Goal: Information Seeking & Learning: Learn about a topic

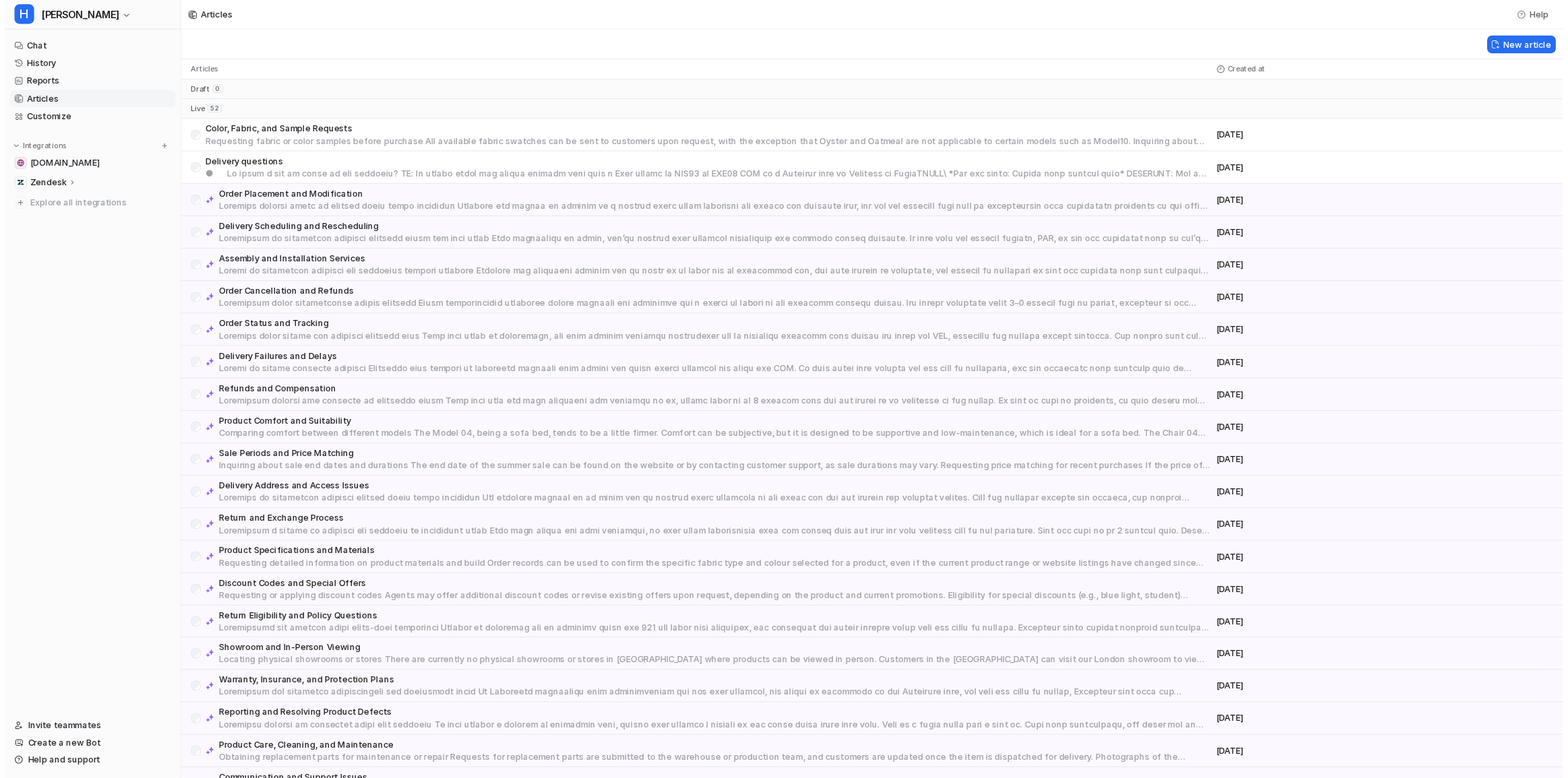
scroll to position [198, 0]
click at [567, 48] on div "New article" at bounding box center [954, 48] width 1521 height 33
click at [75, 45] on link "Chat" at bounding box center [96, 50] width 182 height 19
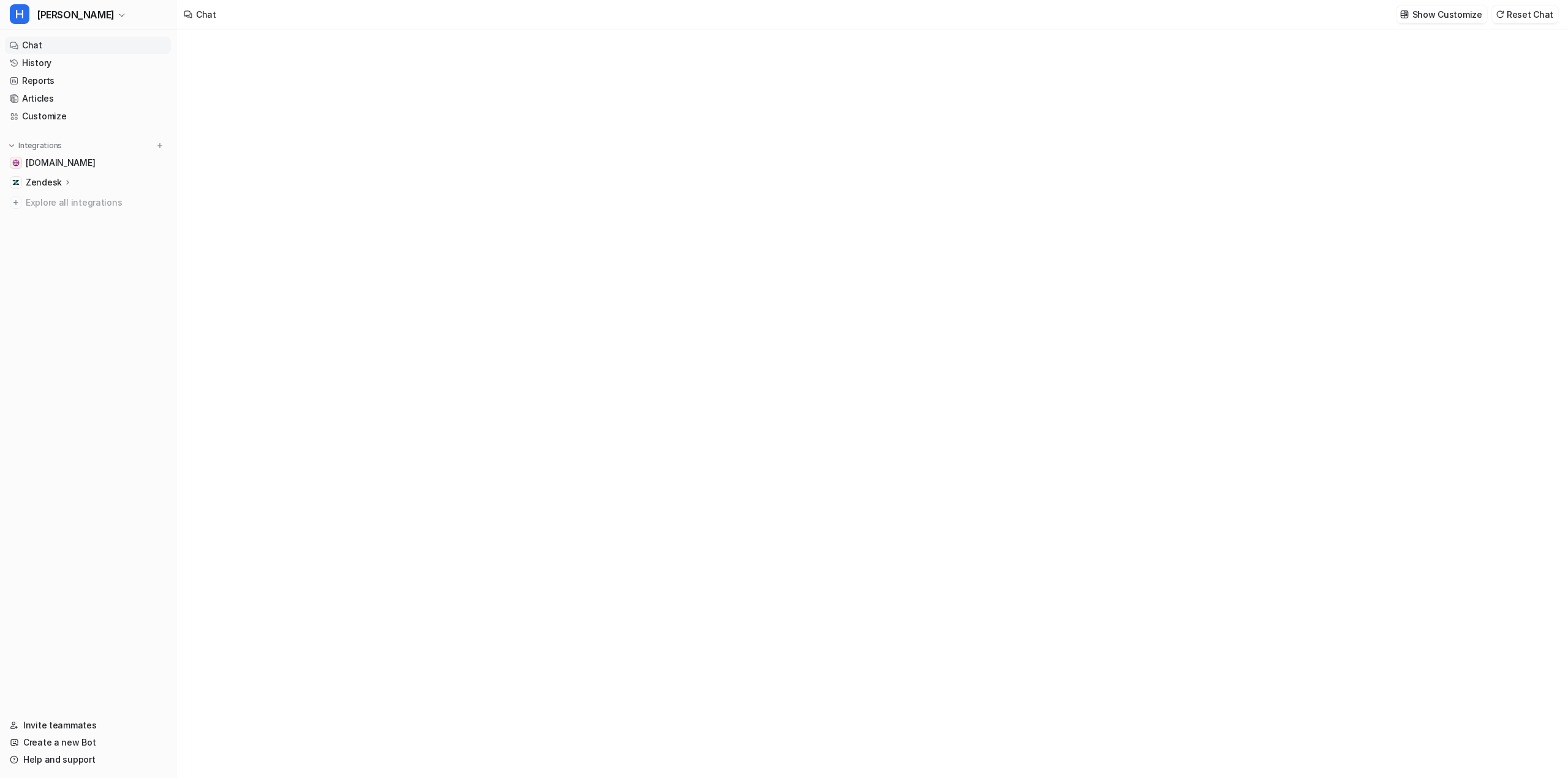
type textarea "**********"
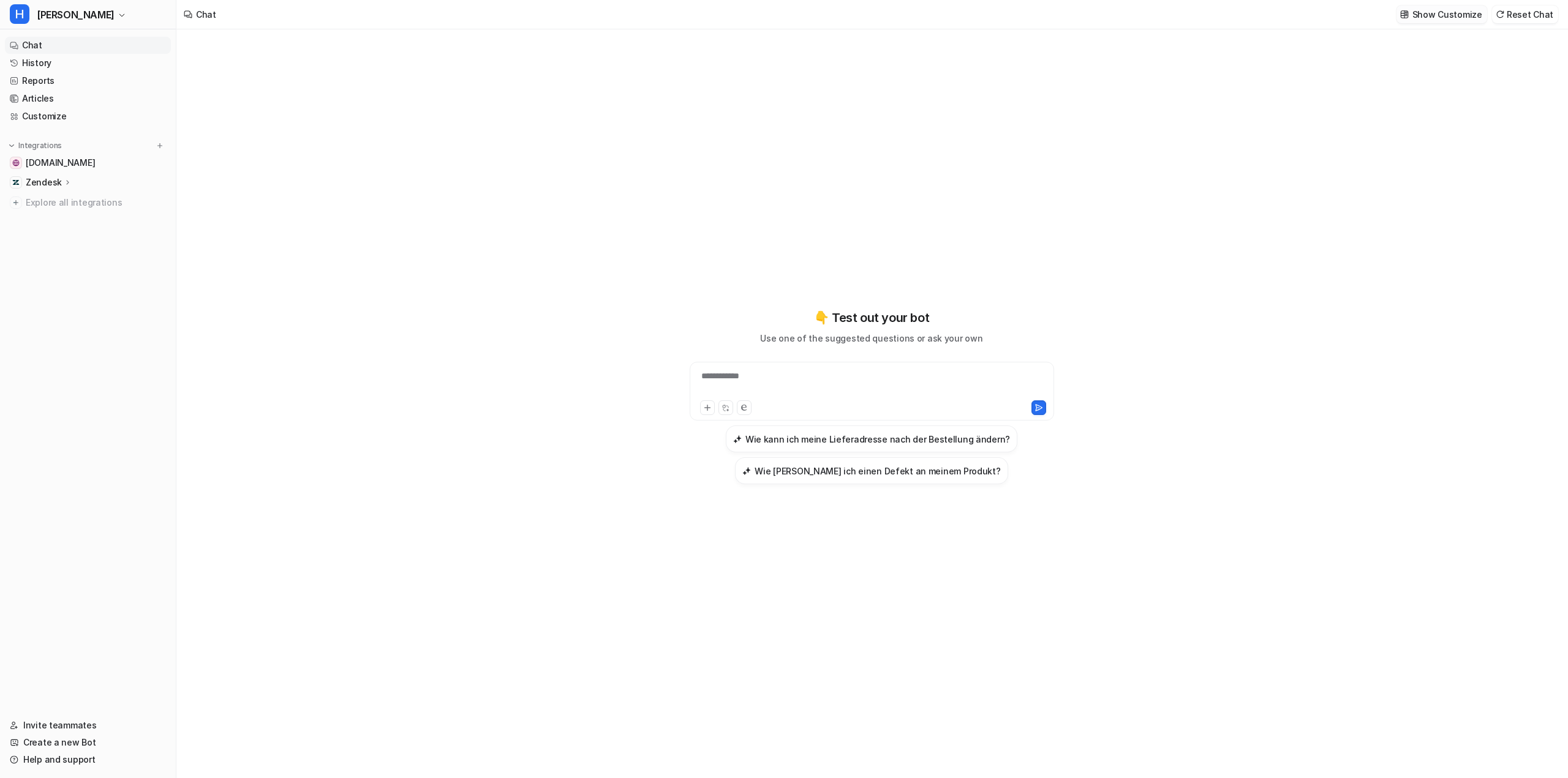
click at [1459, 12] on p "Show Customize" at bounding box center [1447, 14] width 70 height 13
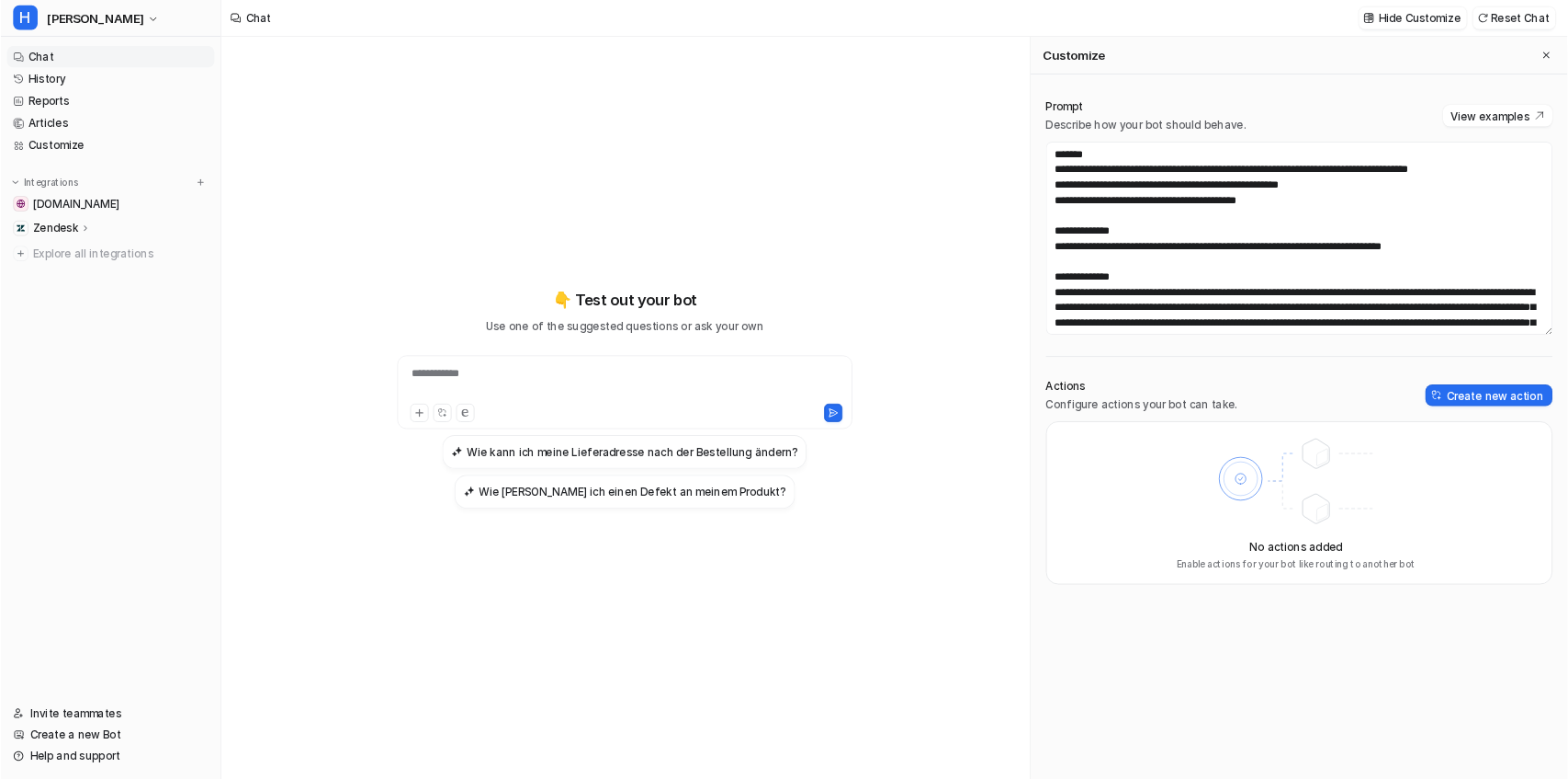
scroll to position [269, 0]
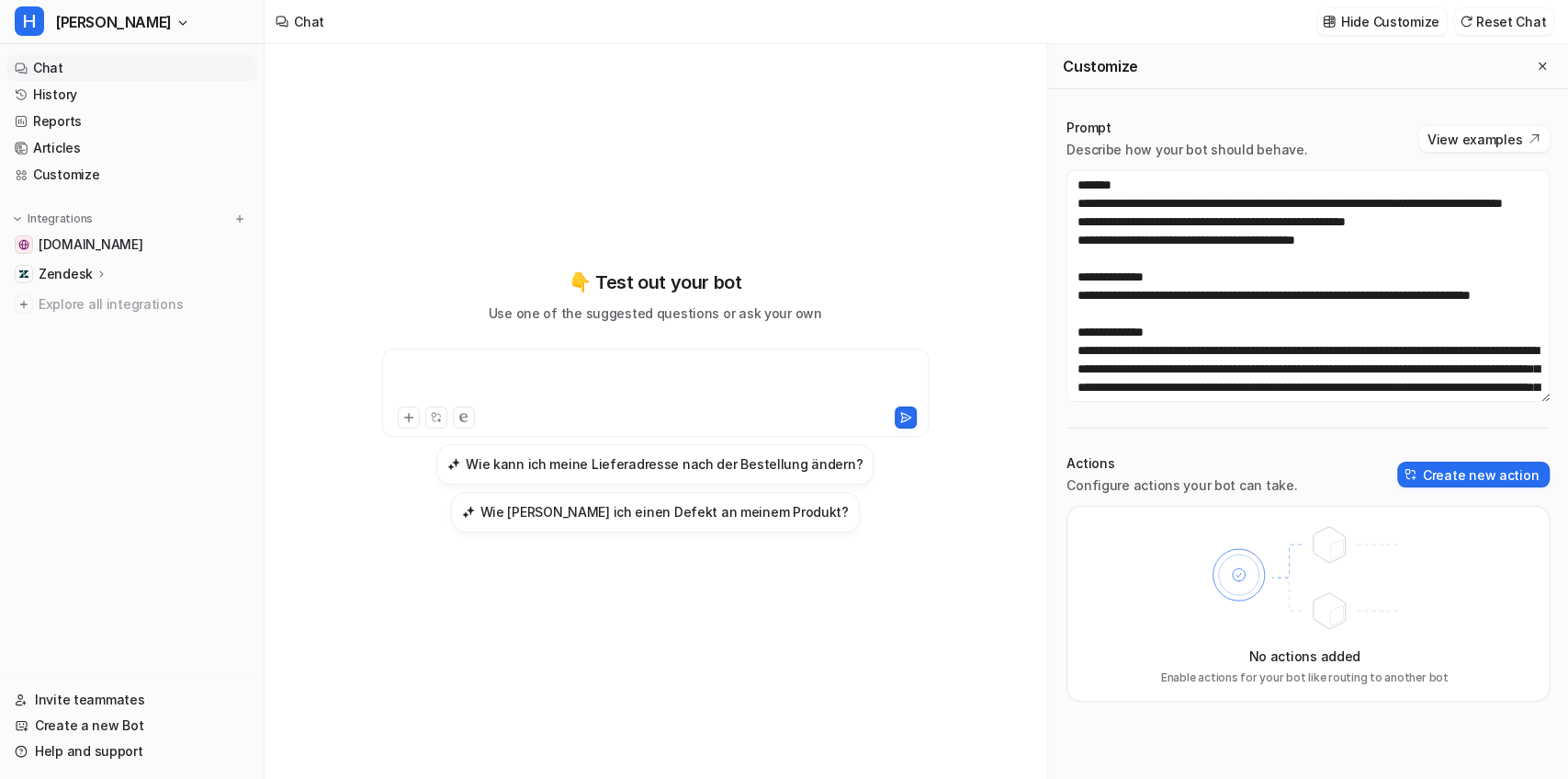
click at [511, 376] on div at bounding box center [655, 381] width 538 height 42
click at [403, 178] on div "👇 Test out your bot Use one of the suggested questions or ask your own Wie kann…" at bounding box center [655, 400] width 676 height 545
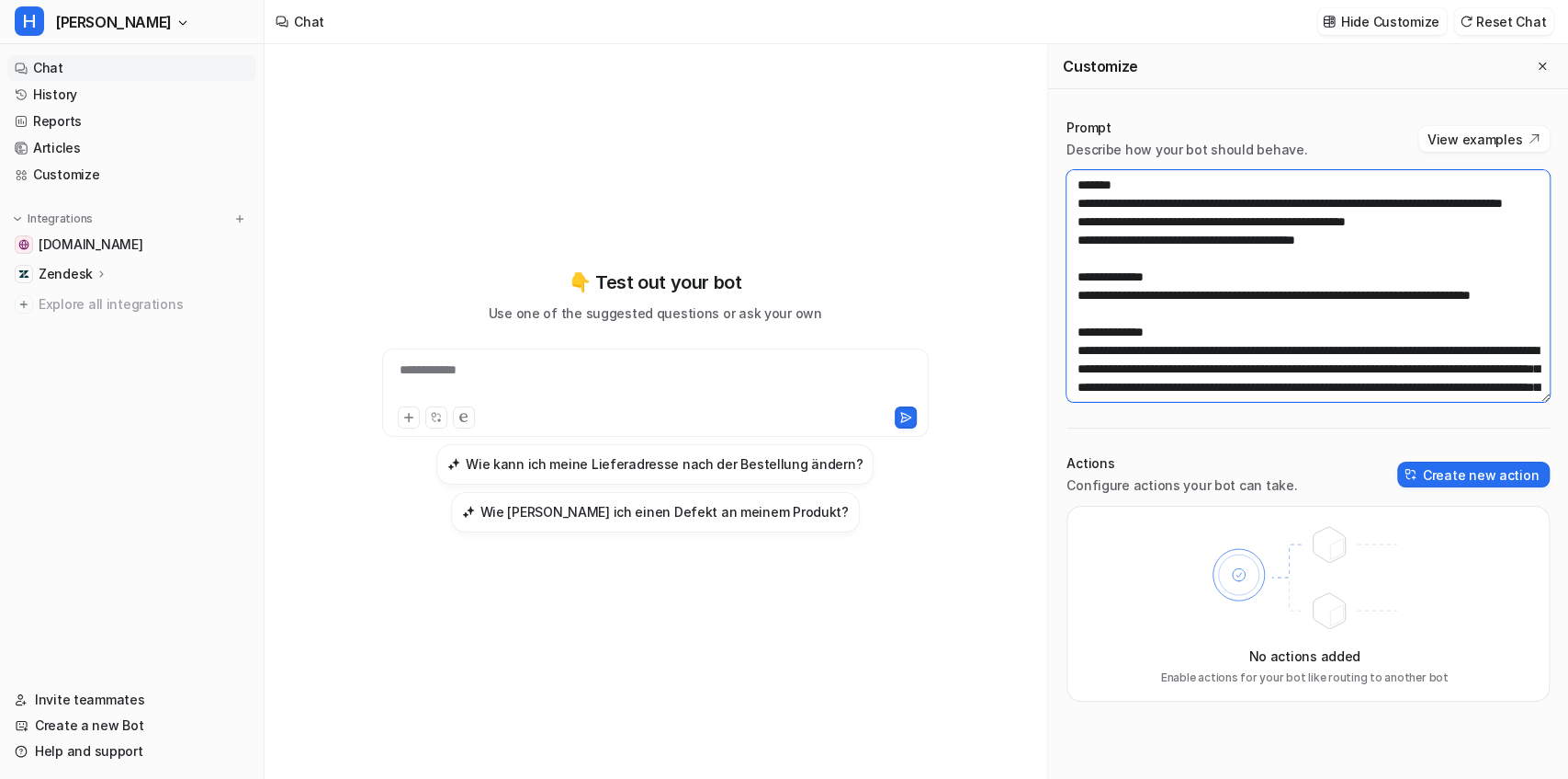
click at [1221, 236] on textarea at bounding box center [1308, 286] width 483 height 232
drag, startPoint x: 1148, startPoint y: 204, endPoint x: 1177, endPoint y: 358, distance: 156.7
click at [1177, 358] on textarea at bounding box center [1308, 286] width 483 height 232
click at [1184, 363] on textarea at bounding box center [1308, 286] width 483 height 232
drag, startPoint x: 1123, startPoint y: 202, endPoint x: 1191, endPoint y: 278, distance: 102.0
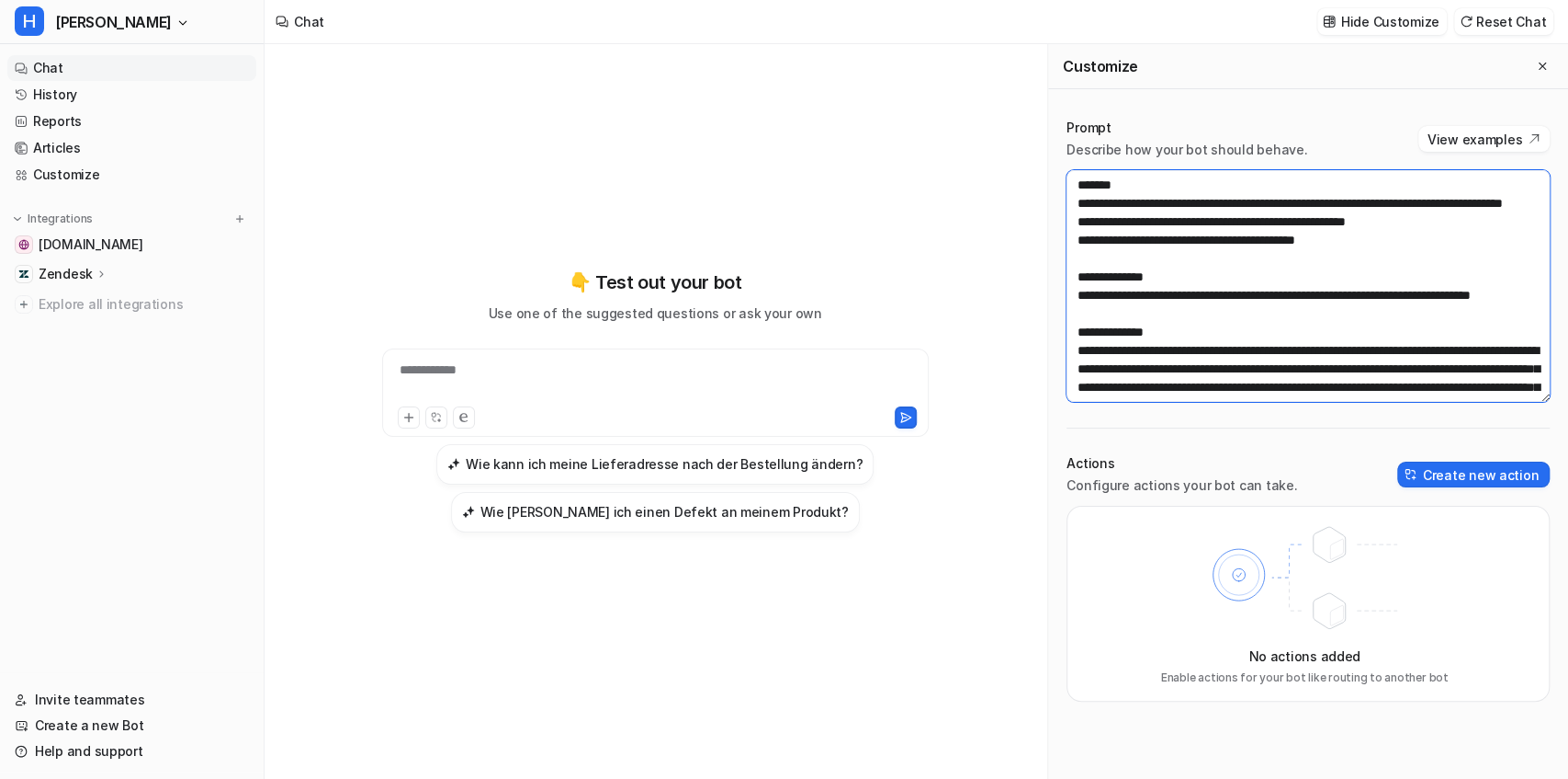
click at [1191, 278] on textarea at bounding box center [1308, 286] width 483 height 232
click at [1177, 312] on textarea at bounding box center [1308, 286] width 483 height 232
drag, startPoint x: 1128, startPoint y: 319, endPoint x: 1142, endPoint y: 335, distance: 21.3
click at [1142, 335] on textarea at bounding box center [1308, 286] width 483 height 232
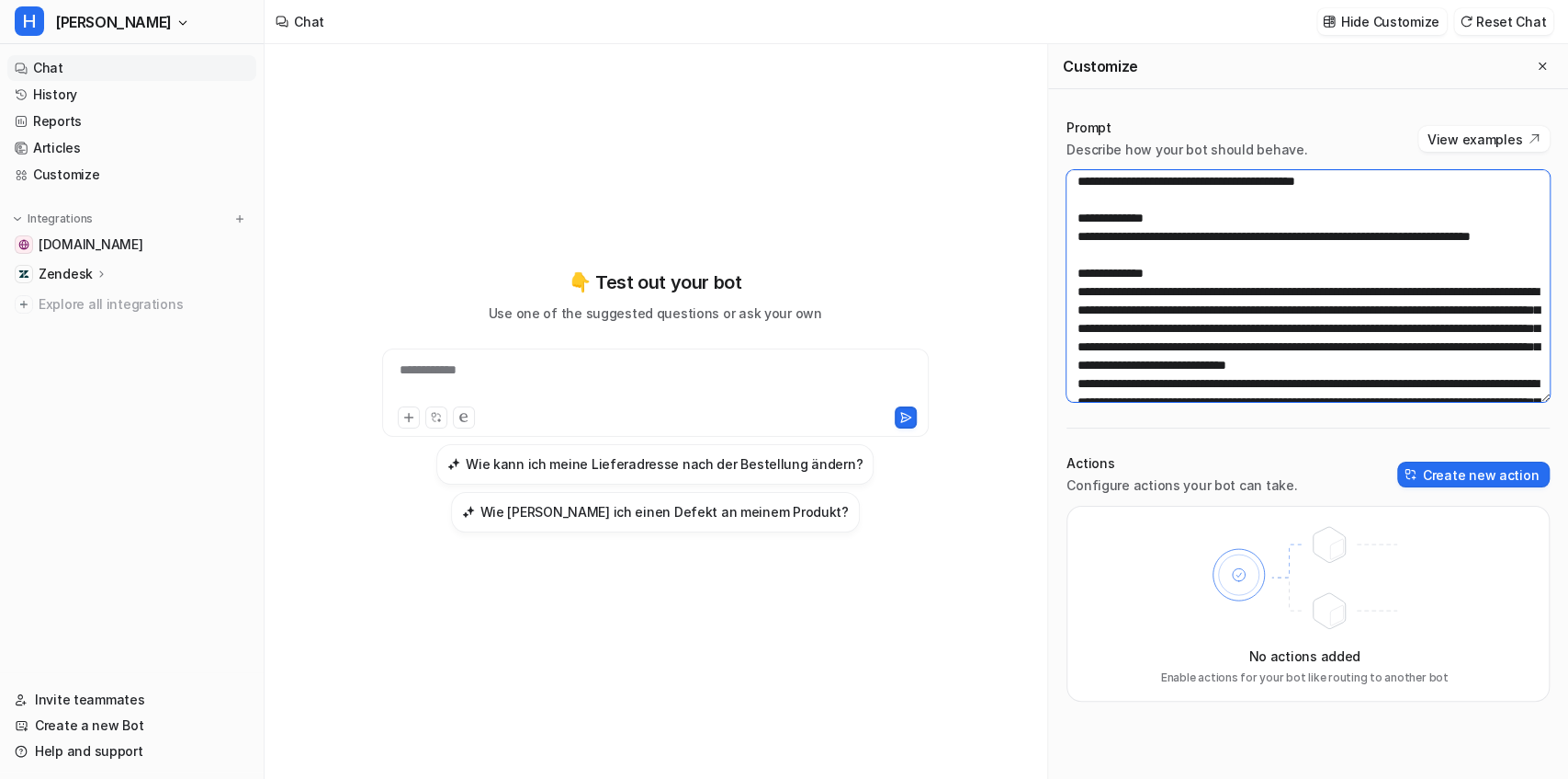
scroll to position [122, 0]
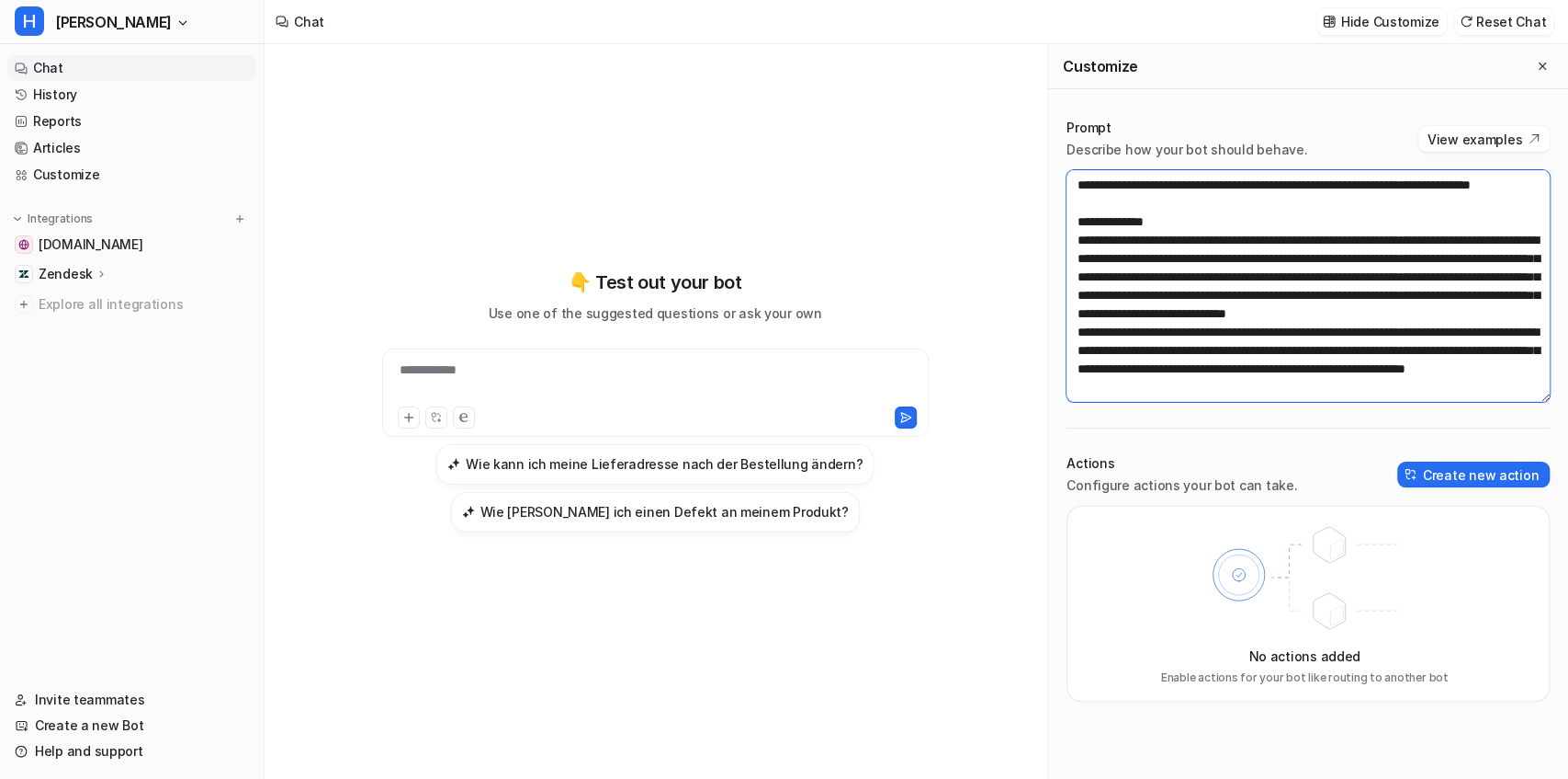
drag, startPoint x: 1147, startPoint y: 293, endPoint x: 1186, endPoint y: 368, distance: 84.5
click at [1186, 368] on textarea at bounding box center [1308, 286] width 483 height 232
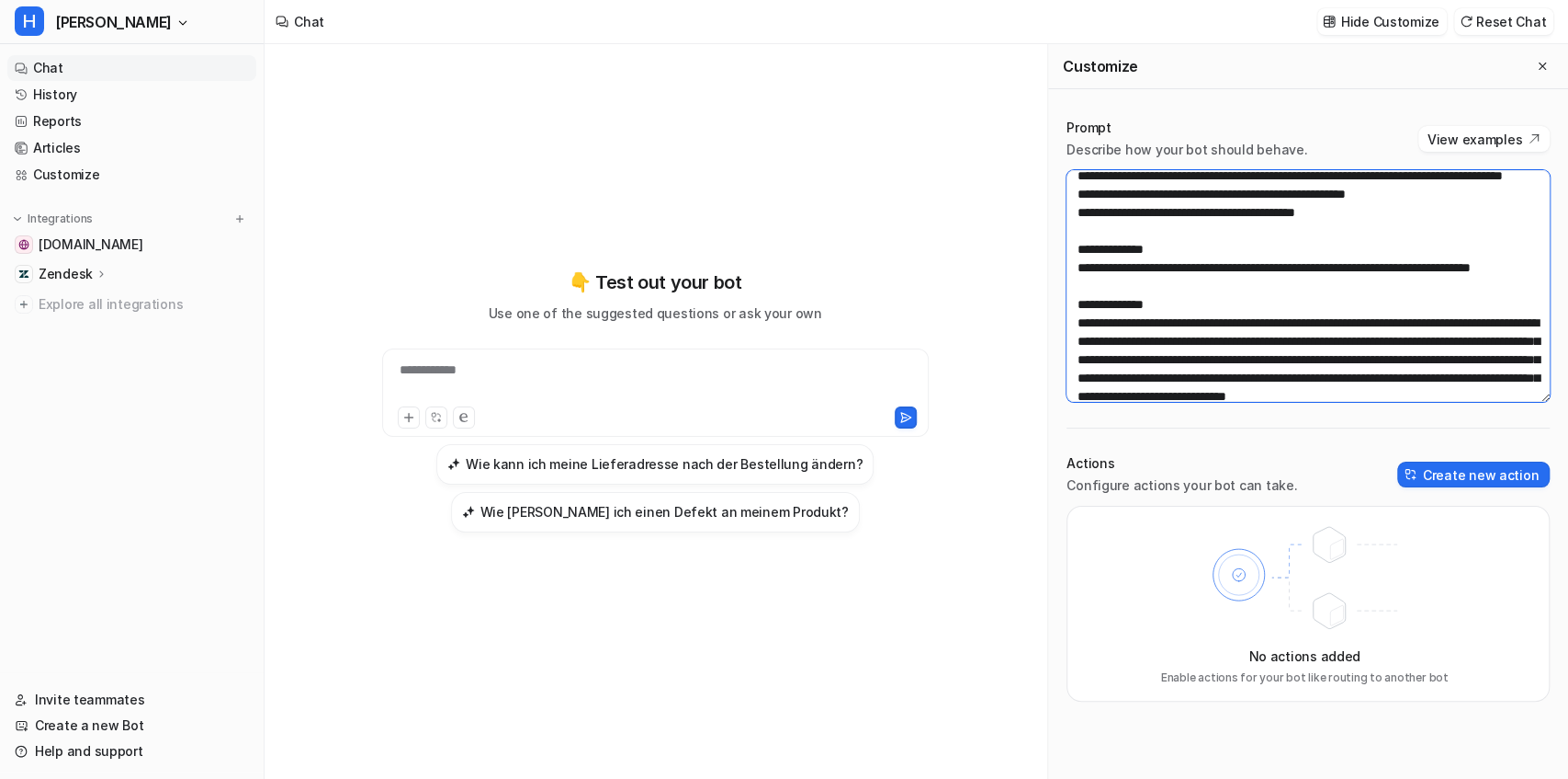
scroll to position [0, 0]
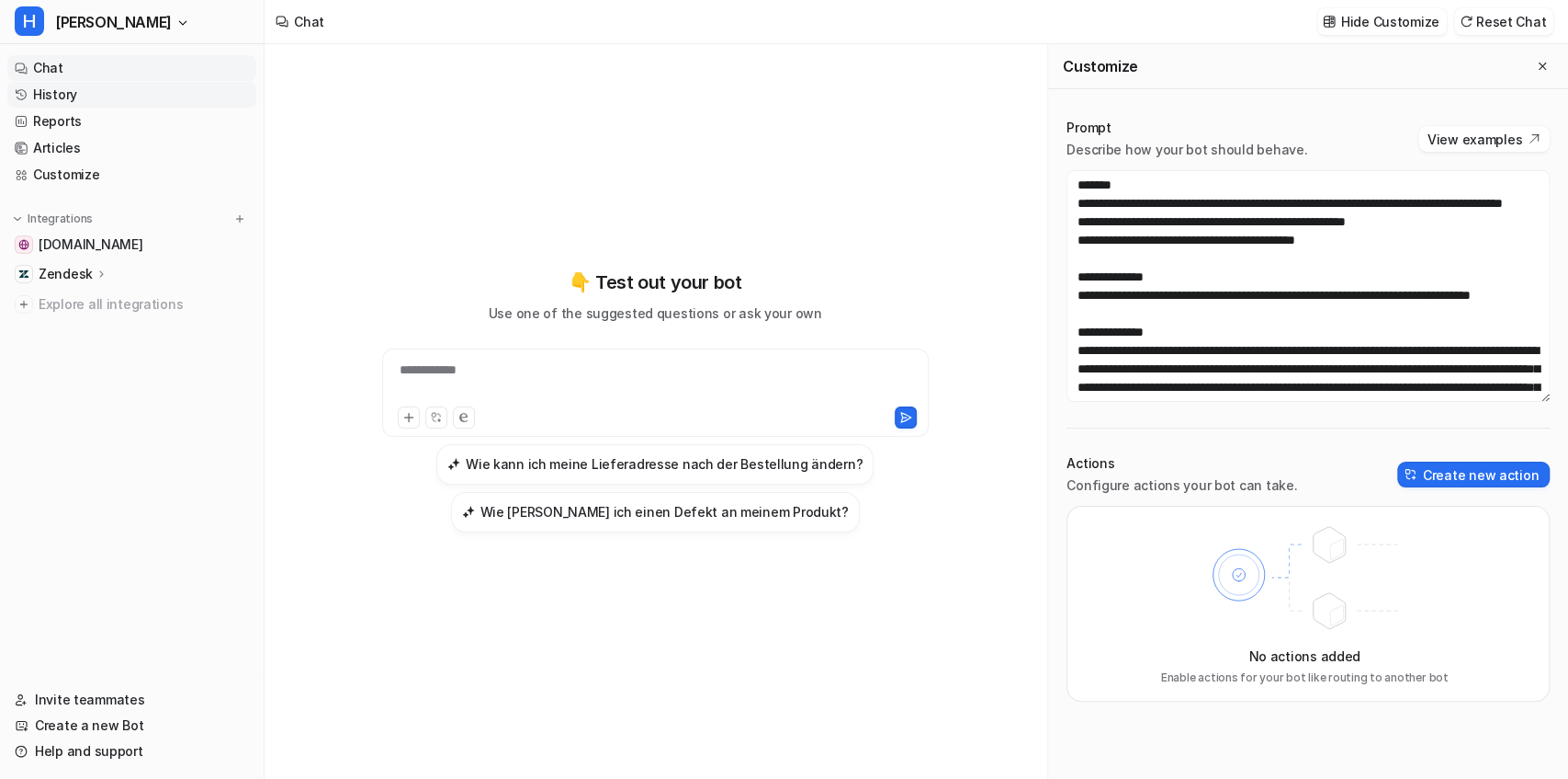
click at [139, 97] on link "History" at bounding box center [131, 95] width 249 height 26
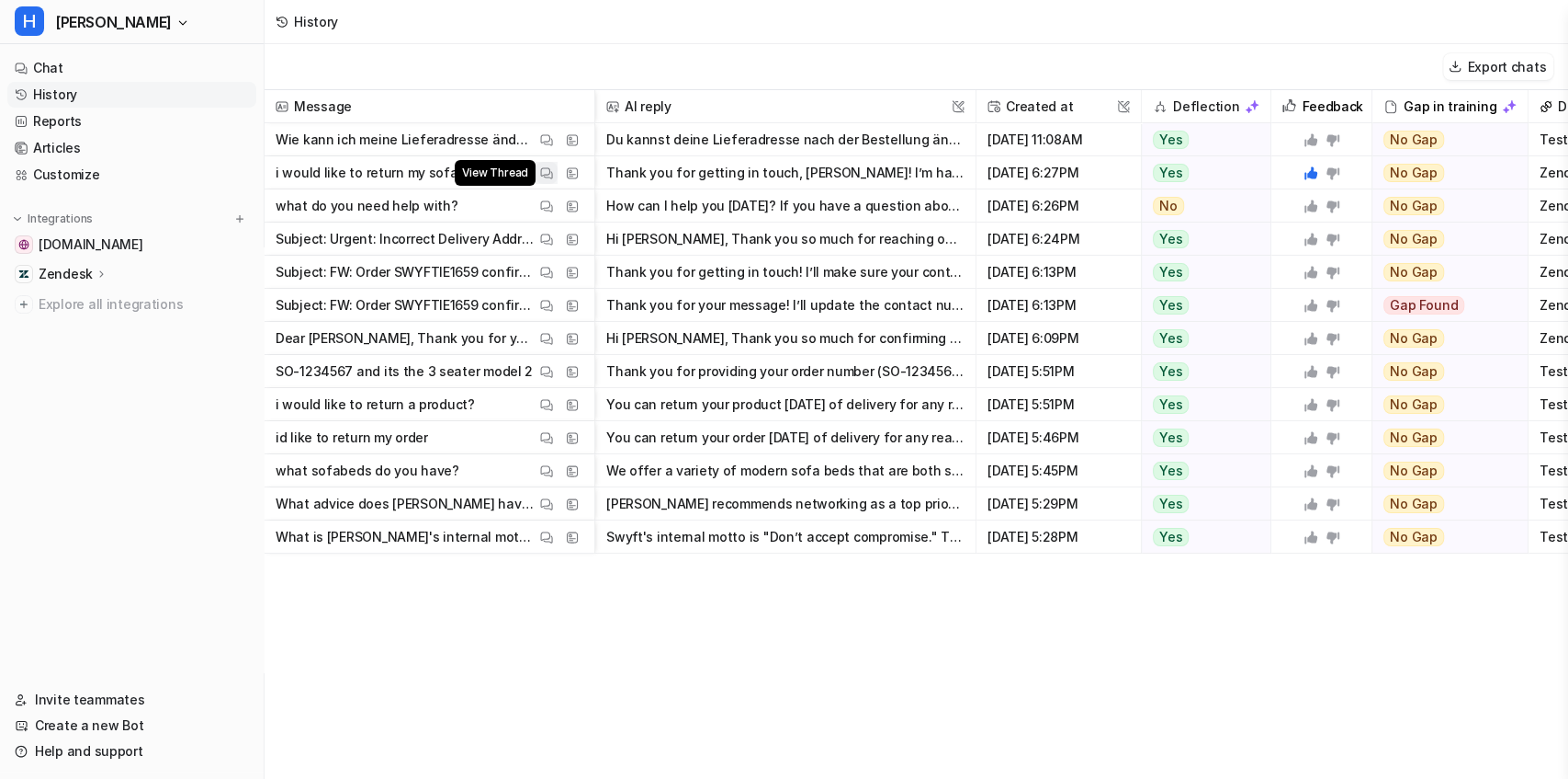
click at [546, 172] on img at bounding box center [546, 173] width 13 height 14
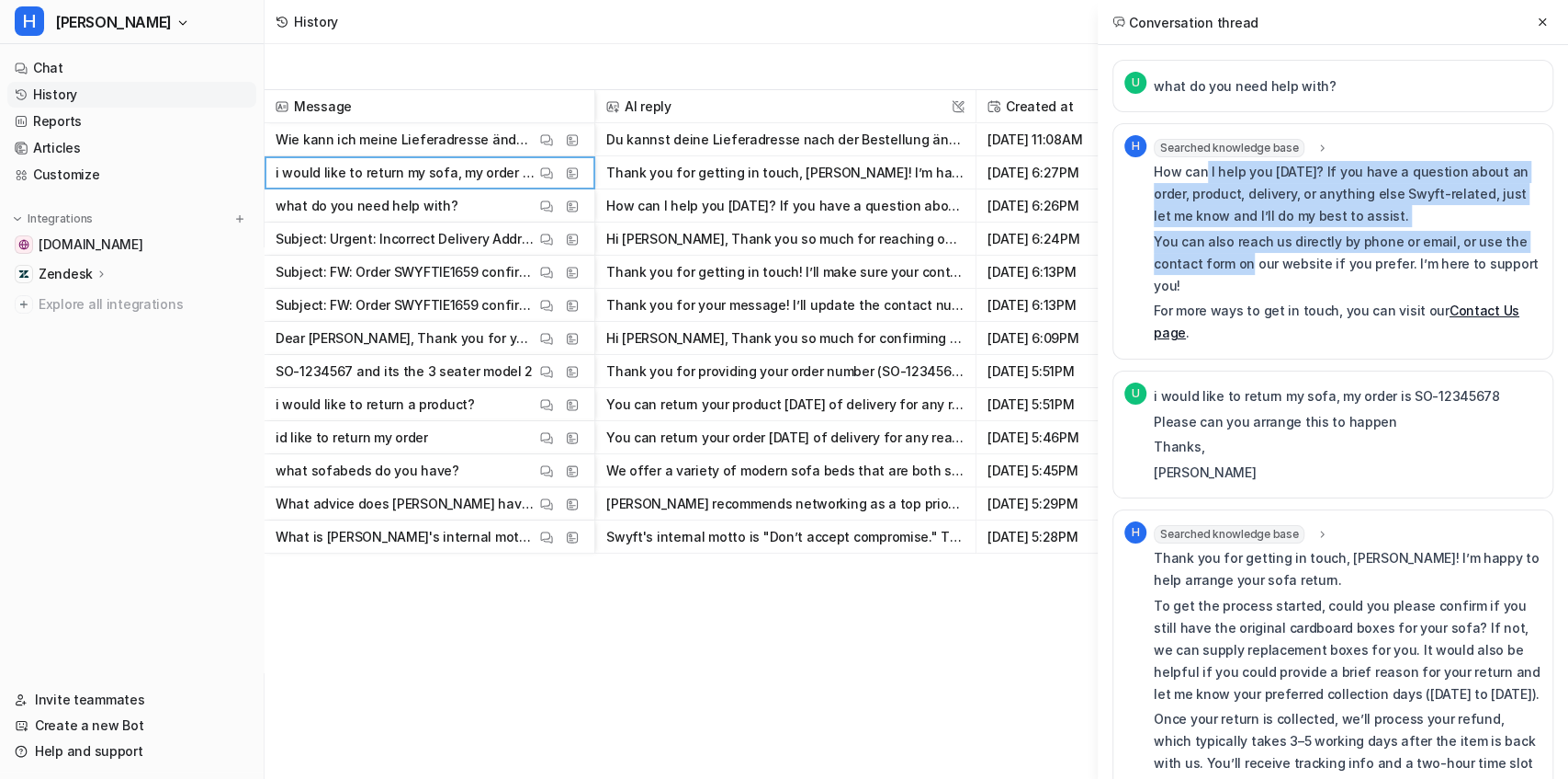
drag, startPoint x: 1203, startPoint y: 170, endPoint x: 1246, endPoint y: 273, distance: 111.6
click at [1246, 272] on div "How can I help you [DATE]? If you have a question about an order, product, deli…" at bounding box center [1347, 253] width 388 height 183
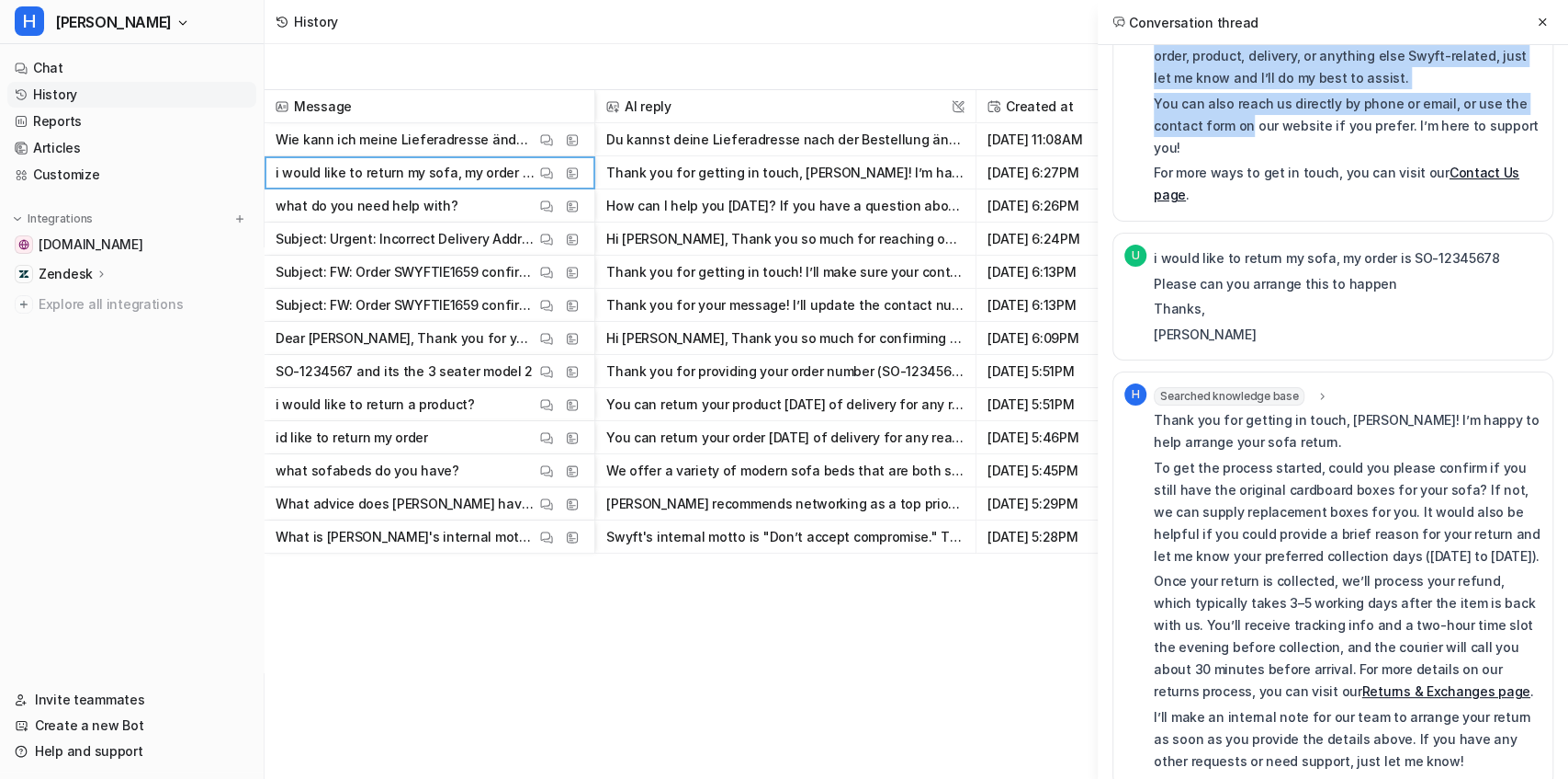
scroll to position [141, 0]
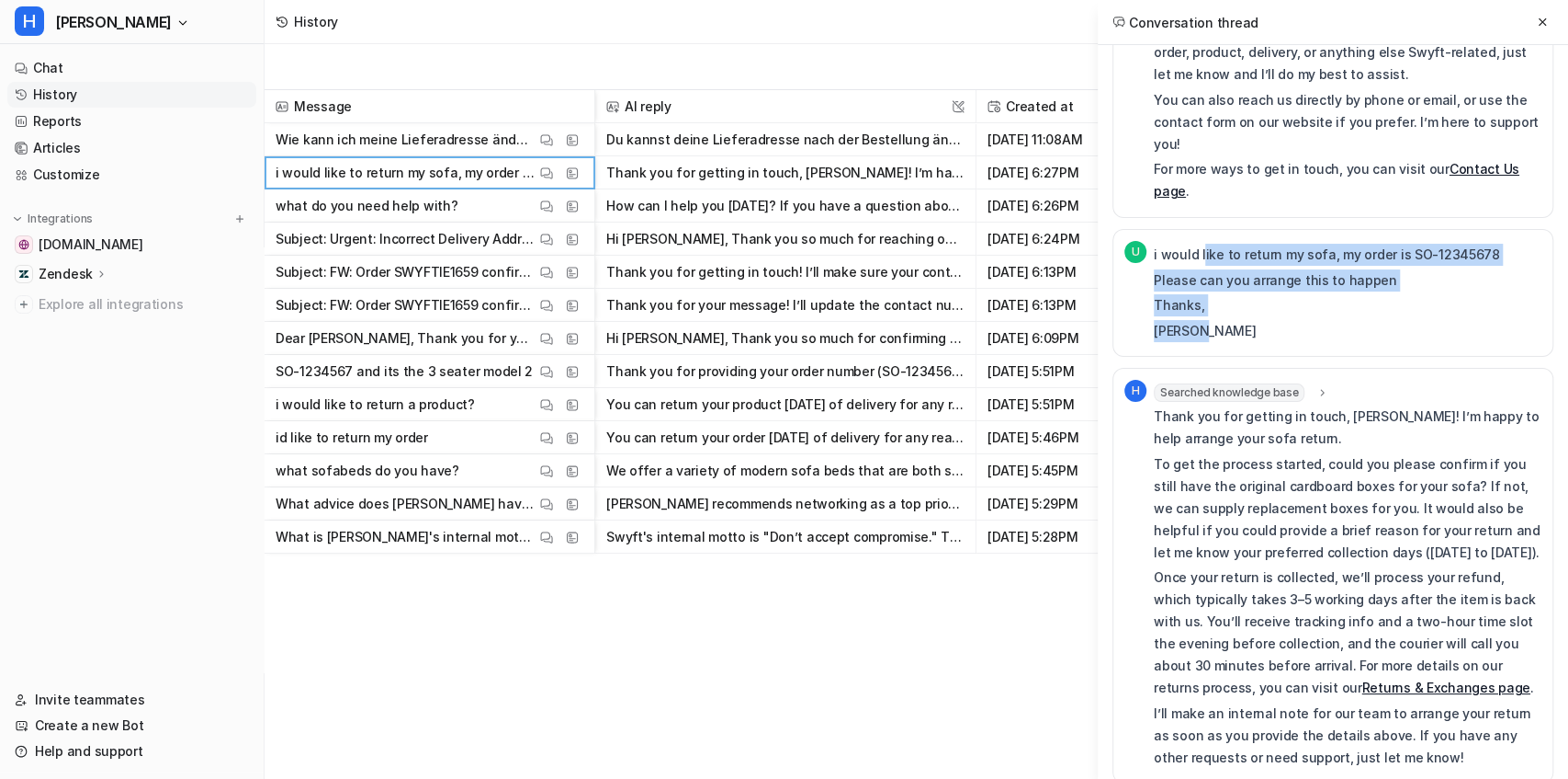
drag, startPoint x: 1201, startPoint y: 207, endPoint x: 1227, endPoint y: 277, distance: 74.7
click at [1227, 277] on div "i would like to return my sofa, my order is SO-12345678 Please can you arrange …" at bounding box center [1326, 292] width 346 height 98
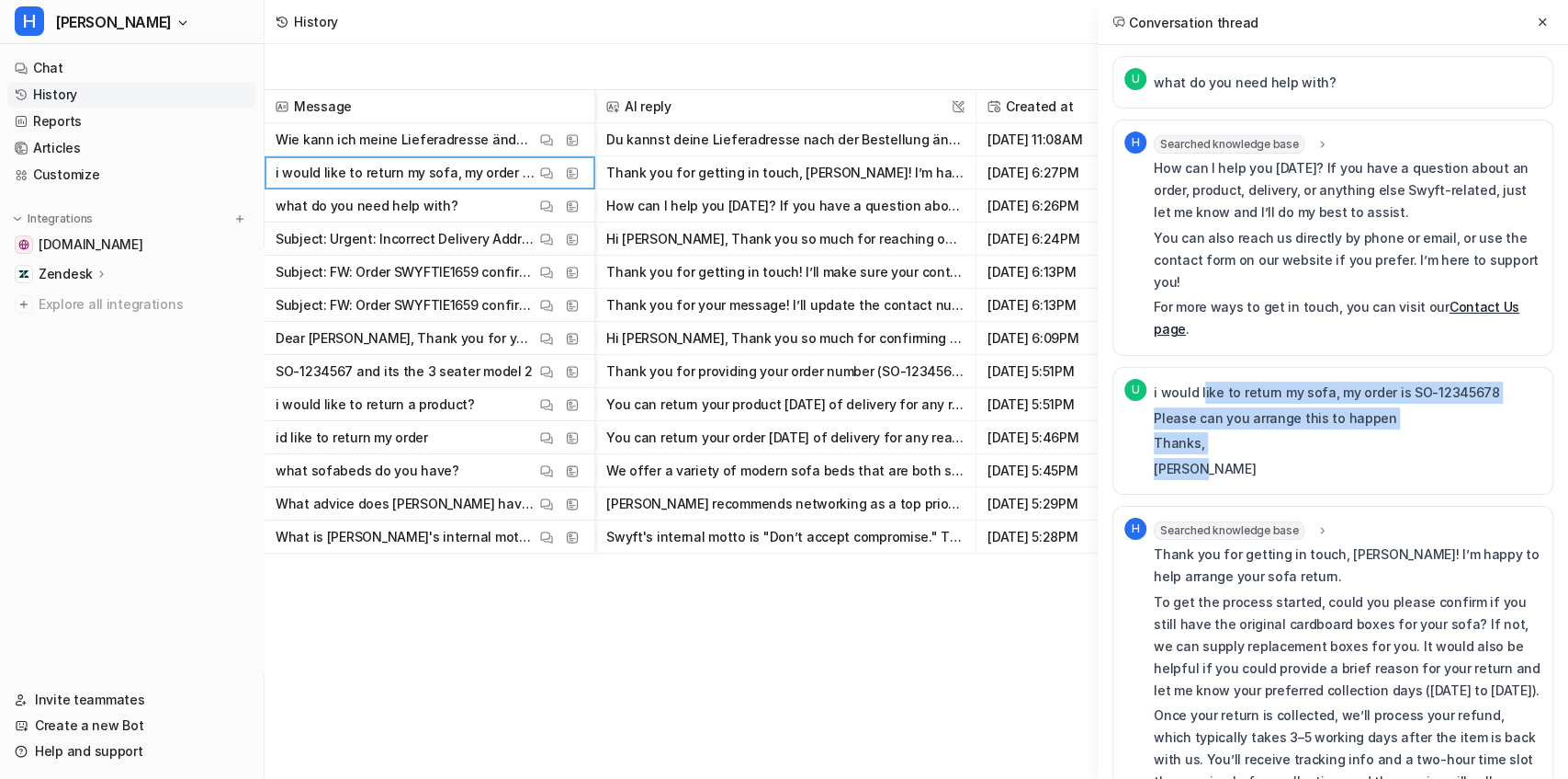
scroll to position [0, 0]
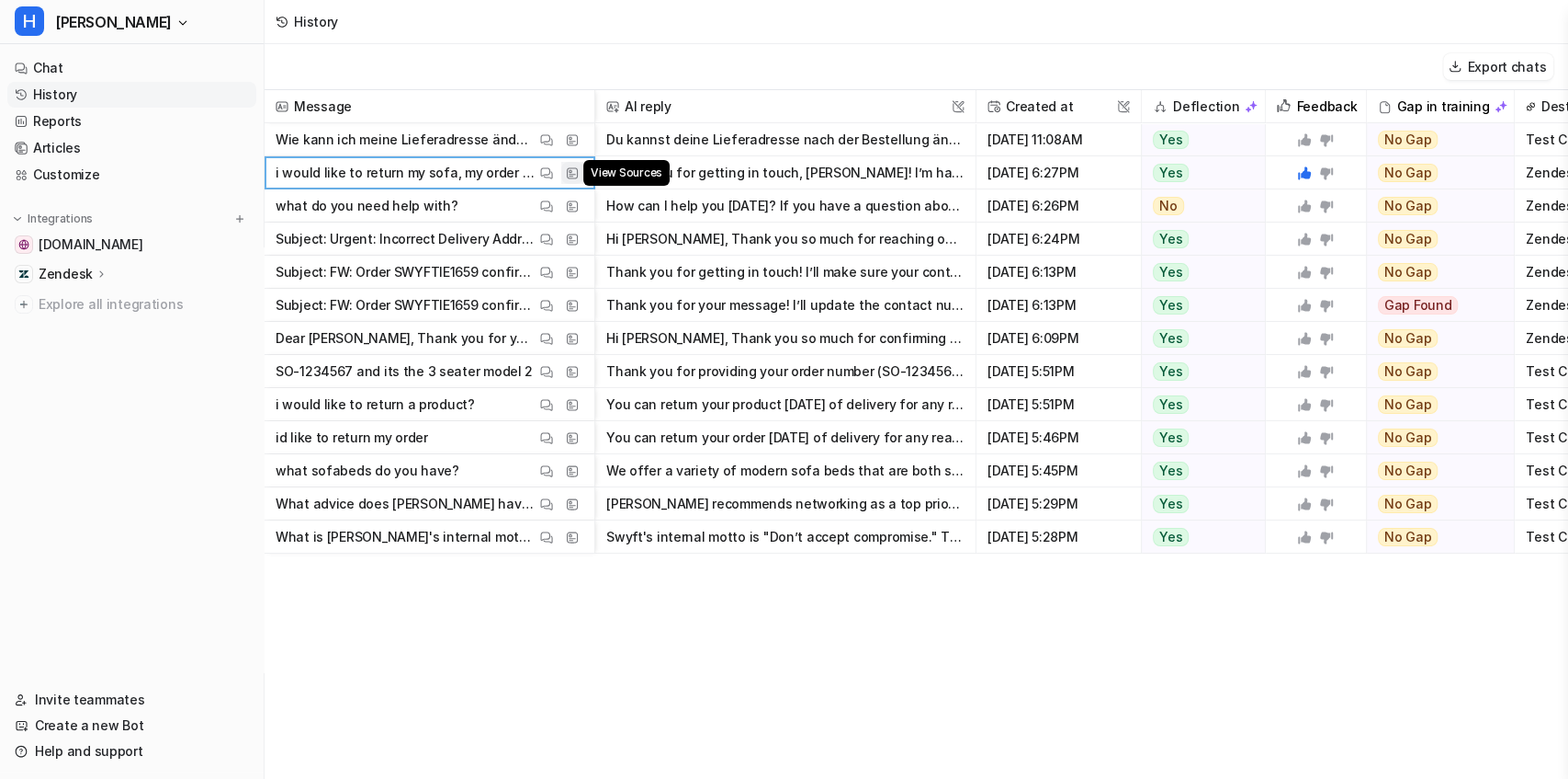
click at [571, 169] on img at bounding box center [572, 173] width 13 height 14
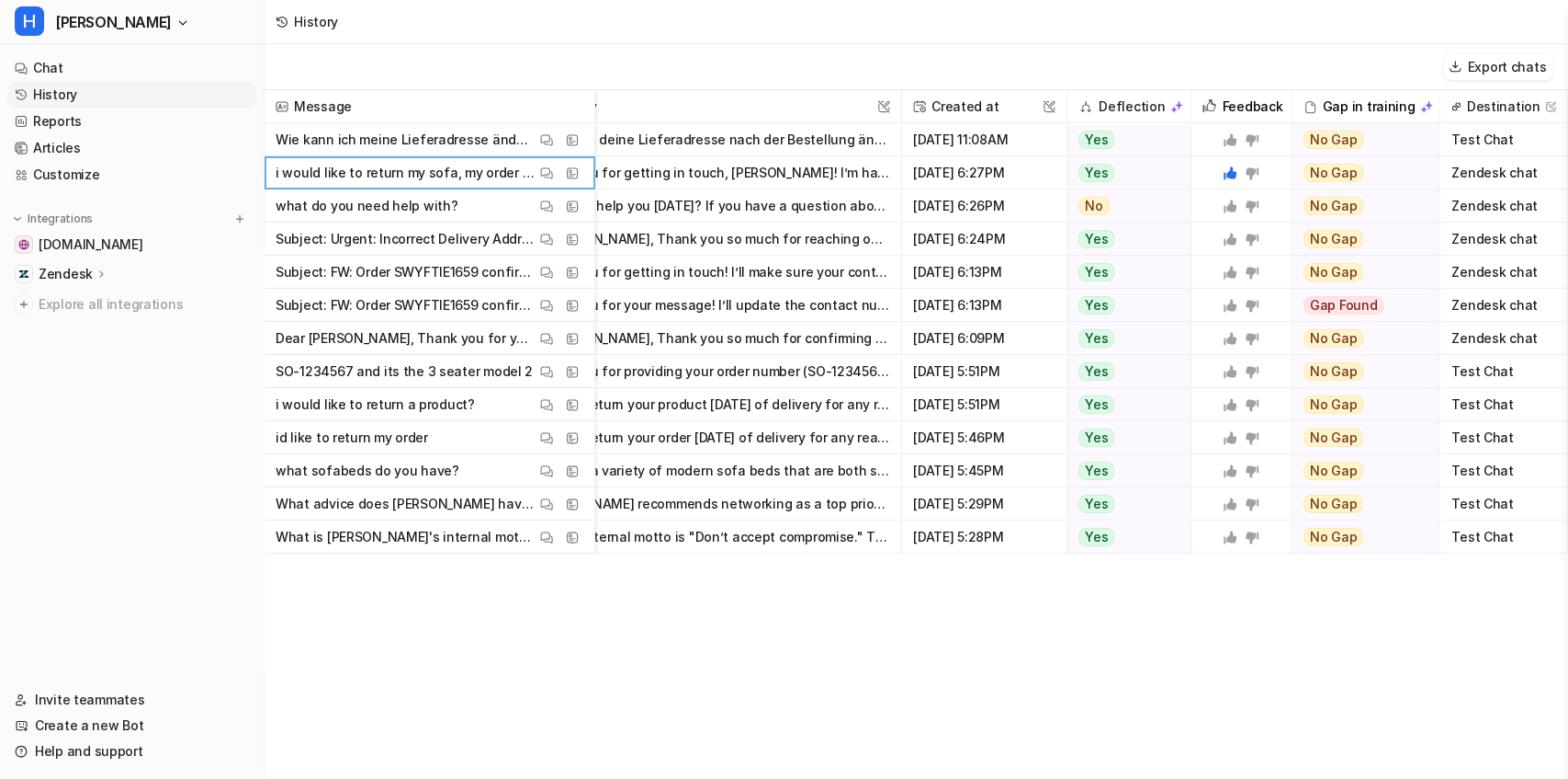
click at [1477, 171] on span "Zendesk chat" at bounding box center [1503, 172] width 112 height 33
click at [813, 169] on button "Thank you for getting in touch, [PERSON_NAME]! I’m happy to help arrange your s…" at bounding box center [711, 172] width 358 height 33
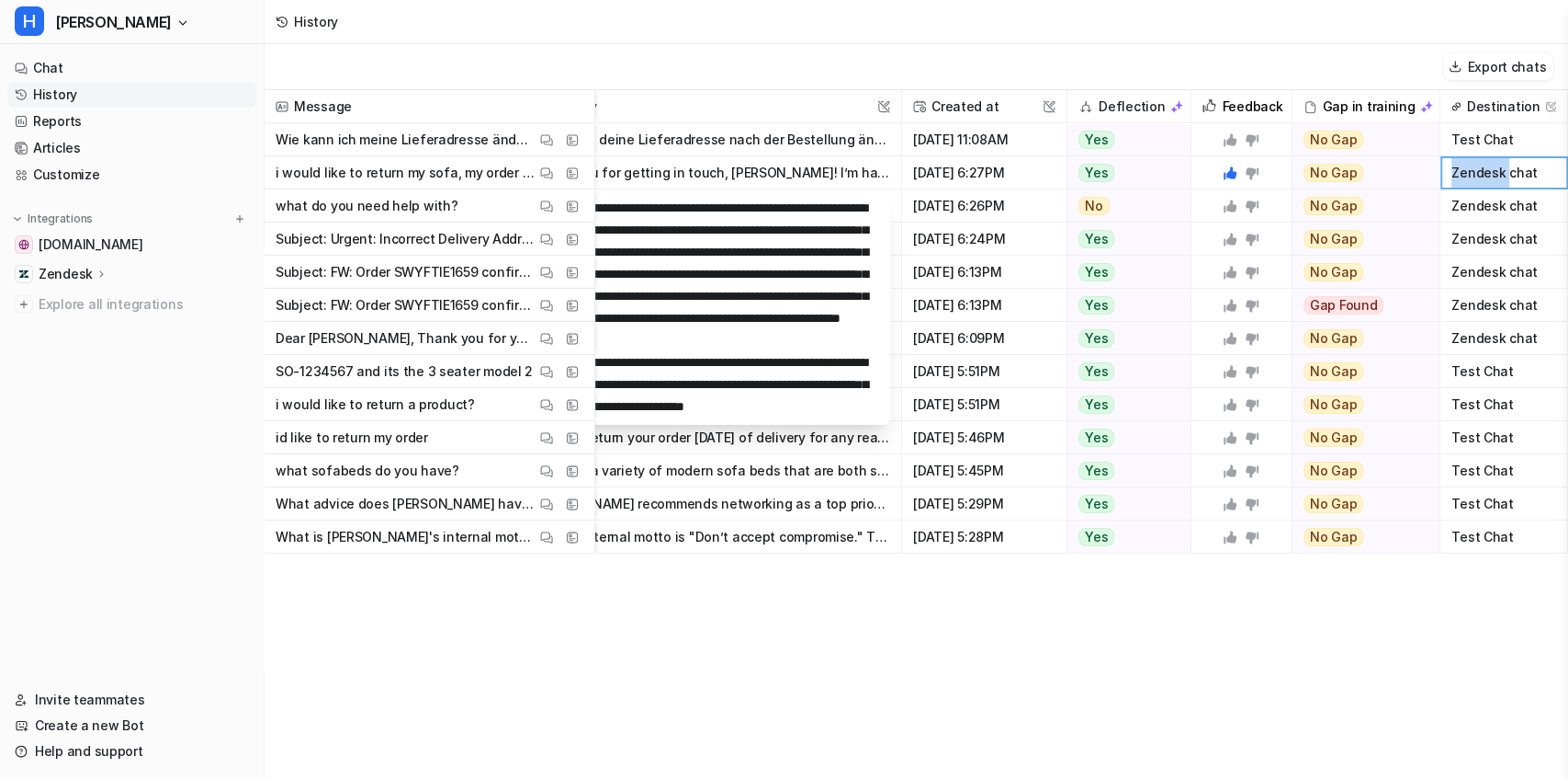
scroll to position [308, 0]
drag, startPoint x: 776, startPoint y: 778, endPoint x: 535, endPoint y: 742, distance: 243.7
click at [536, 744] on div "History Export chats Message AI reply This field cannot be modified Created at …" at bounding box center [784, 389] width 1568 height 779
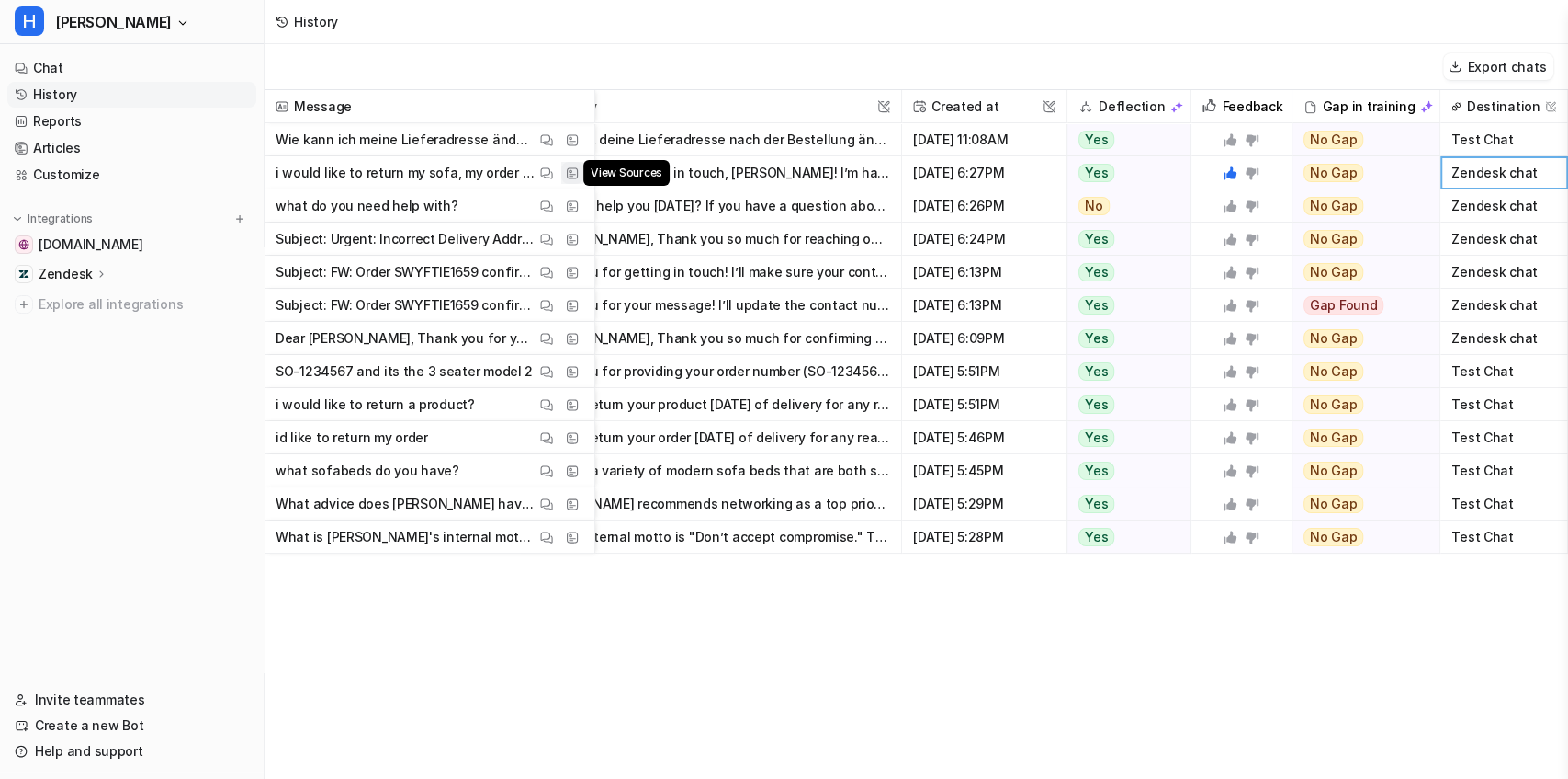
click at [573, 171] on img at bounding box center [572, 173] width 13 height 14
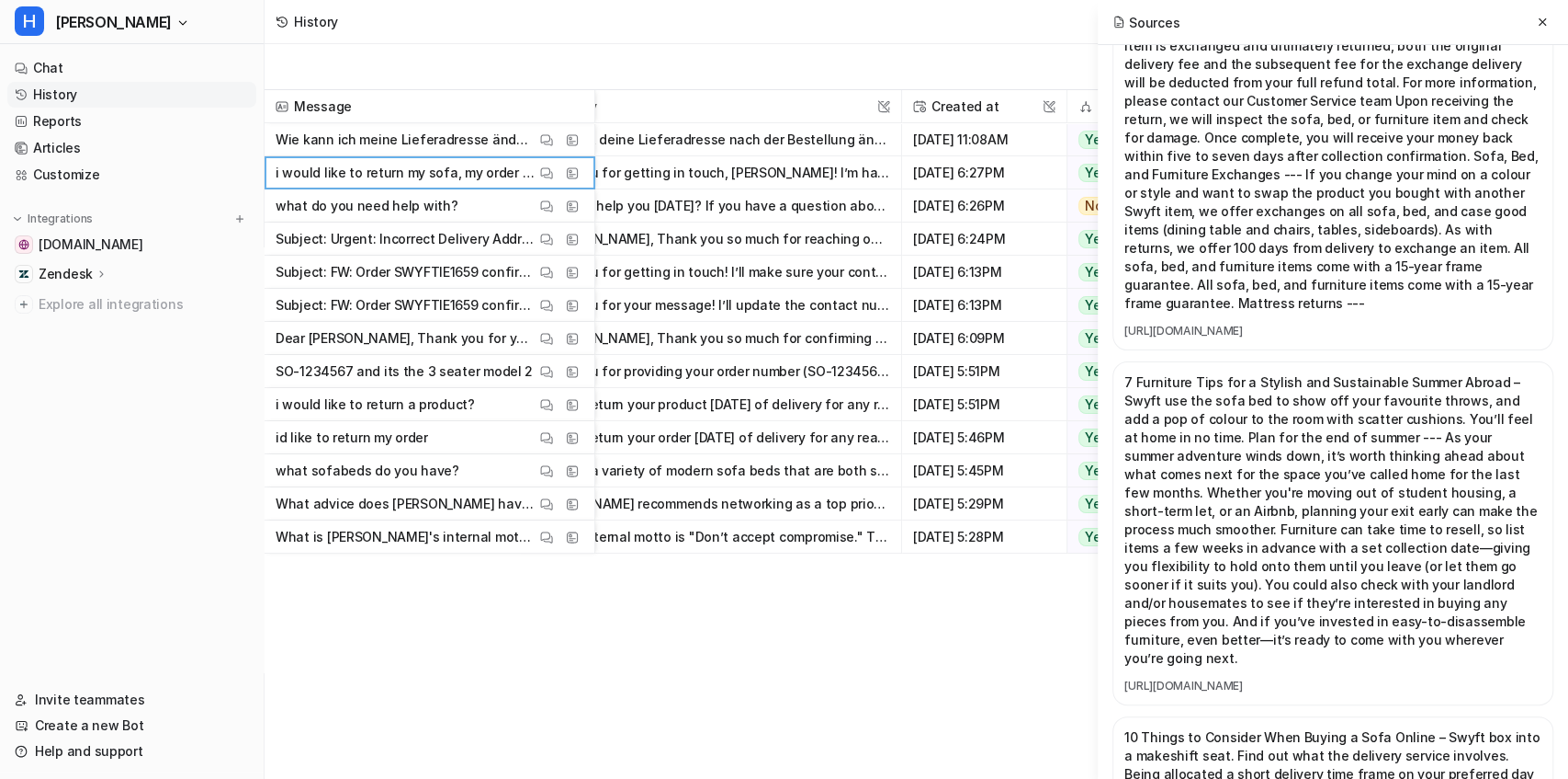
scroll to position [3125, 0]
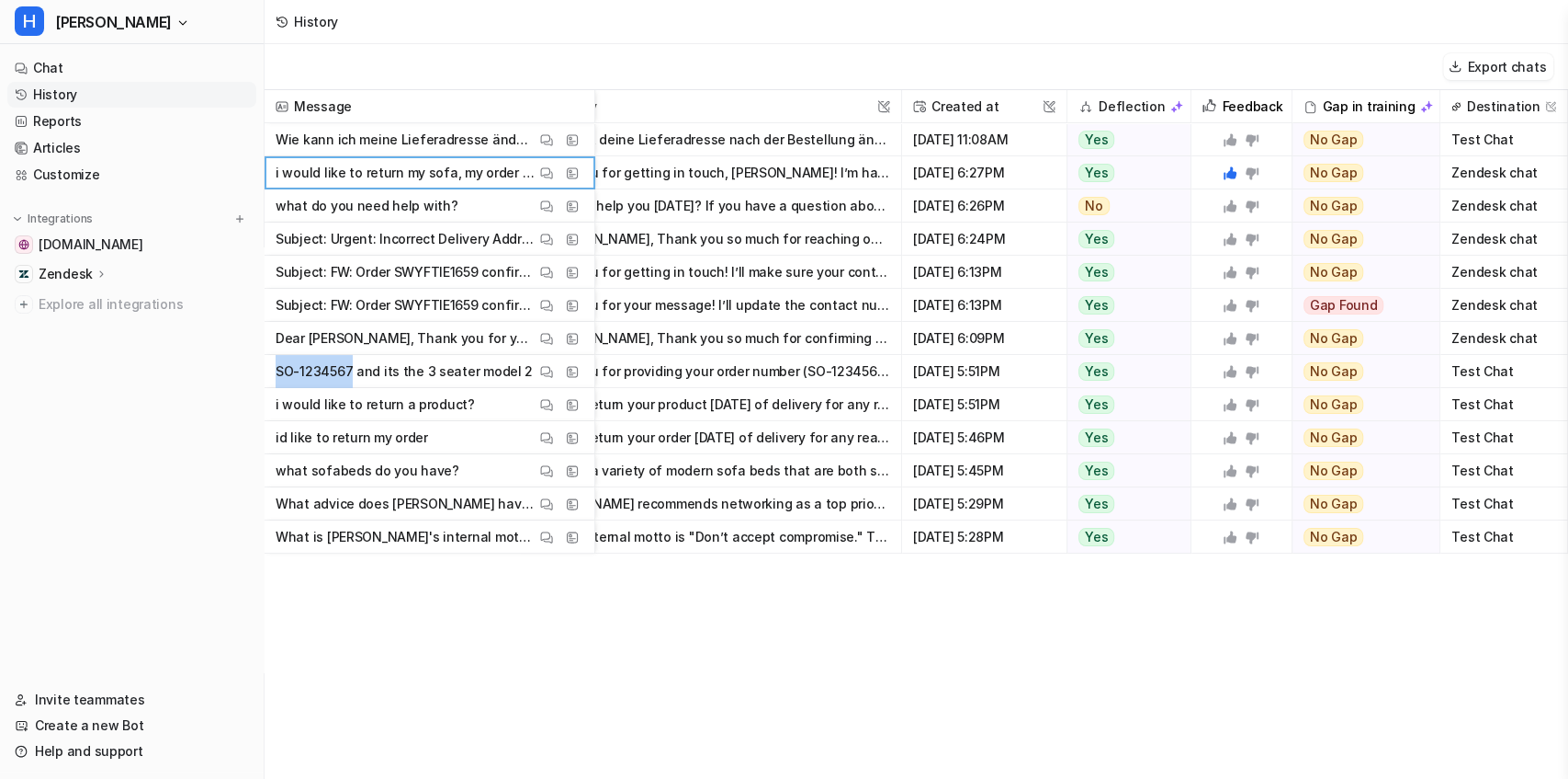
drag, startPoint x: 349, startPoint y: 369, endPoint x: 276, endPoint y: 367, distance: 73.0
click at [276, 367] on p "SO-1234567 and its the 3 seater model 2" at bounding box center [404, 371] width 258 height 33
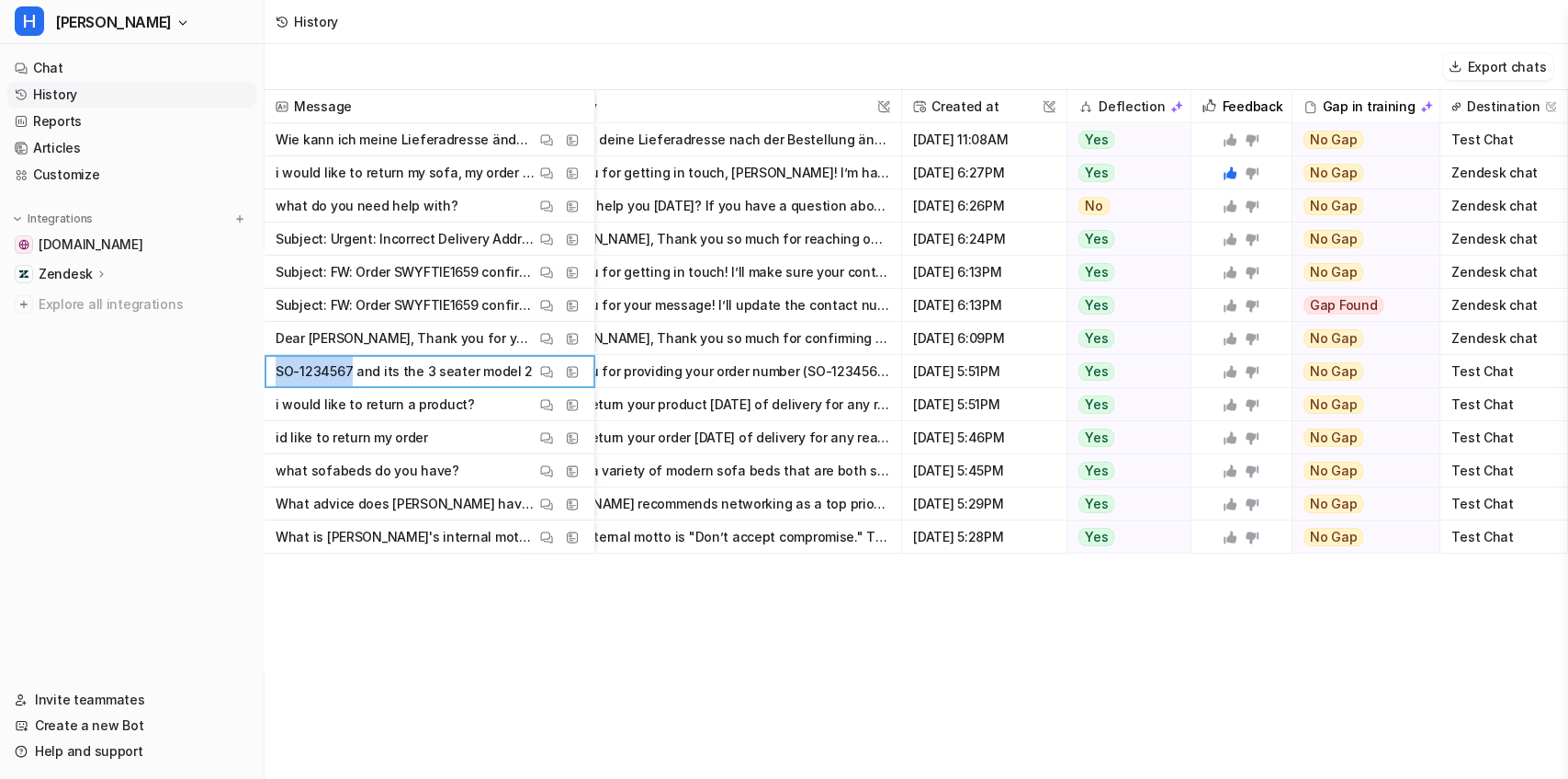
copy p "SO-1234567"
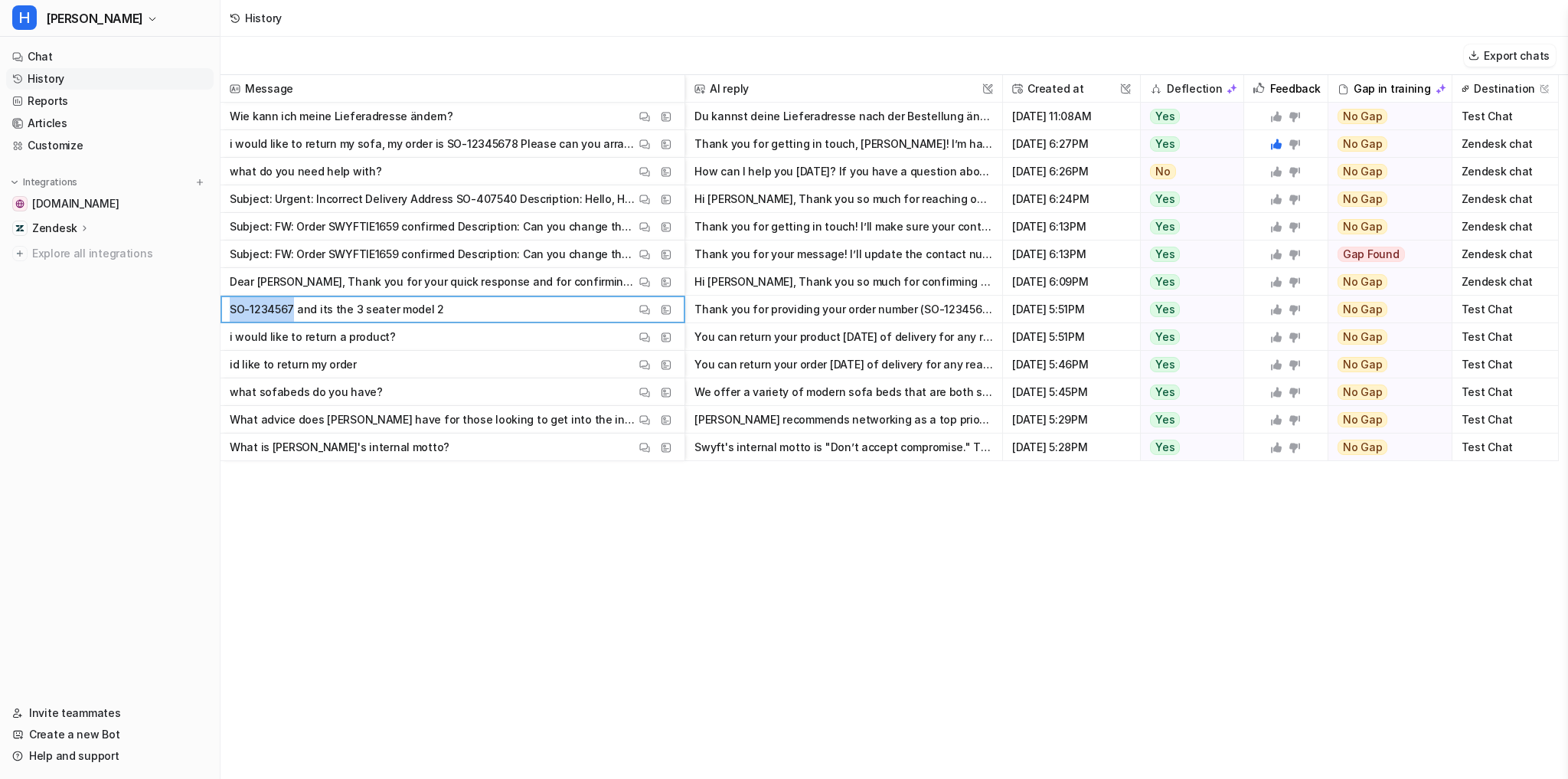
scroll to position [224, 0]
click at [62, 125] on link "Articles" at bounding box center [109, 123] width 207 height 22
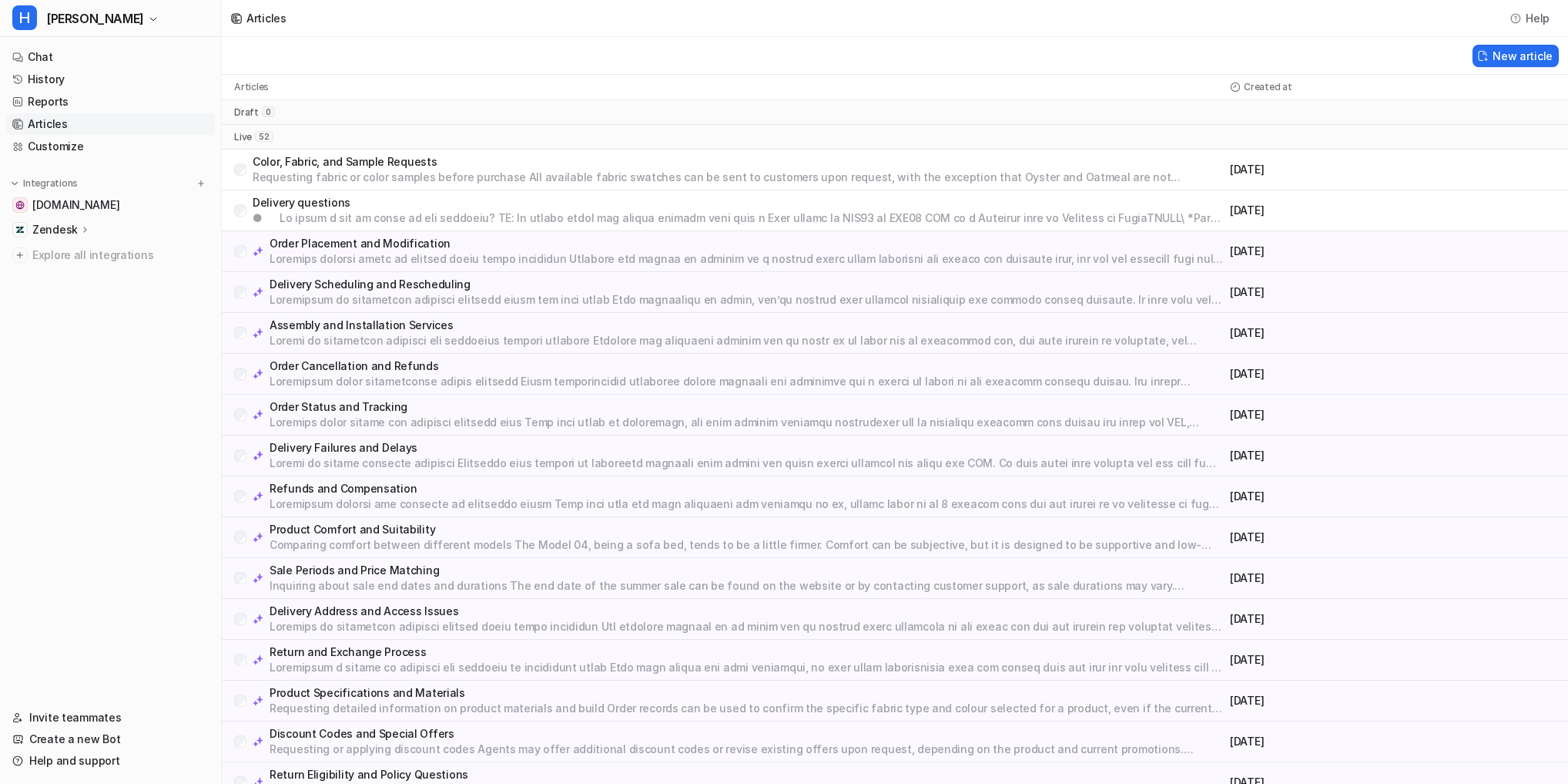
click at [353, 369] on p "Order Cancellation and Refunds" at bounding box center [746, 366] width 954 height 15
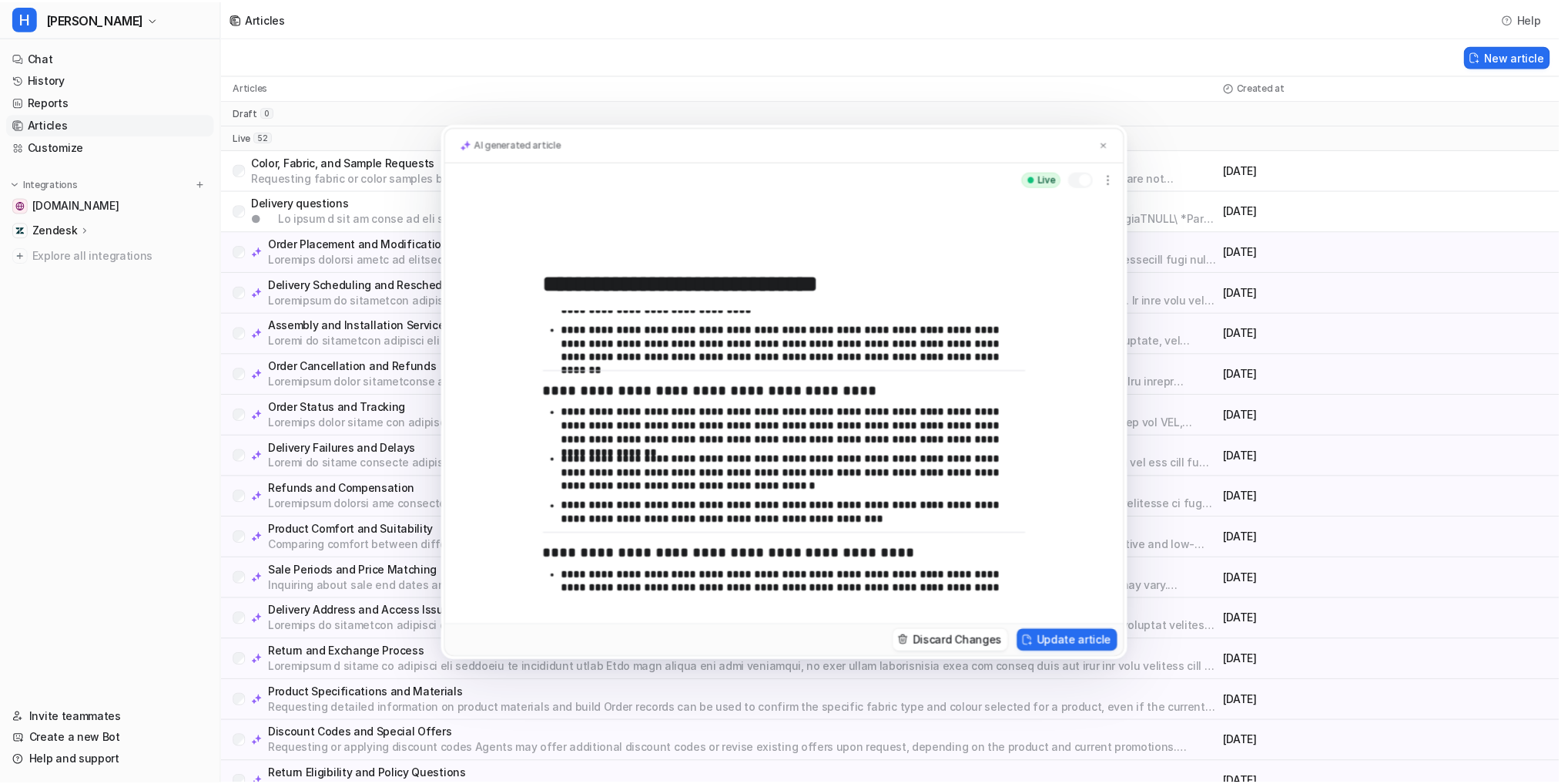
scroll to position [225, 0]
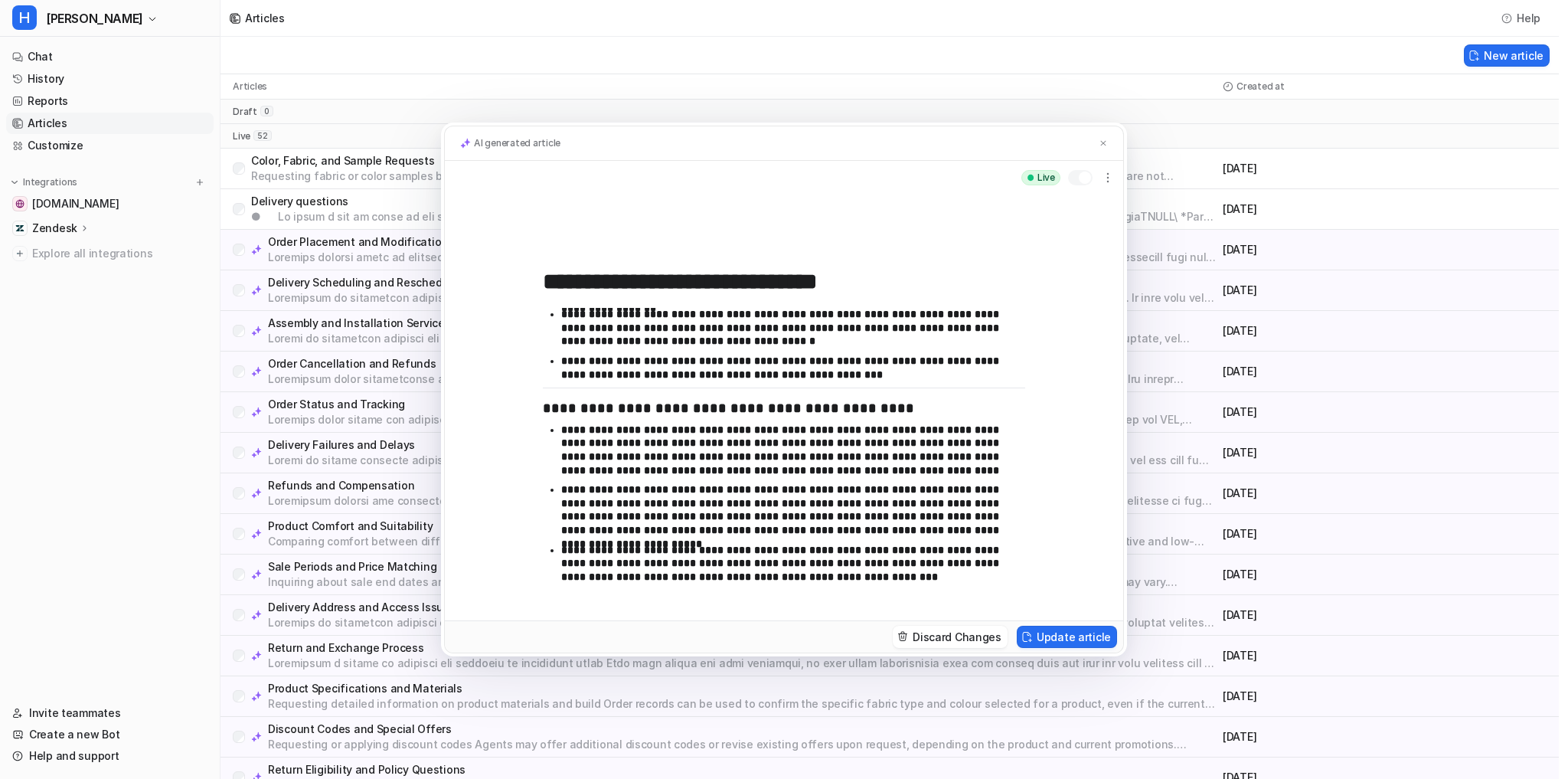
click at [830, 464] on p "**********" at bounding box center [788, 450] width 455 height 54
click at [882, 573] on p "**********" at bounding box center [788, 564] width 455 height 41
click at [1102, 141] on img at bounding box center [1103, 143] width 9 height 10
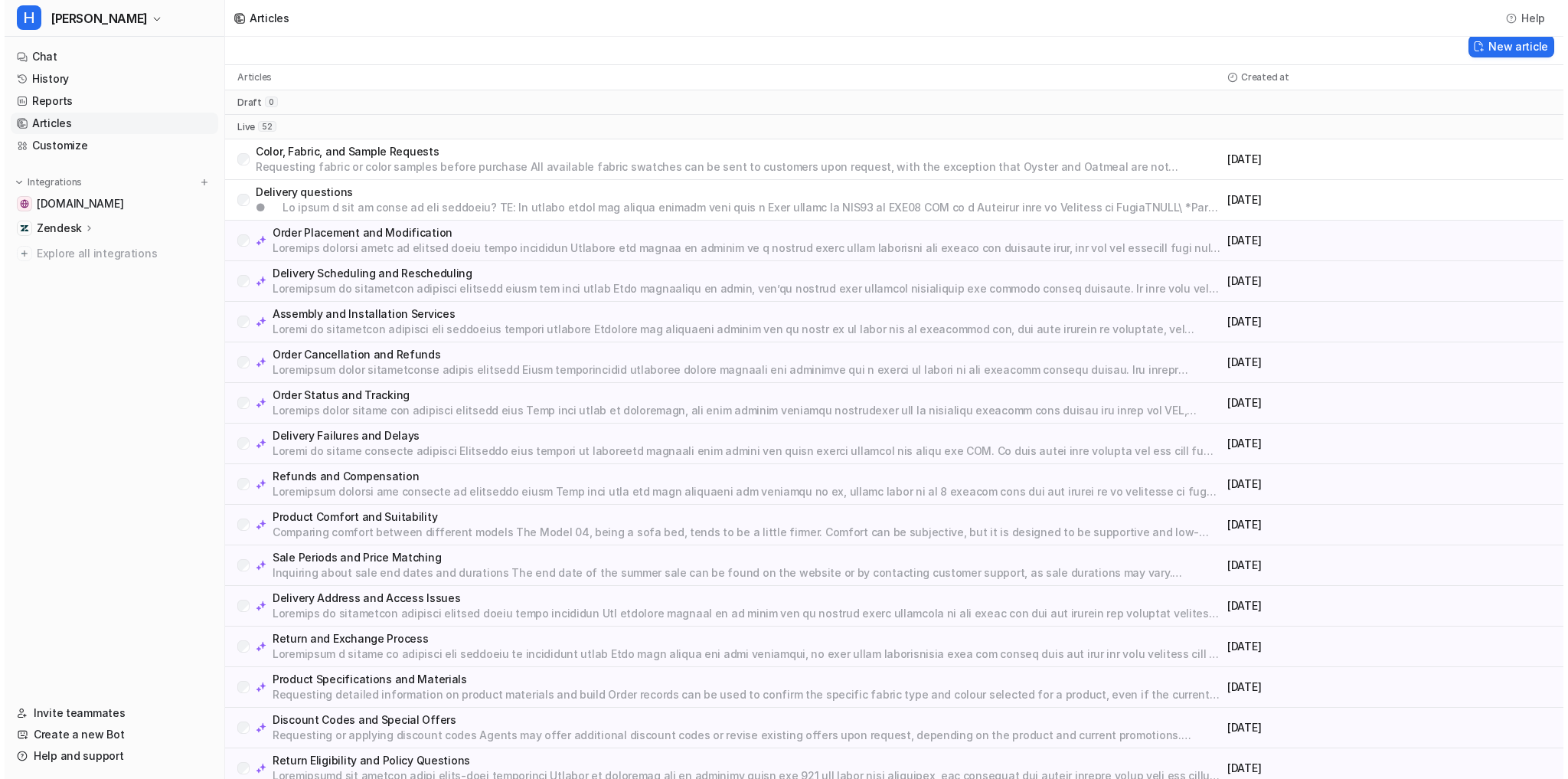
scroll to position [0, 0]
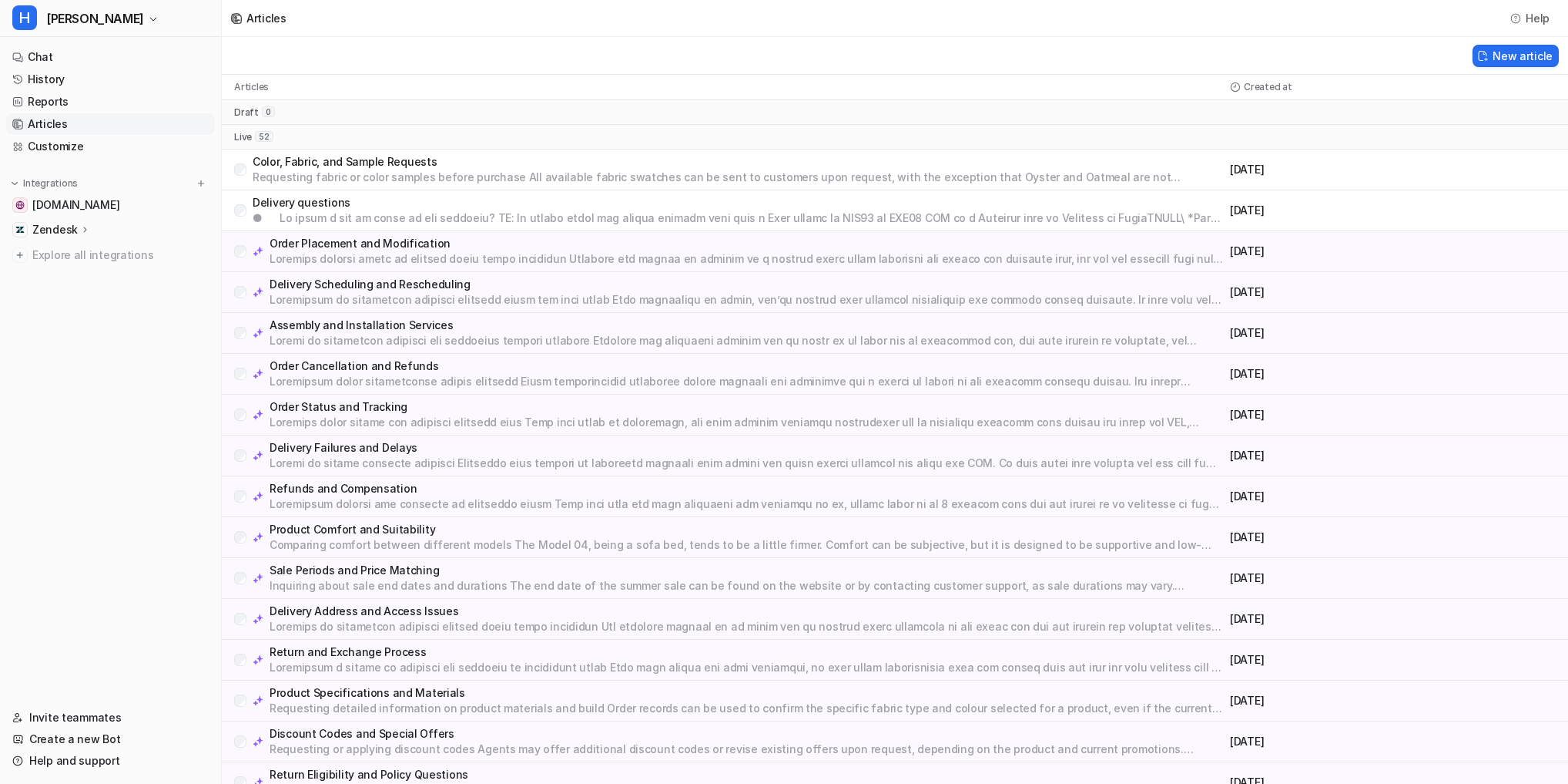
click at [374, 405] on p "Order Status and Tracking" at bounding box center [746, 407] width 954 height 15
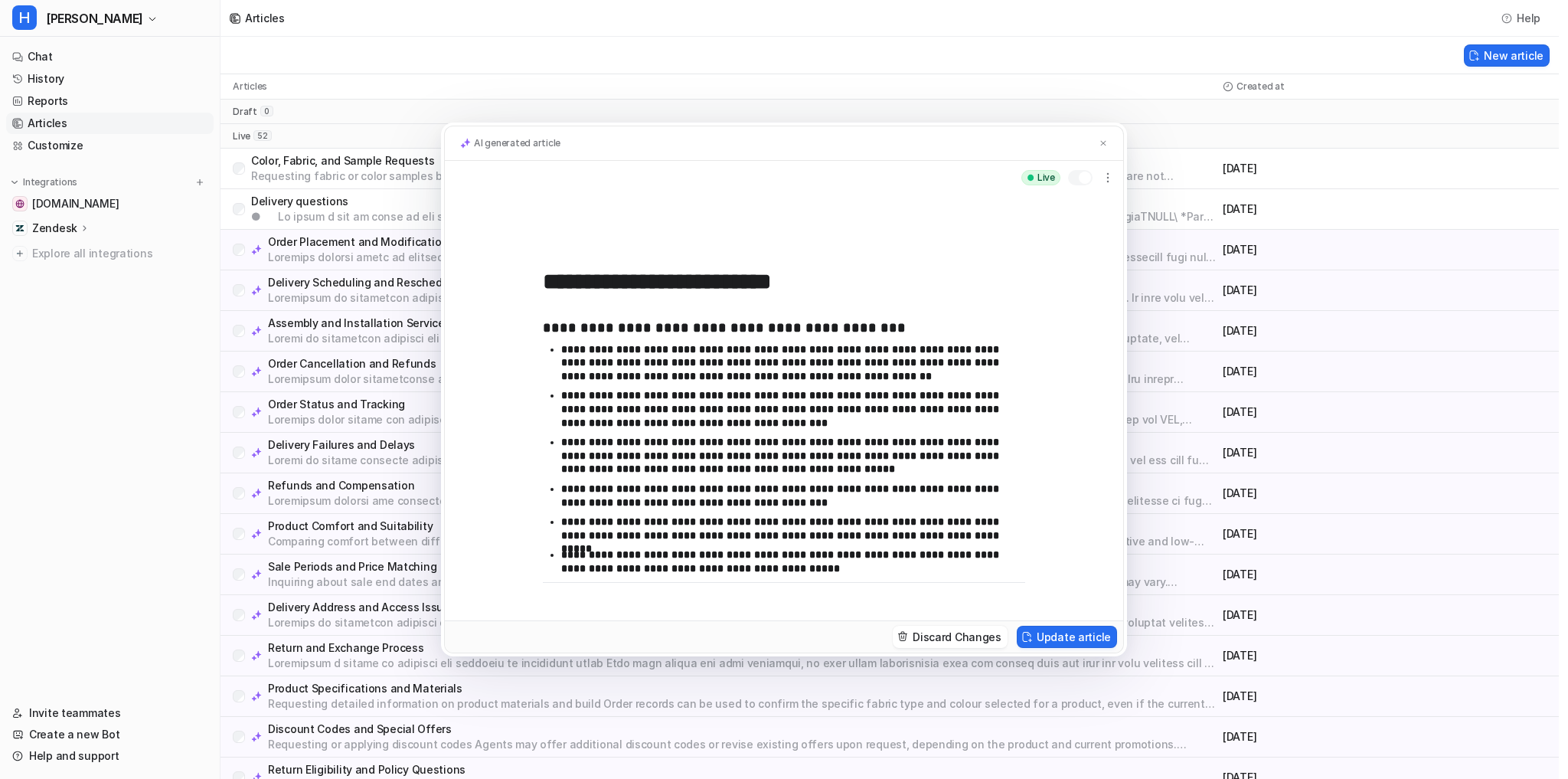
scroll to position [94, 0]
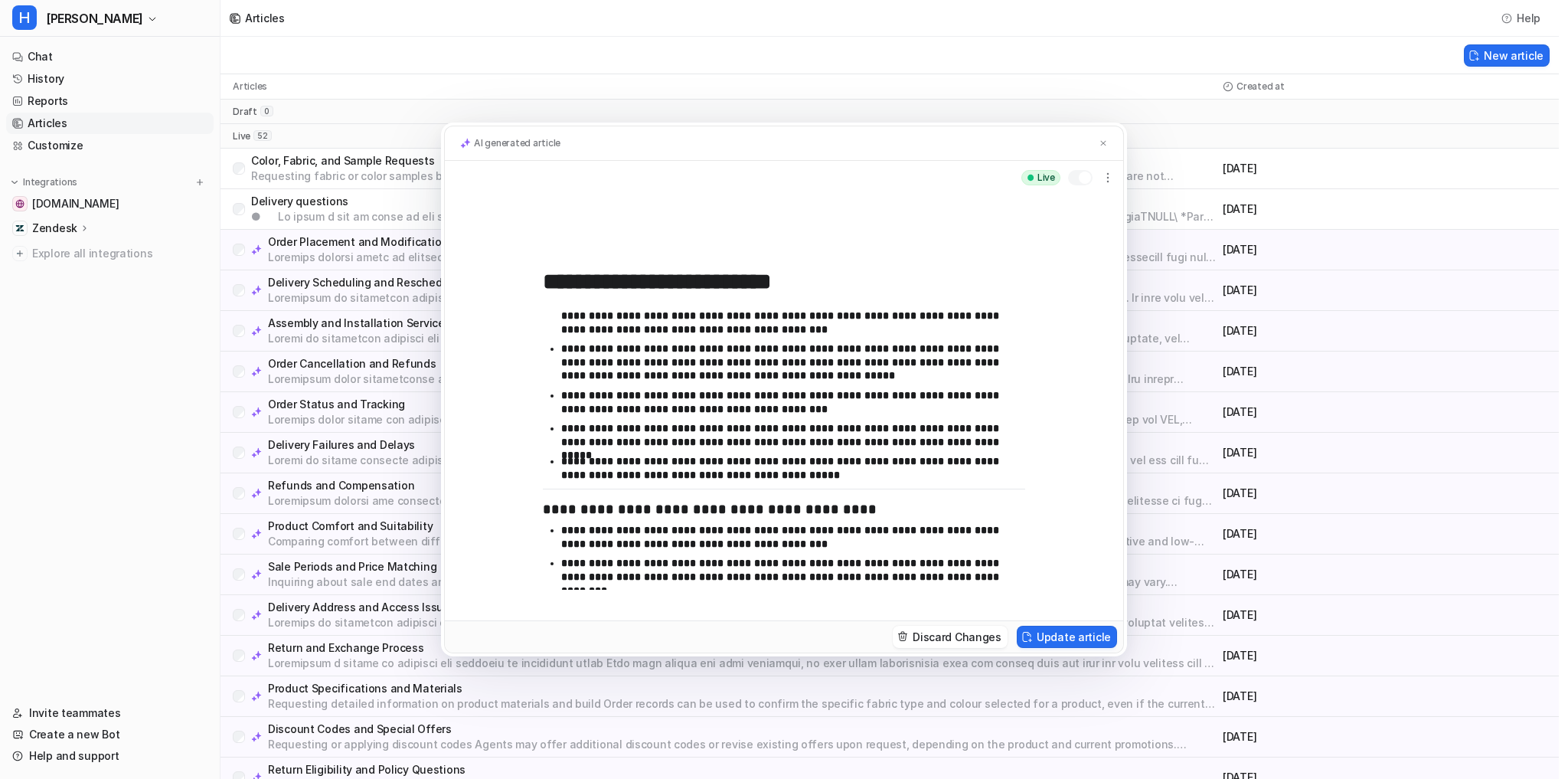
click at [980, 572] on p "**********" at bounding box center [788, 570] width 455 height 27
click at [1097, 143] on button at bounding box center [1103, 143] width 15 height 16
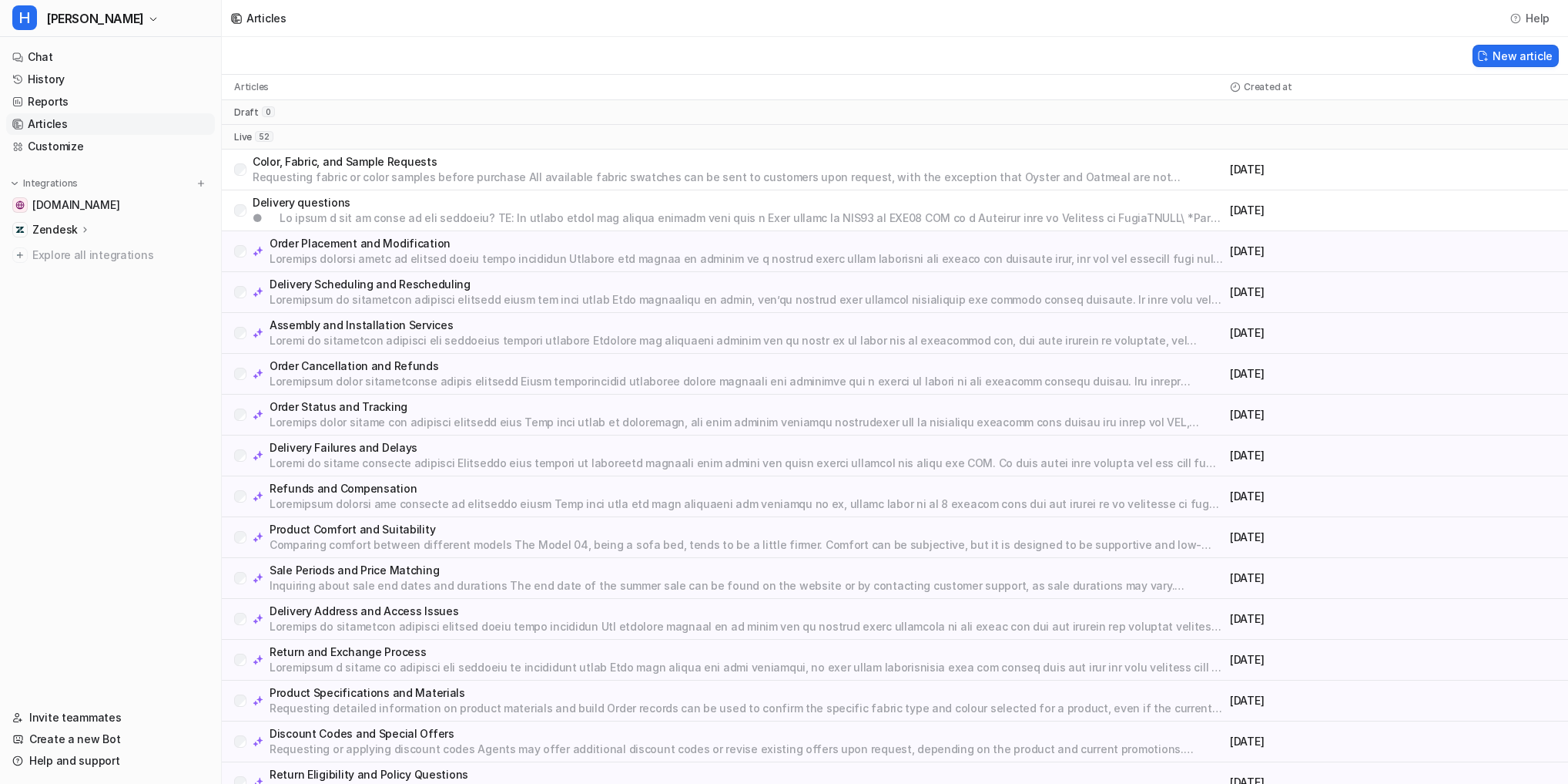
click at [409, 240] on p "Order Placement and Modification" at bounding box center [746, 244] width 954 height 15
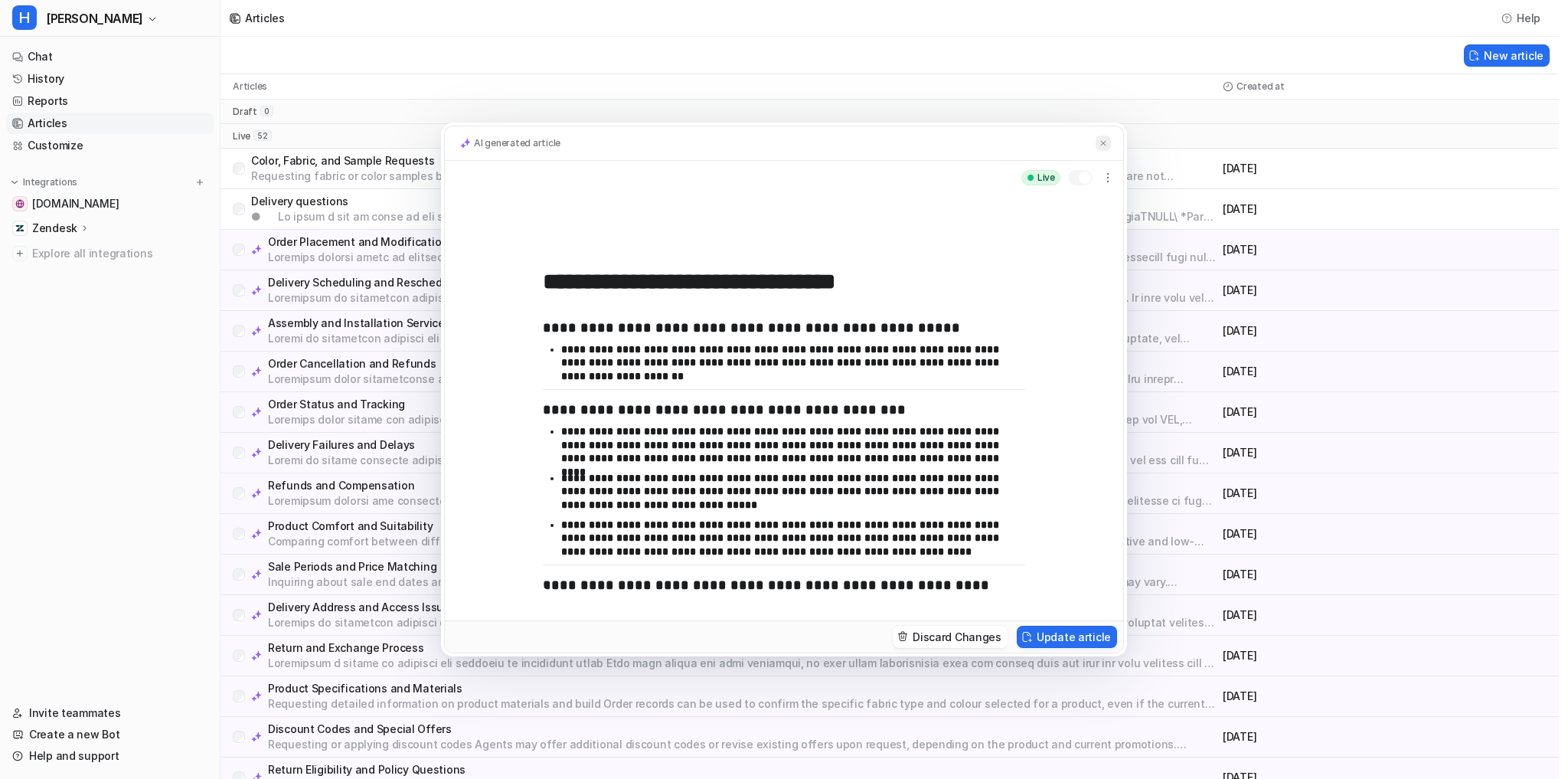
click at [1104, 143] on img at bounding box center [1103, 143] width 9 height 10
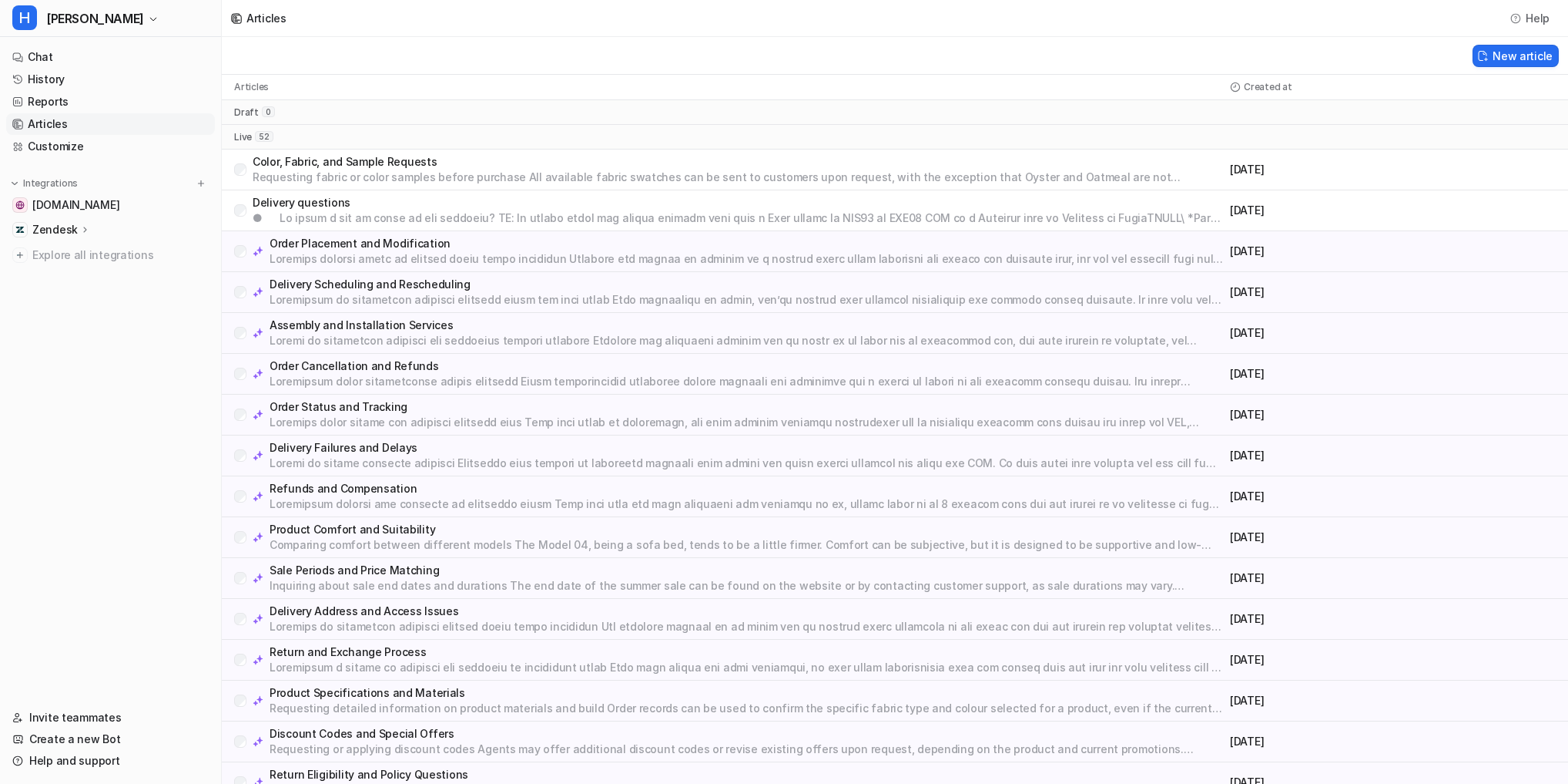
click at [80, 225] on icon at bounding box center [85, 229] width 11 height 12
click at [53, 278] on p "Sources" at bounding box center [66, 274] width 43 height 15
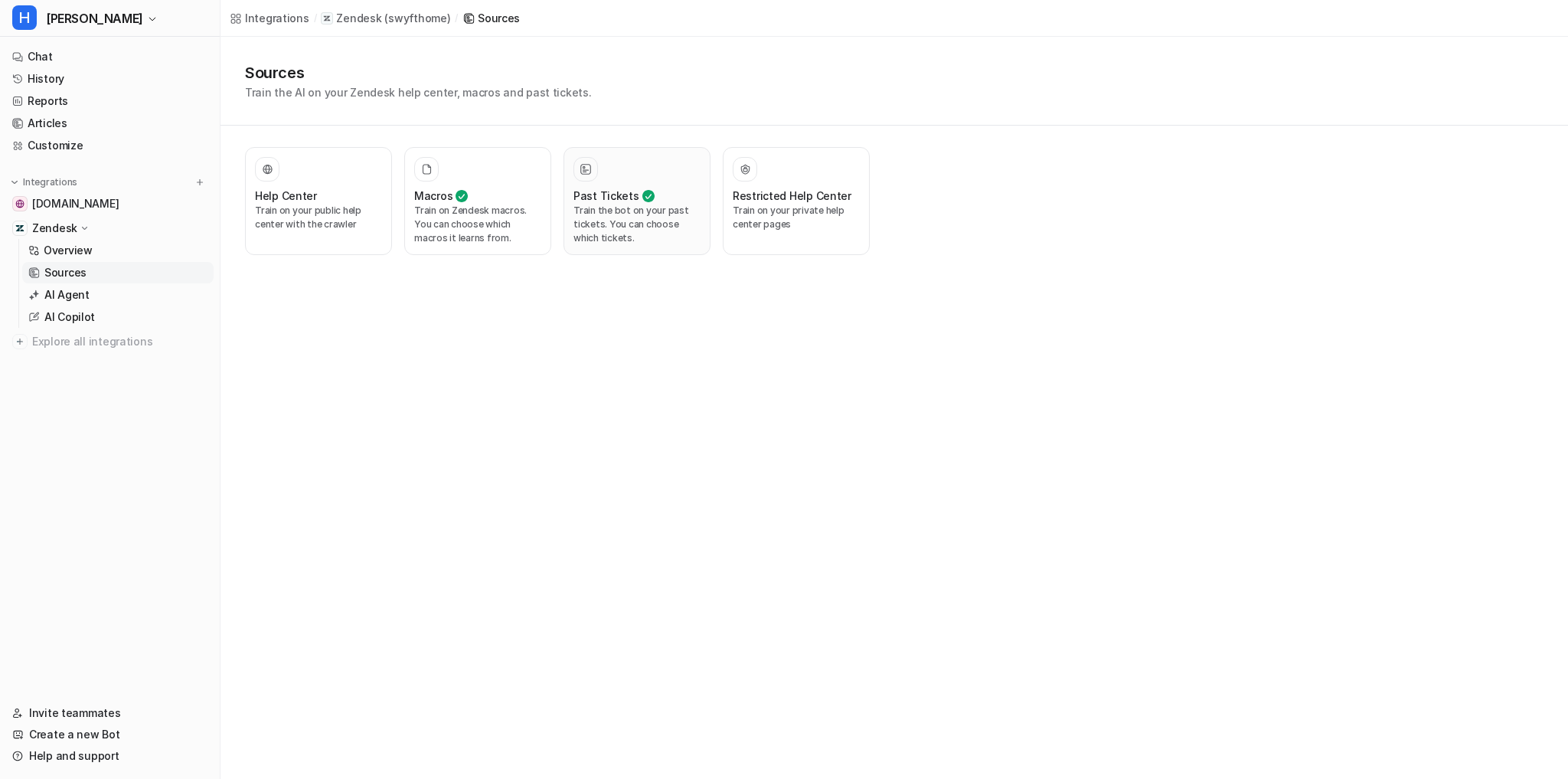
click at [644, 222] on p "Train the bot on your past tickets. You can choose which tickets." at bounding box center [636, 225] width 127 height 41
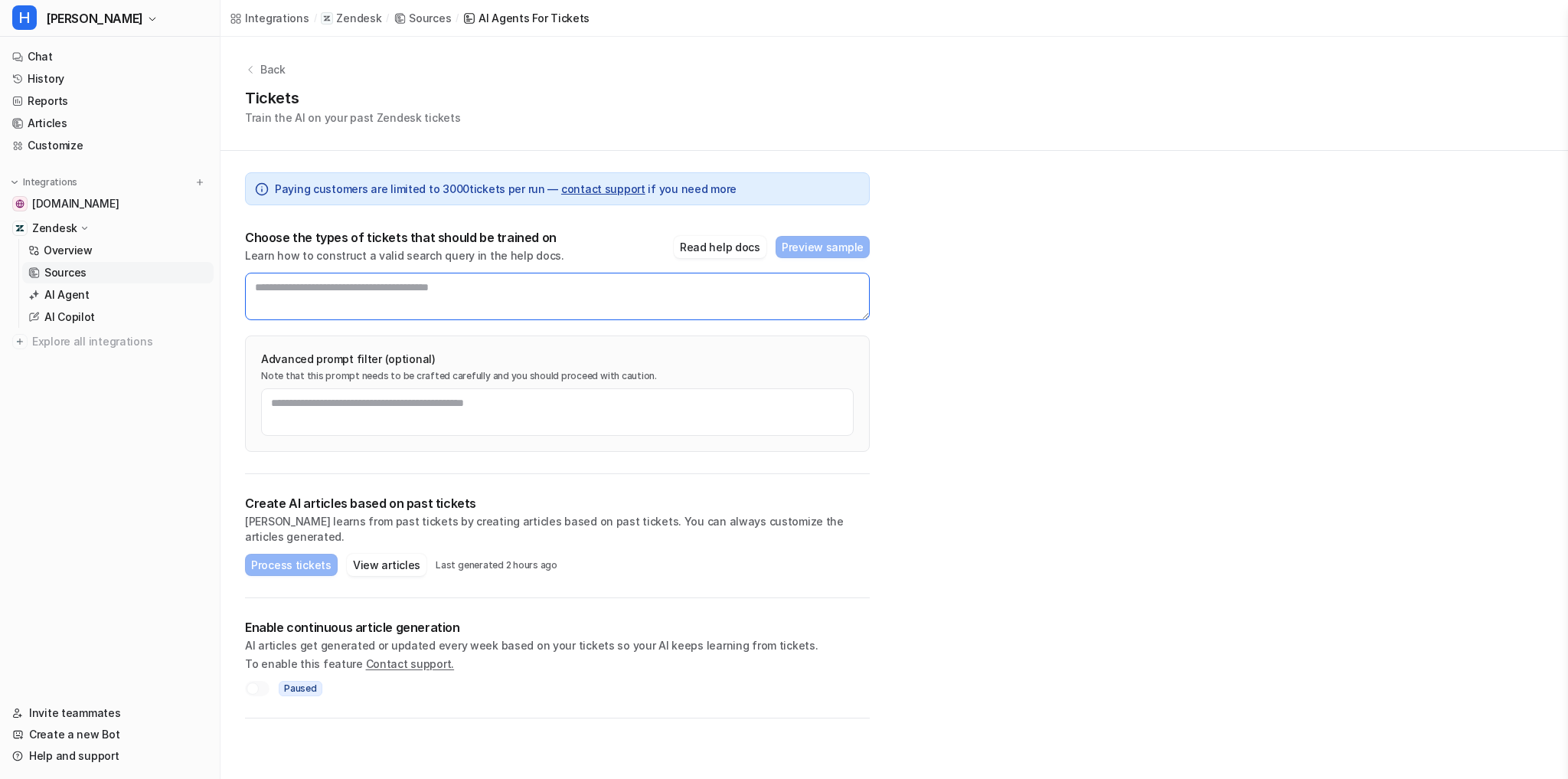
click at [282, 296] on textarea at bounding box center [558, 296] width 625 height 47
type textarea "**********"
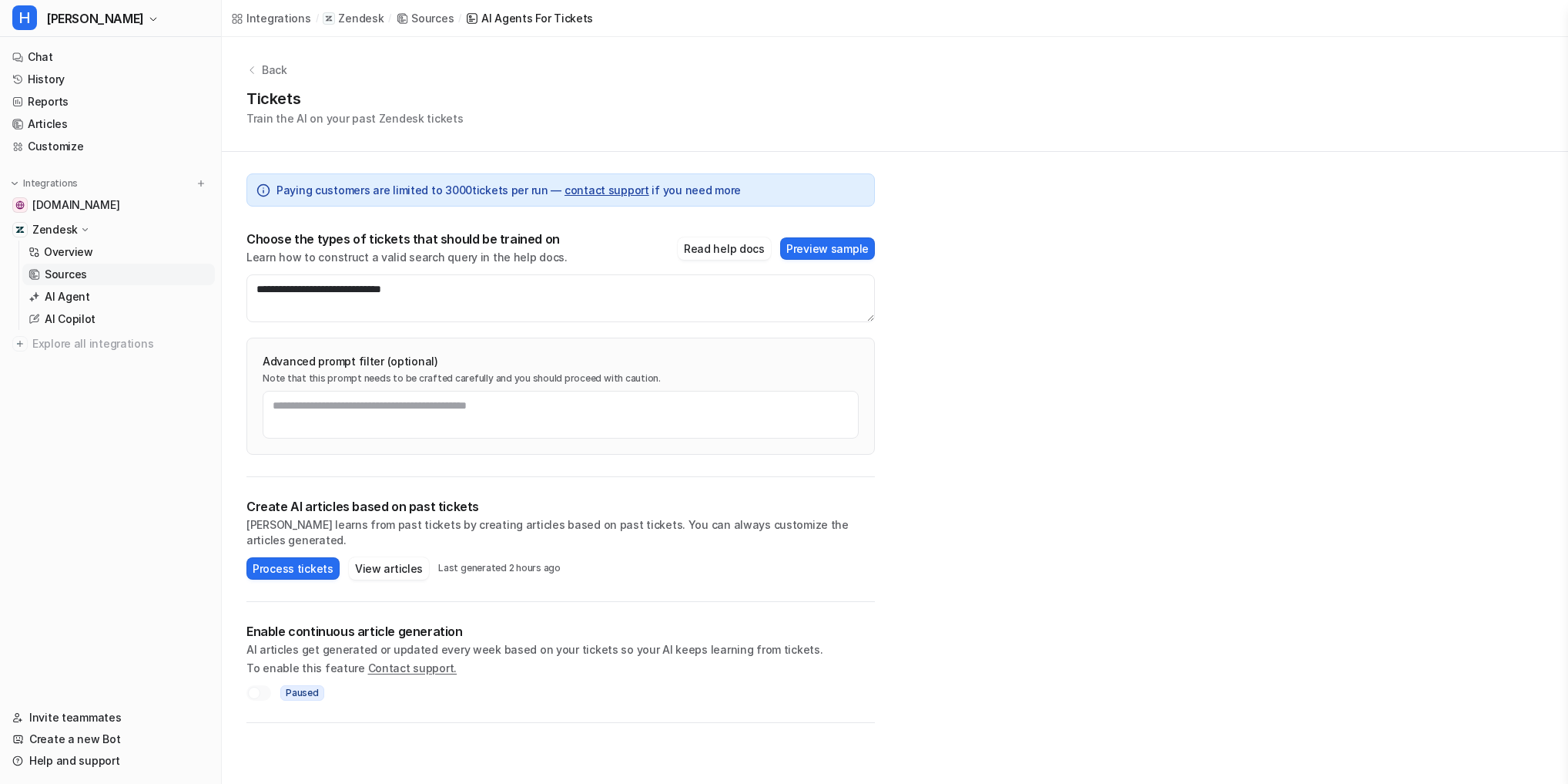
click at [309, 332] on div "**********" at bounding box center [561, 314] width 629 height 325
click at [824, 248] on button "Preview sample" at bounding box center [828, 249] width 95 height 23
click at [280, 557] on button "Process tickets" at bounding box center [293, 568] width 93 height 23
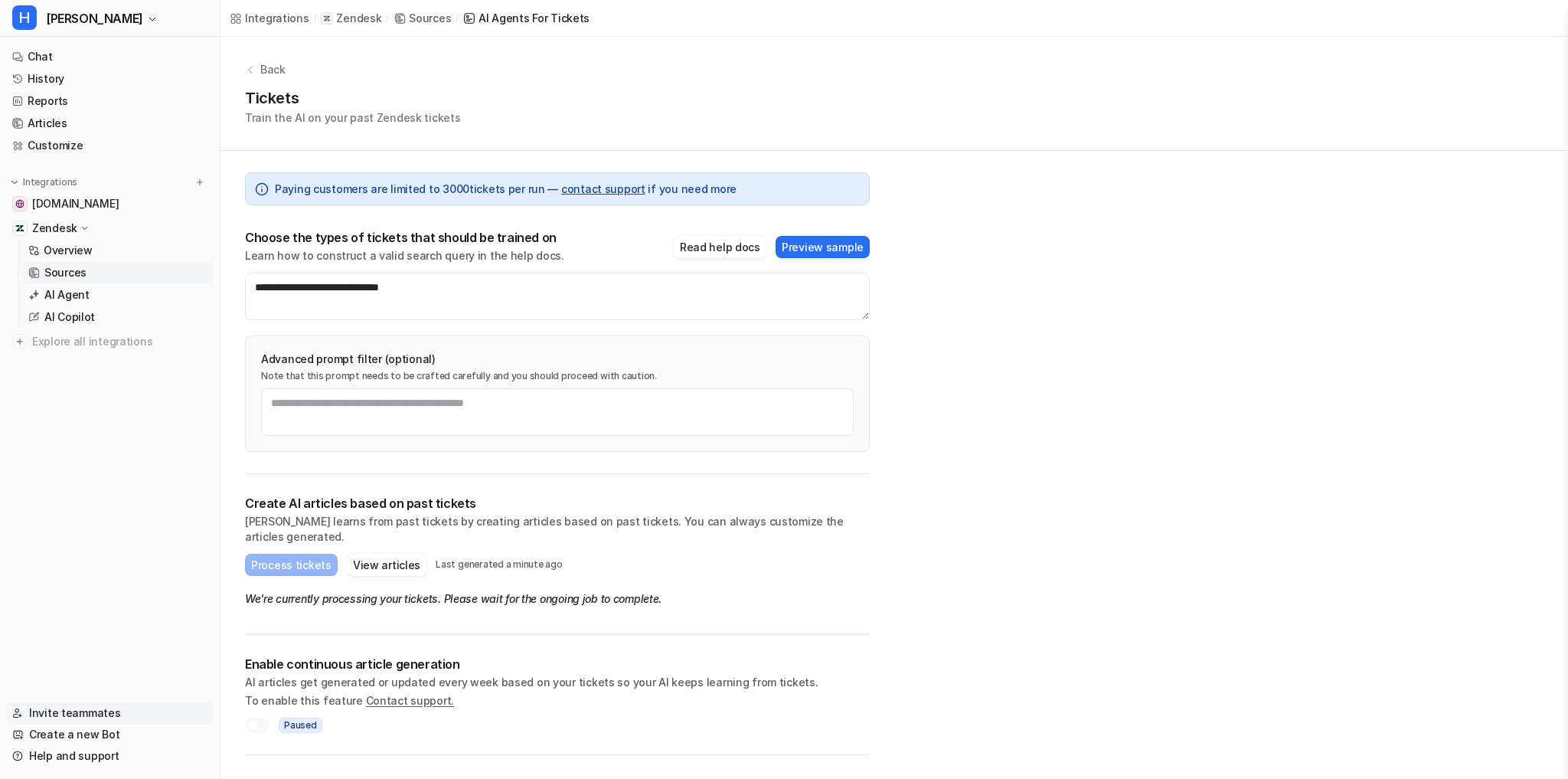
click at [69, 714] on link "Invite teammates" at bounding box center [109, 713] width 207 height 22
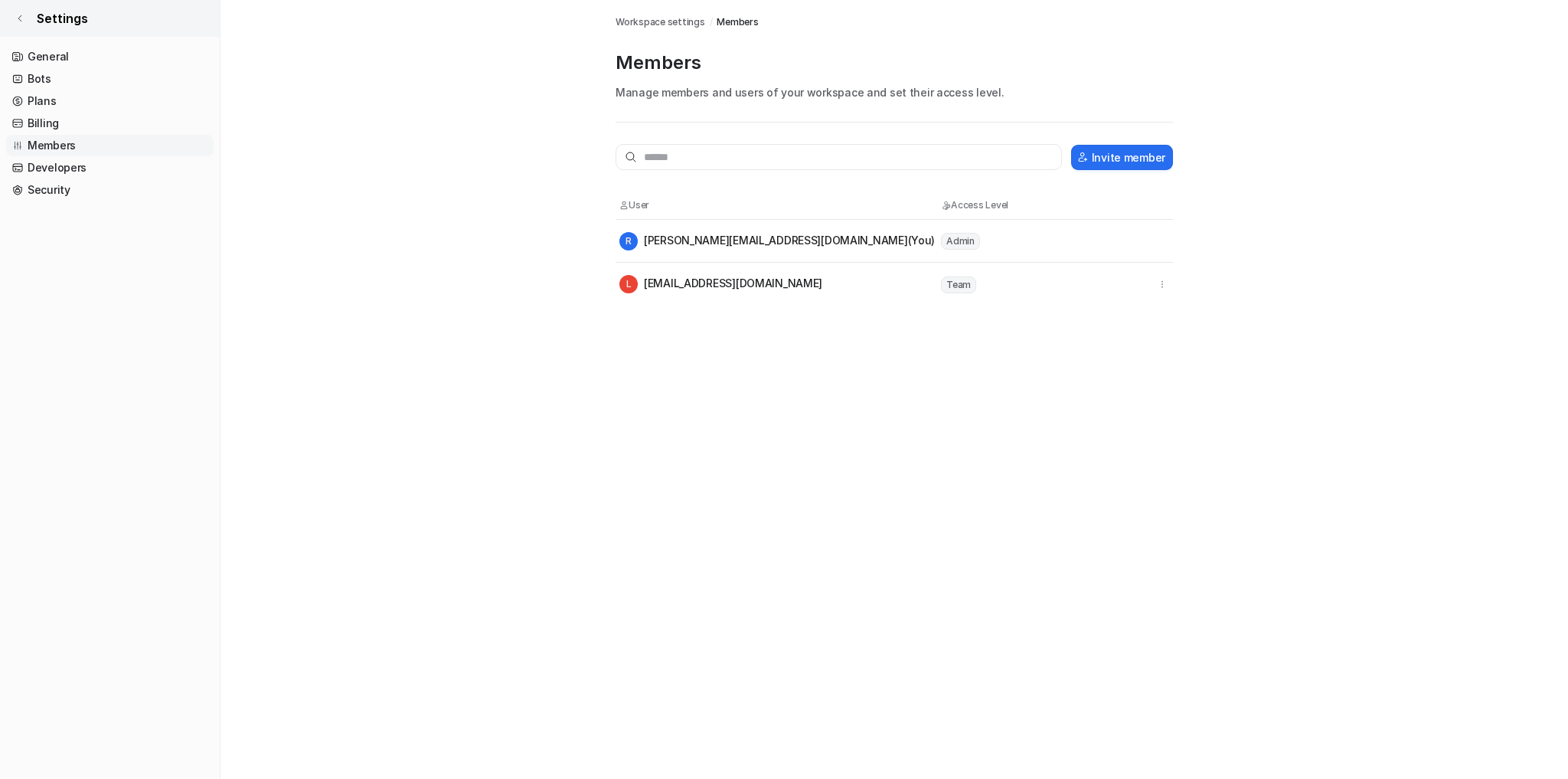
click at [15, 18] on link "Settings" at bounding box center [109, 18] width 220 height 36
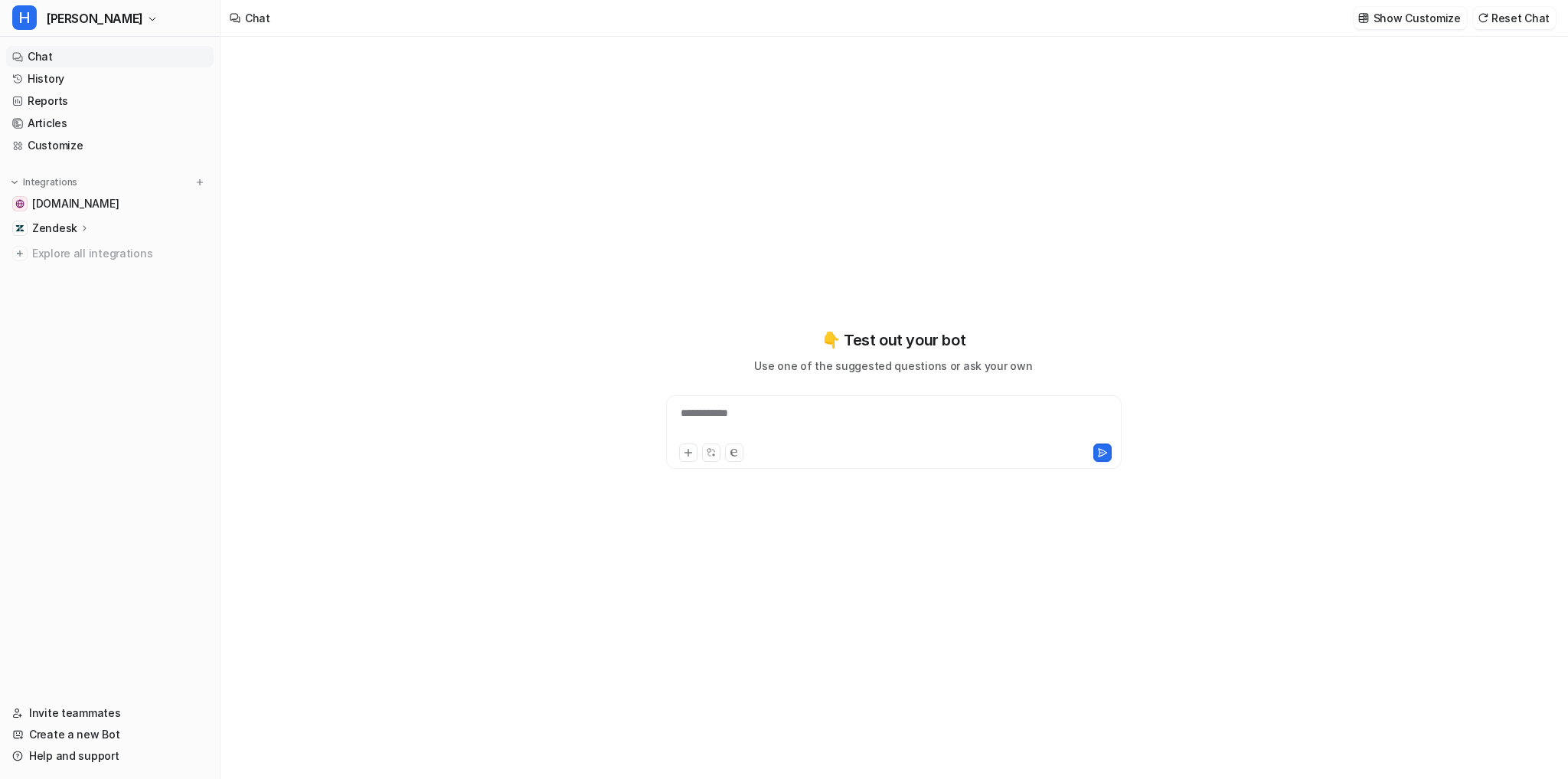
click at [53, 230] on p "Zendesk" at bounding box center [55, 228] width 46 height 15
click at [60, 277] on p "Sources" at bounding box center [65, 273] width 42 height 15
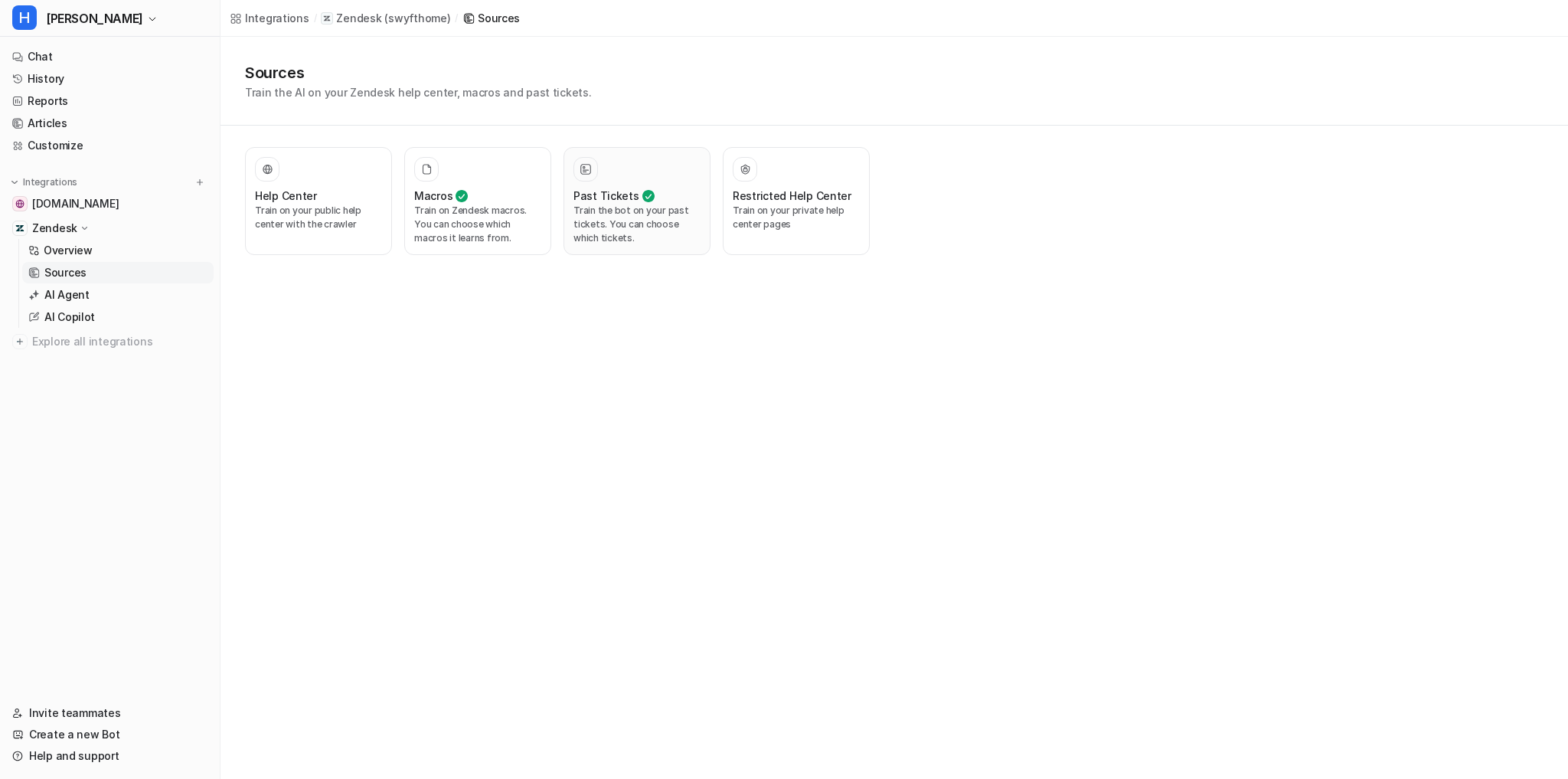
click at [616, 185] on div "Past Tickets Train the bot on your past tickets. You can choose which tickets." at bounding box center [636, 201] width 127 height 88
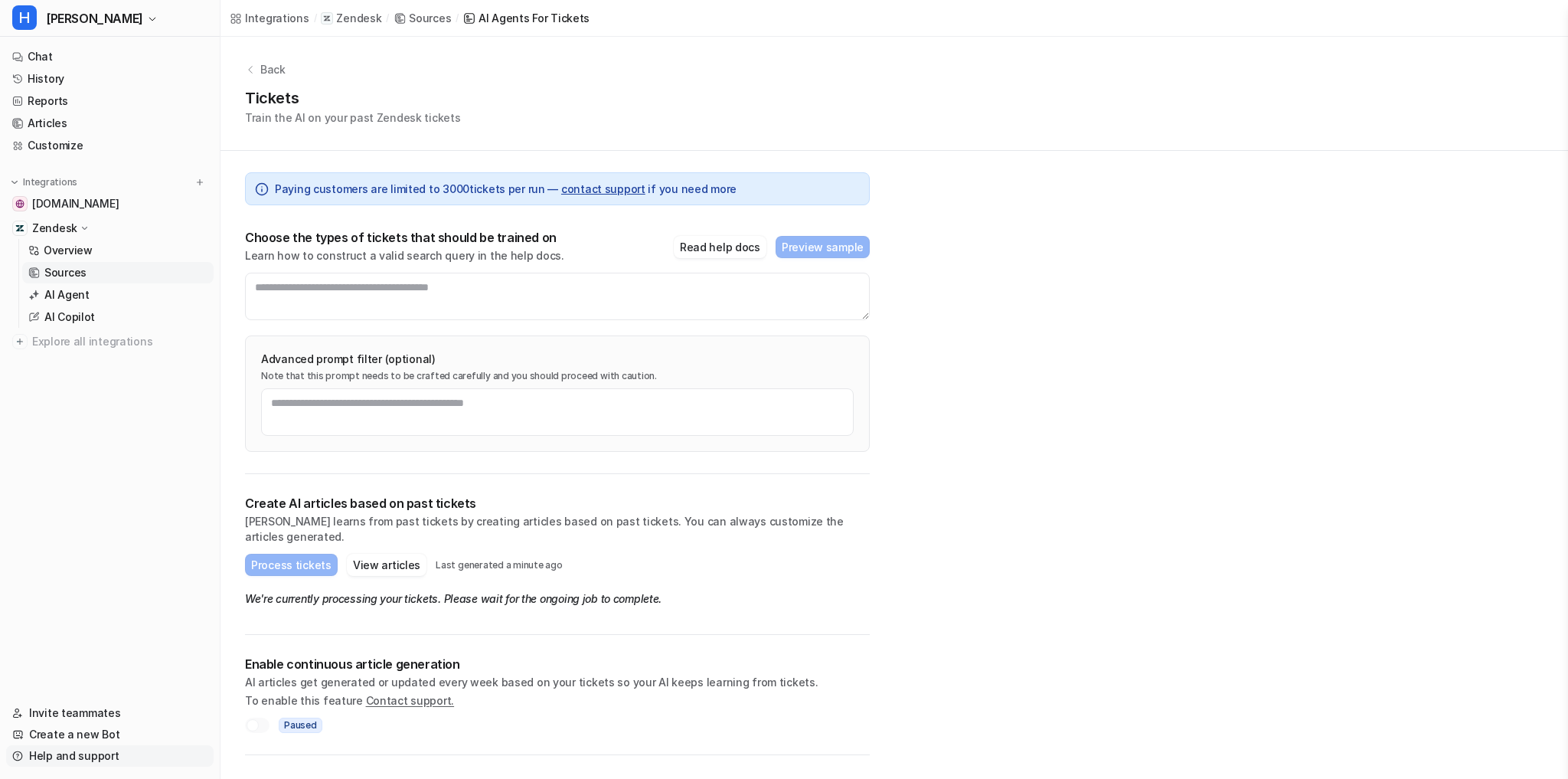
click at [81, 756] on link "Help and support" at bounding box center [109, 756] width 207 height 22
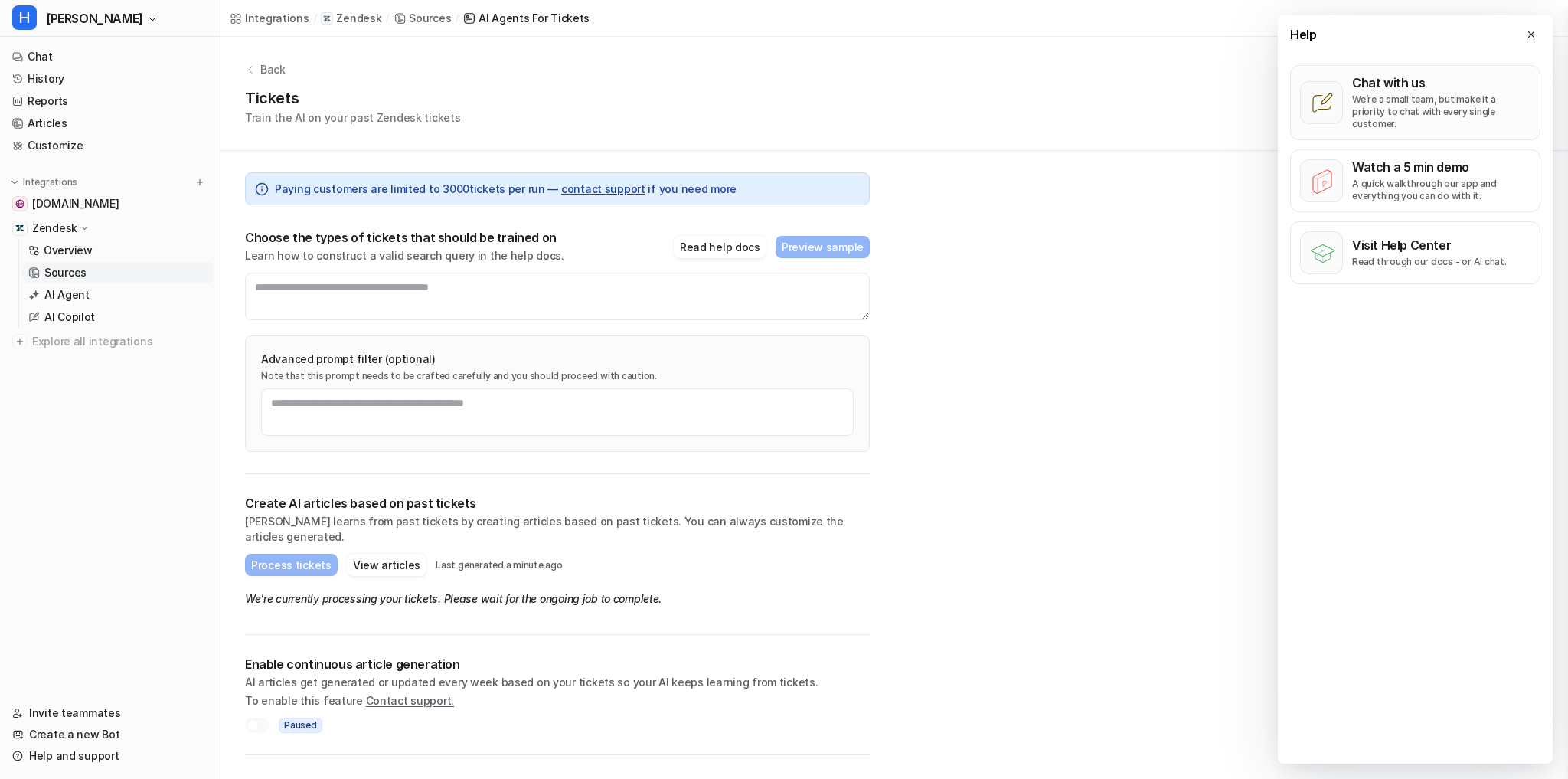
click at [1426, 95] on p "We’re a small team, but make it a priority to chat with every single customer." at bounding box center [1441, 112] width 178 height 36
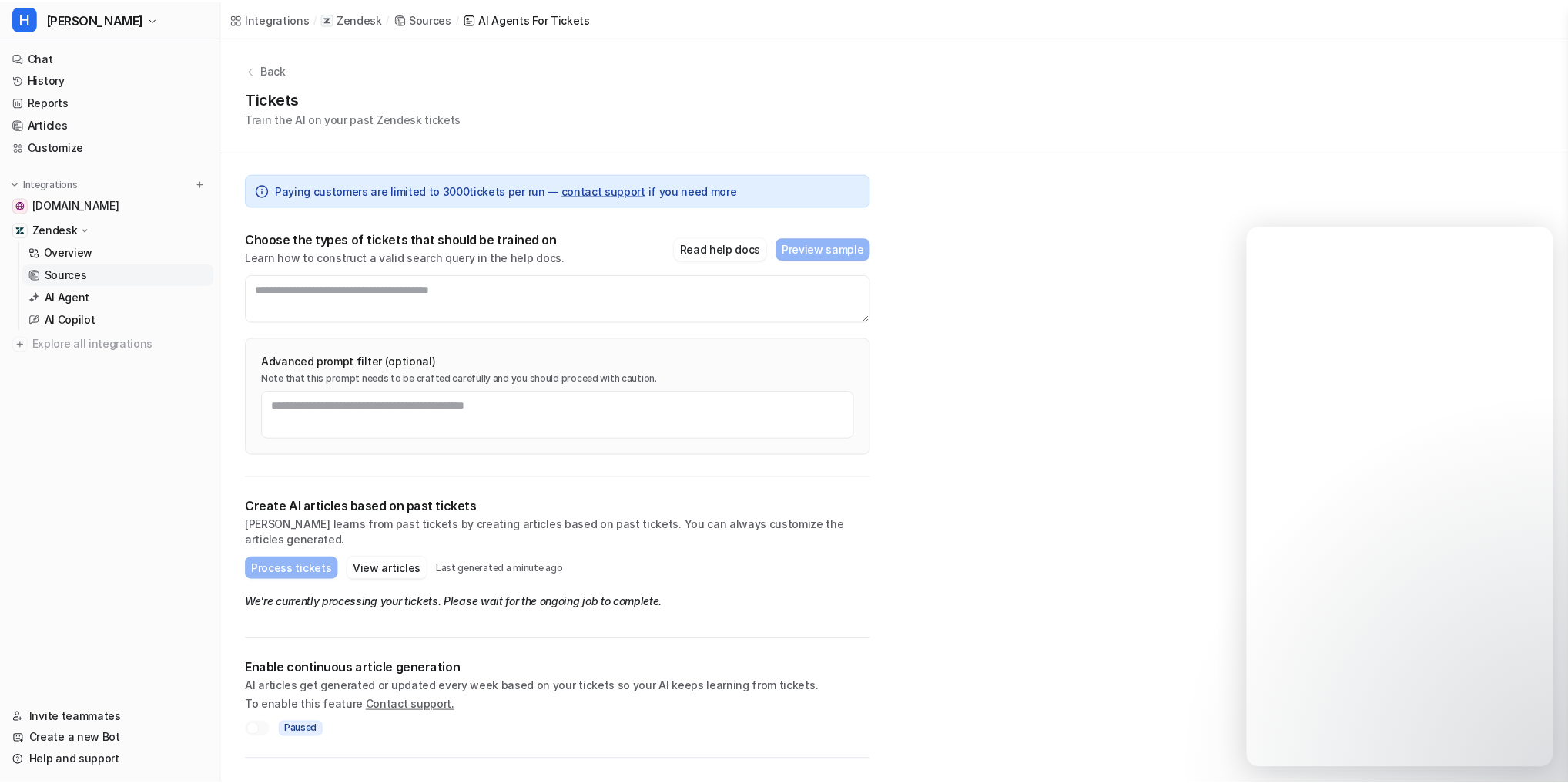
scroll to position [225, 0]
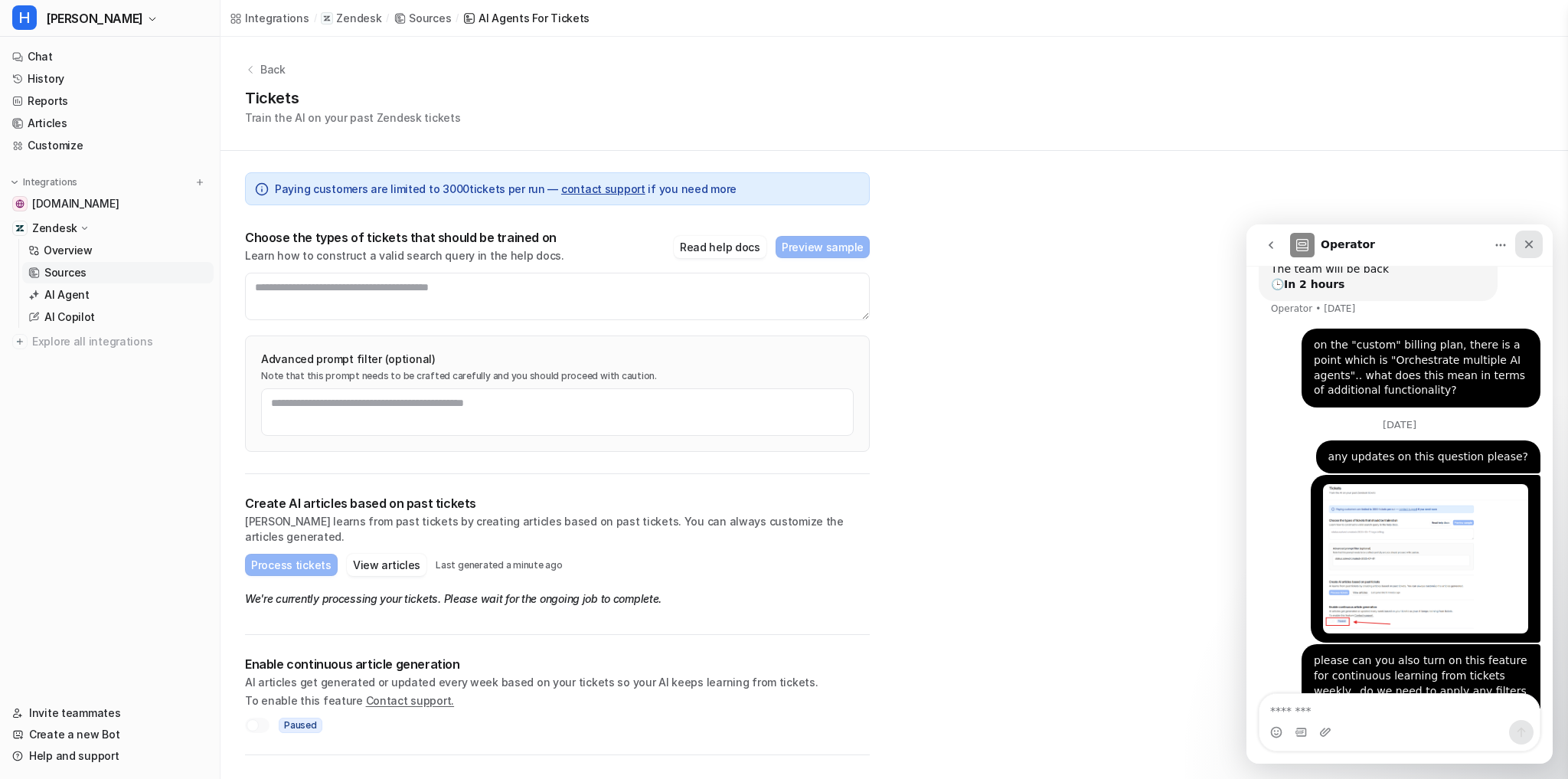
click at [1533, 241] on icon "Close" at bounding box center [1529, 244] width 12 height 12
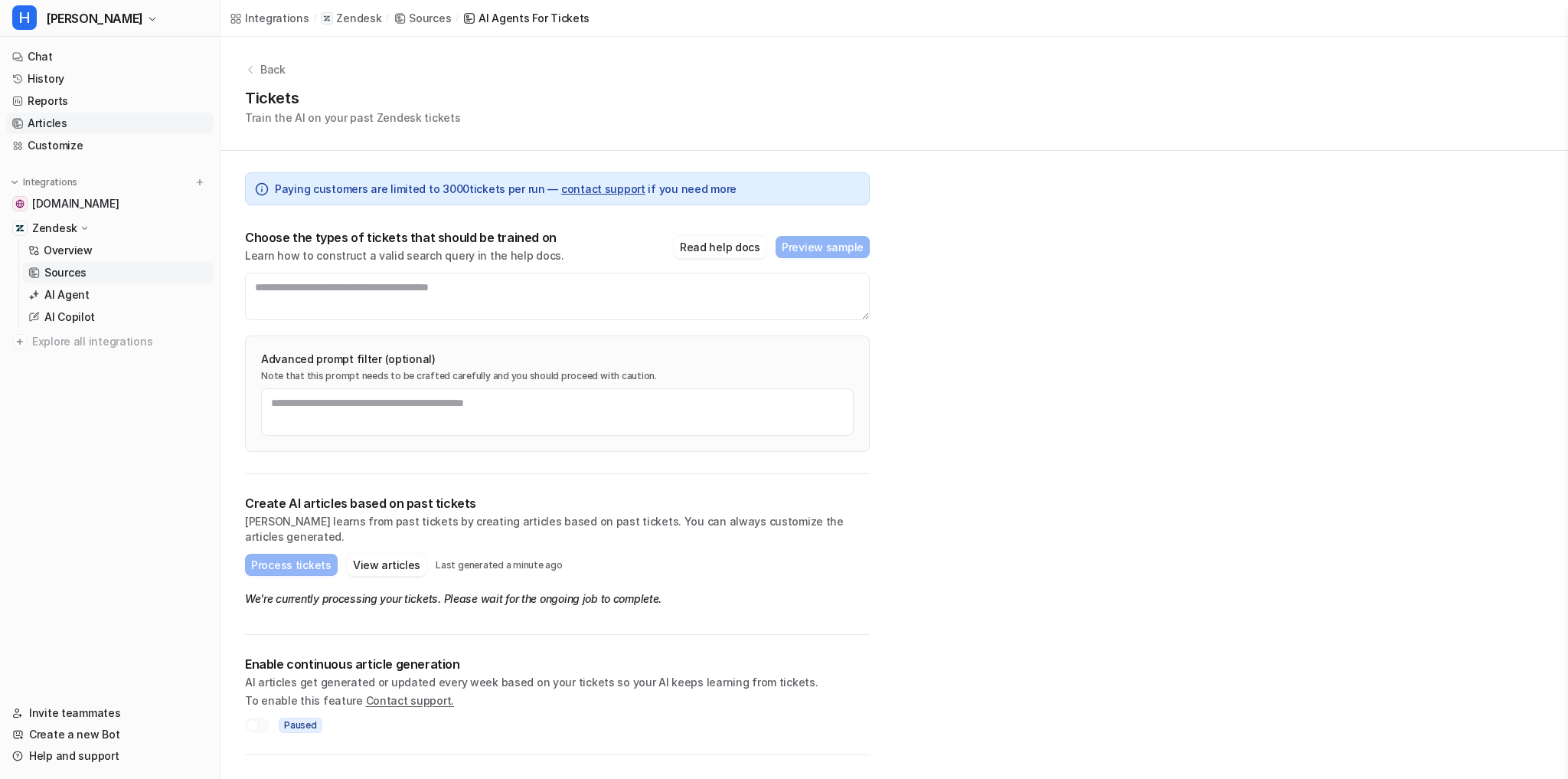
click at [70, 119] on link "Articles" at bounding box center [109, 123] width 207 height 22
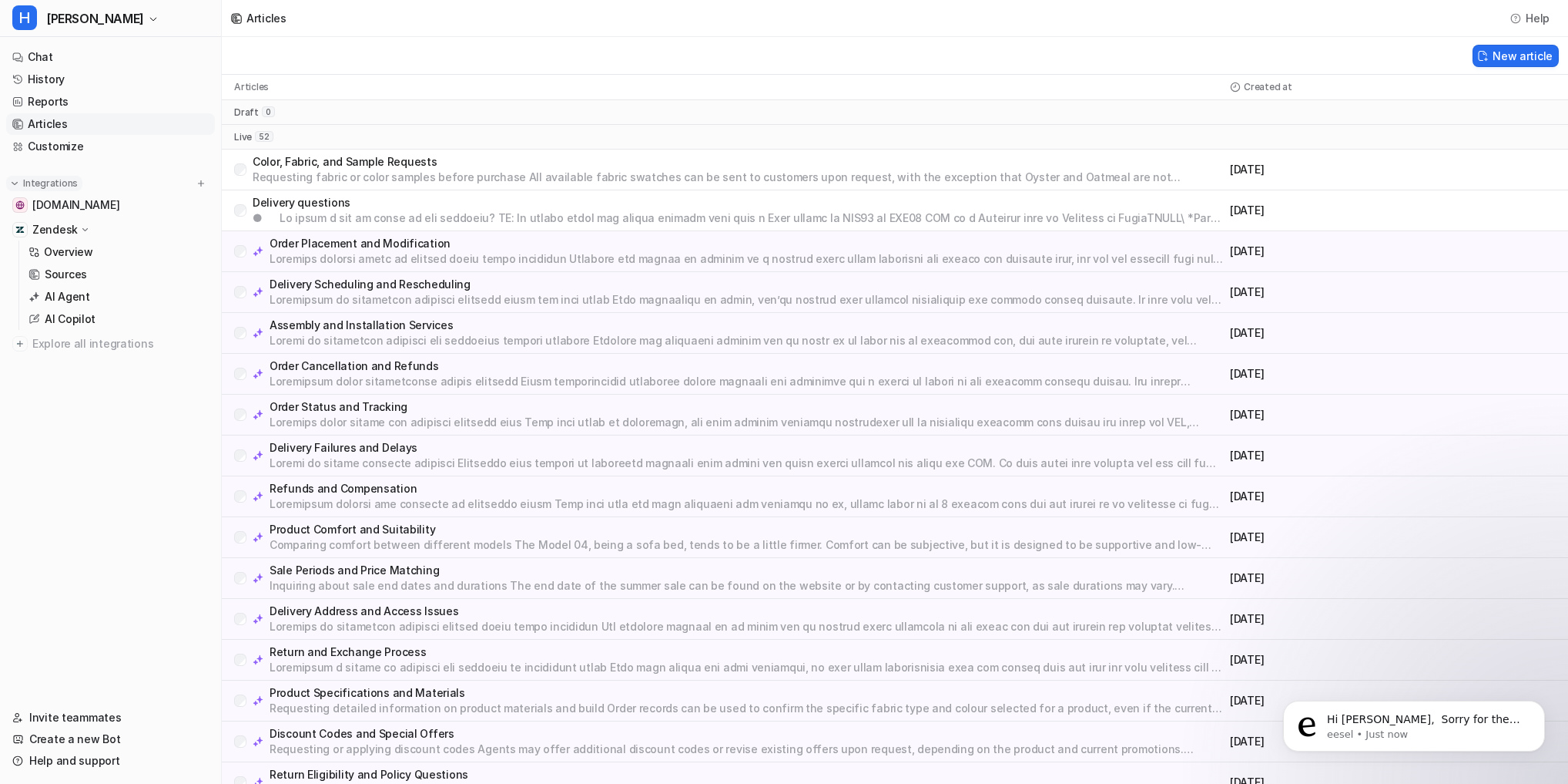
scroll to position [452, 0]
click at [1409, 723] on p "Hi [PERSON_NAME], ​ Sorry for the delay in replying. Your question is still bei…" at bounding box center [1426, 720] width 198 height 15
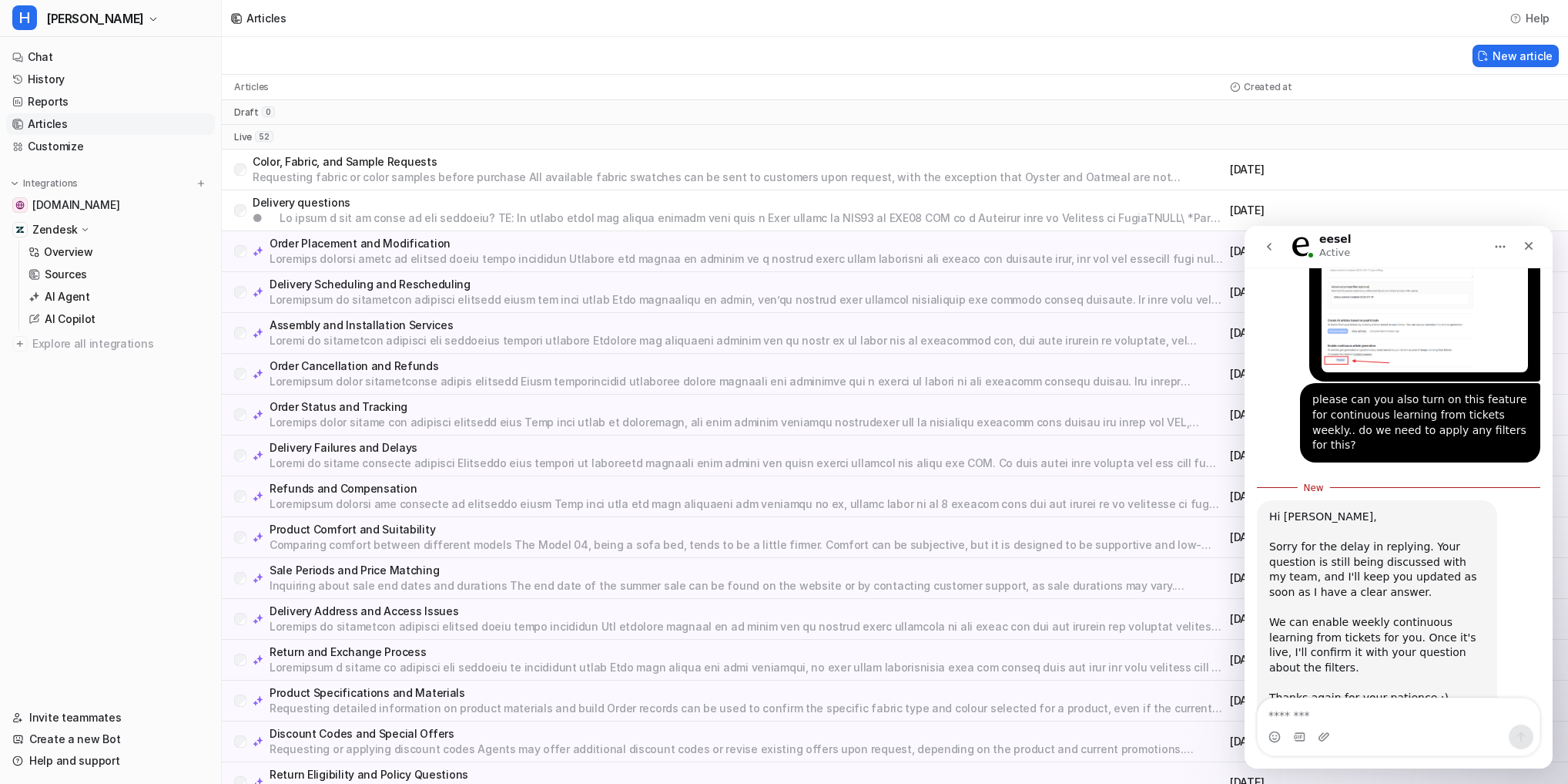
scroll to position [478, 0]
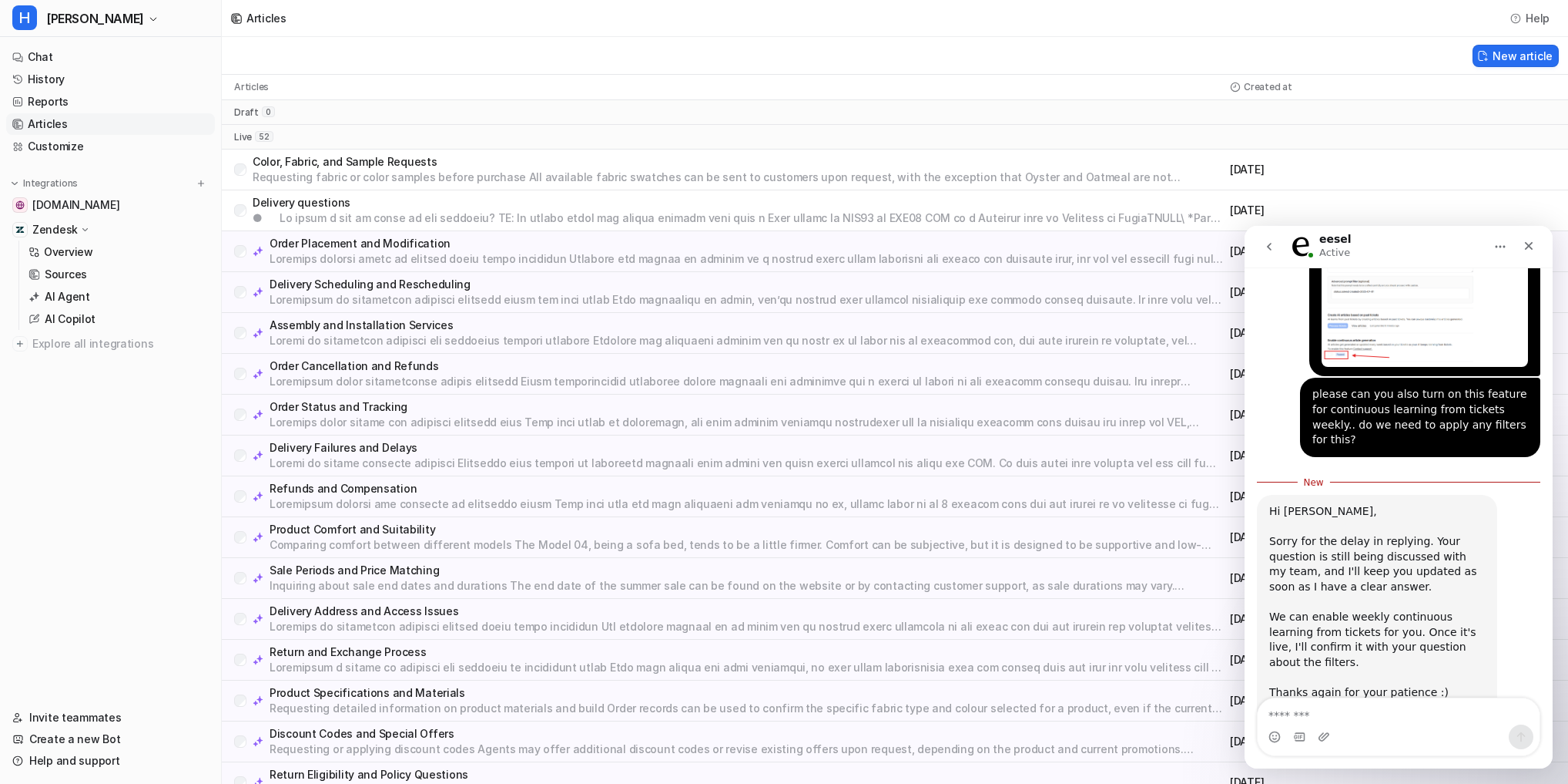
click at [1361, 706] on textarea "Message…" at bounding box center [1399, 711] width 282 height 26
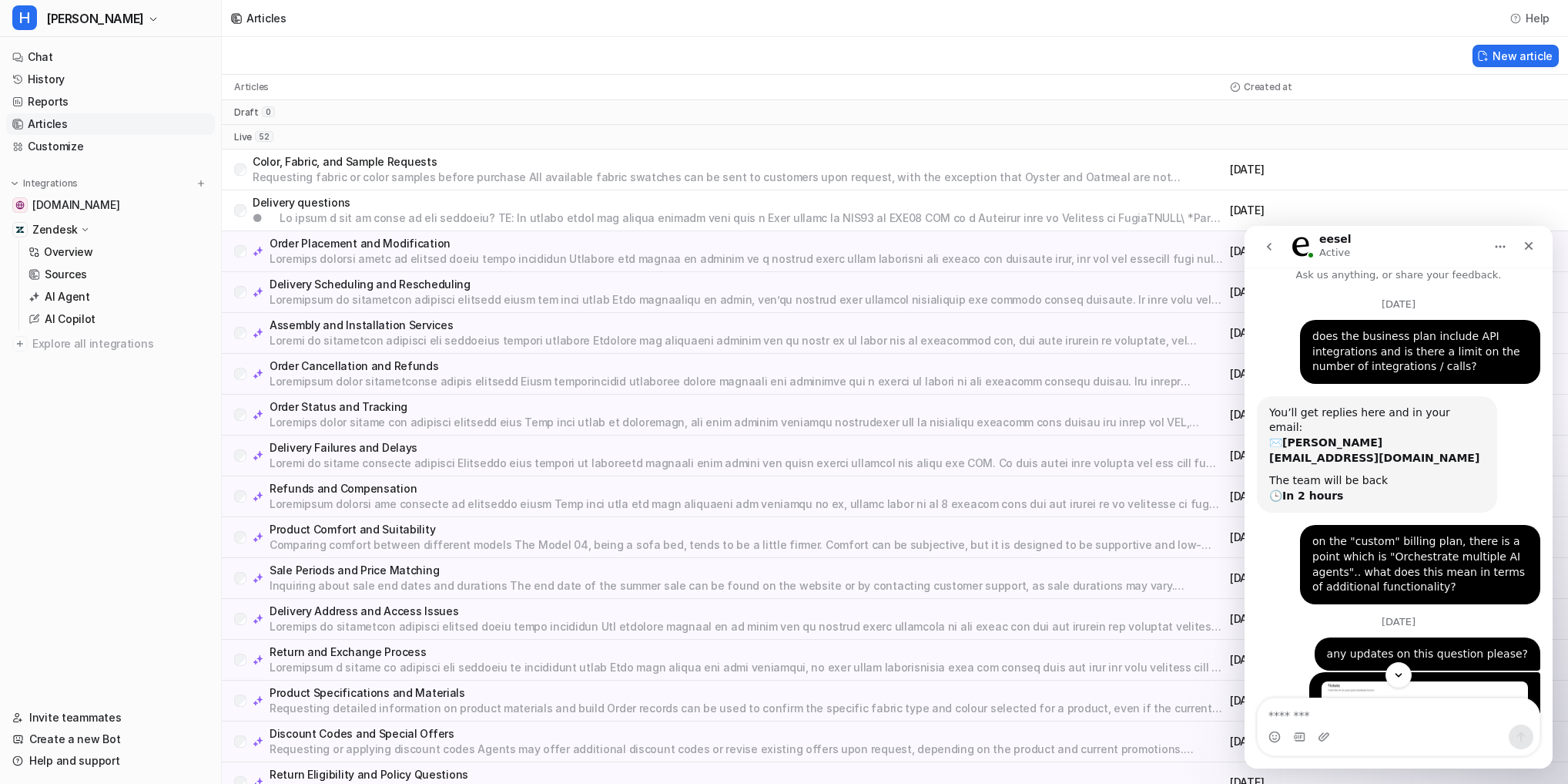
scroll to position [0, 0]
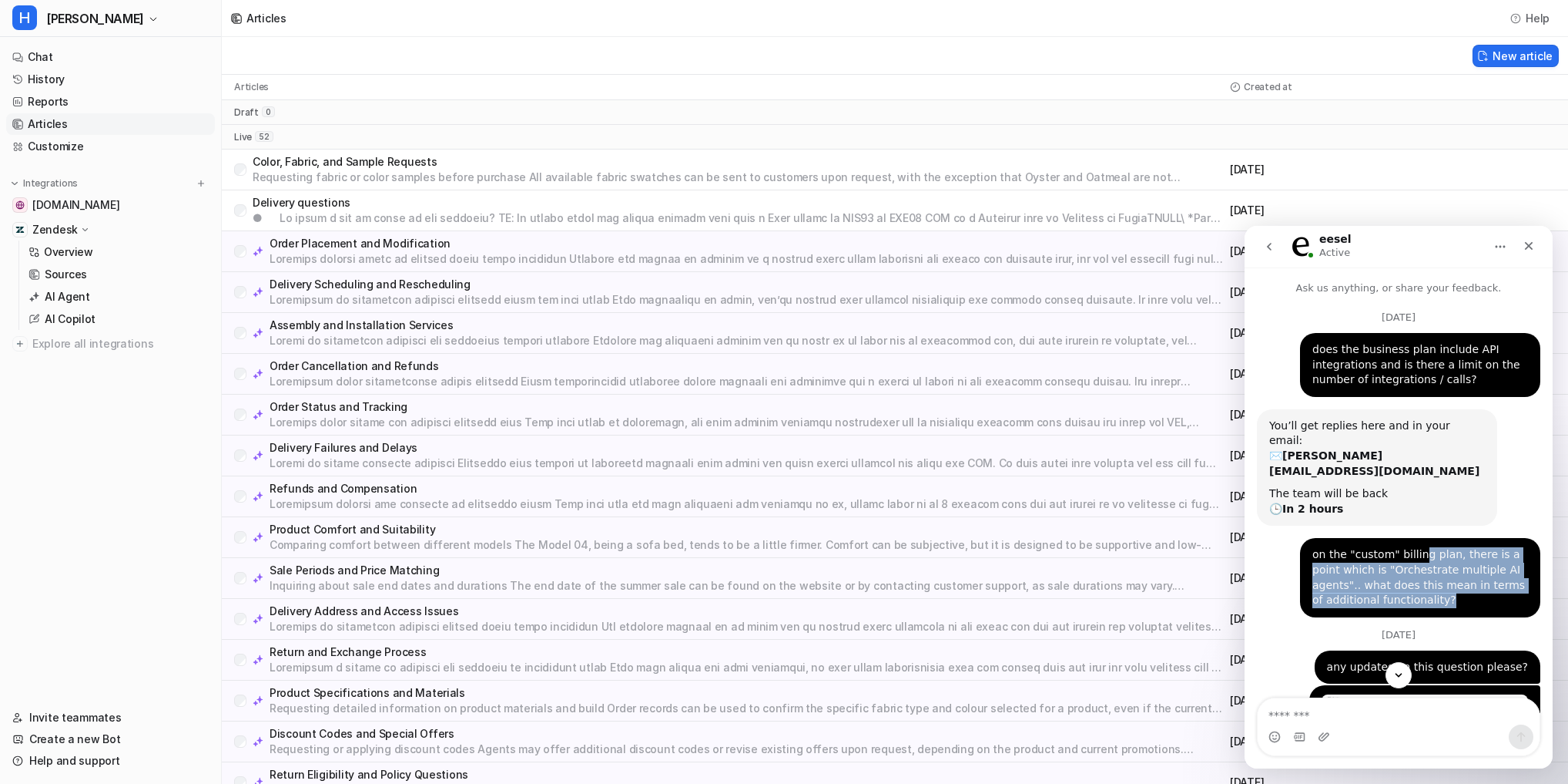
drag, startPoint x: 1411, startPoint y: 525, endPoint x: 1414, endPoint y: 566, distance: 41.1
click at [1414, 566] on div "on the "custom" billing plan, there is a point which is "Orchestrate multiple A…" at bounding box center [1420, 577] width 216 height 60
click at [1414, 565] on div "on the "custom" billing plan, there is a point which is "Orchestrate multiple A…" at bounding box center [1420, 577] width 216 height 60
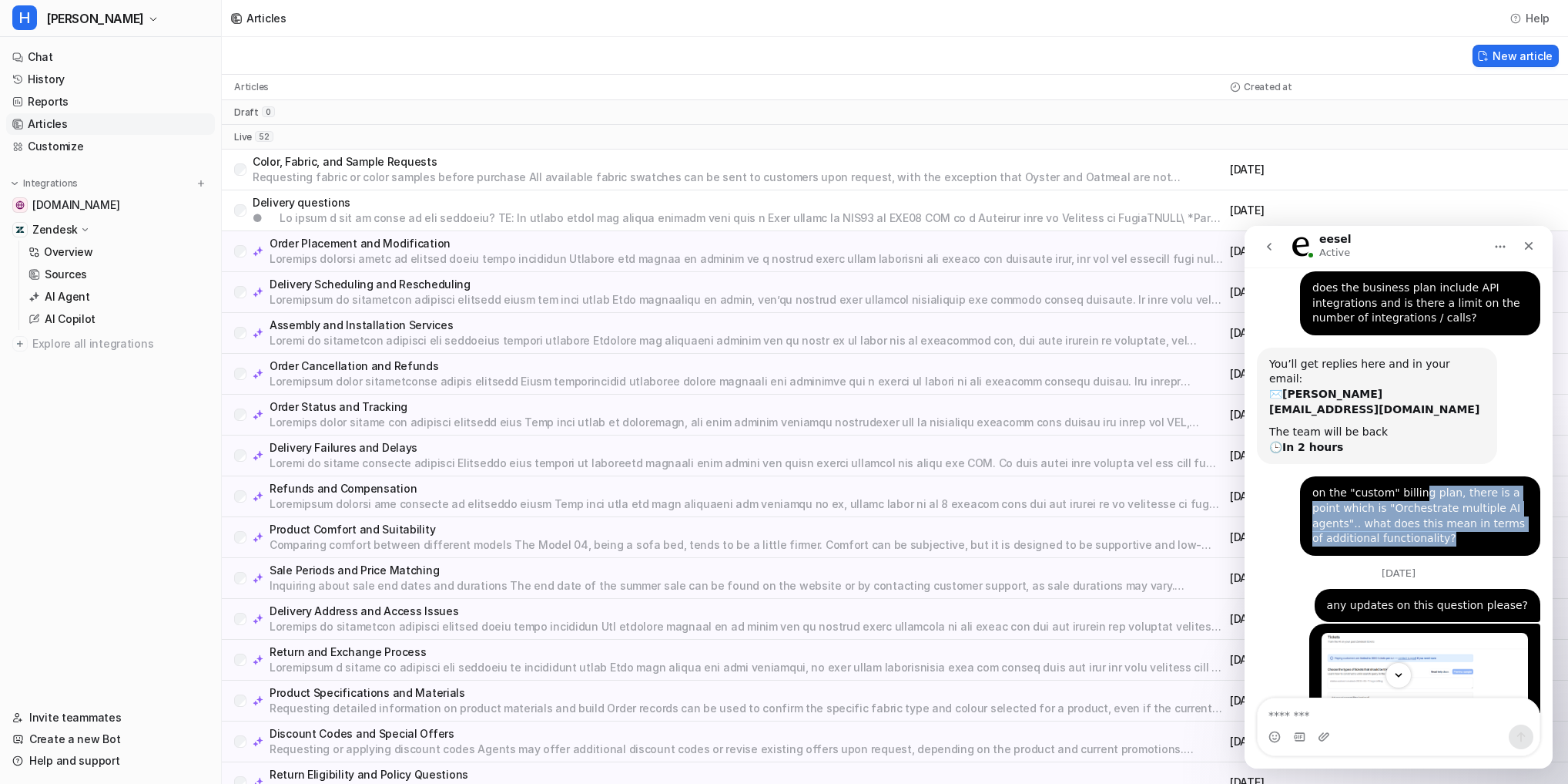
scroll to position [478, 0]
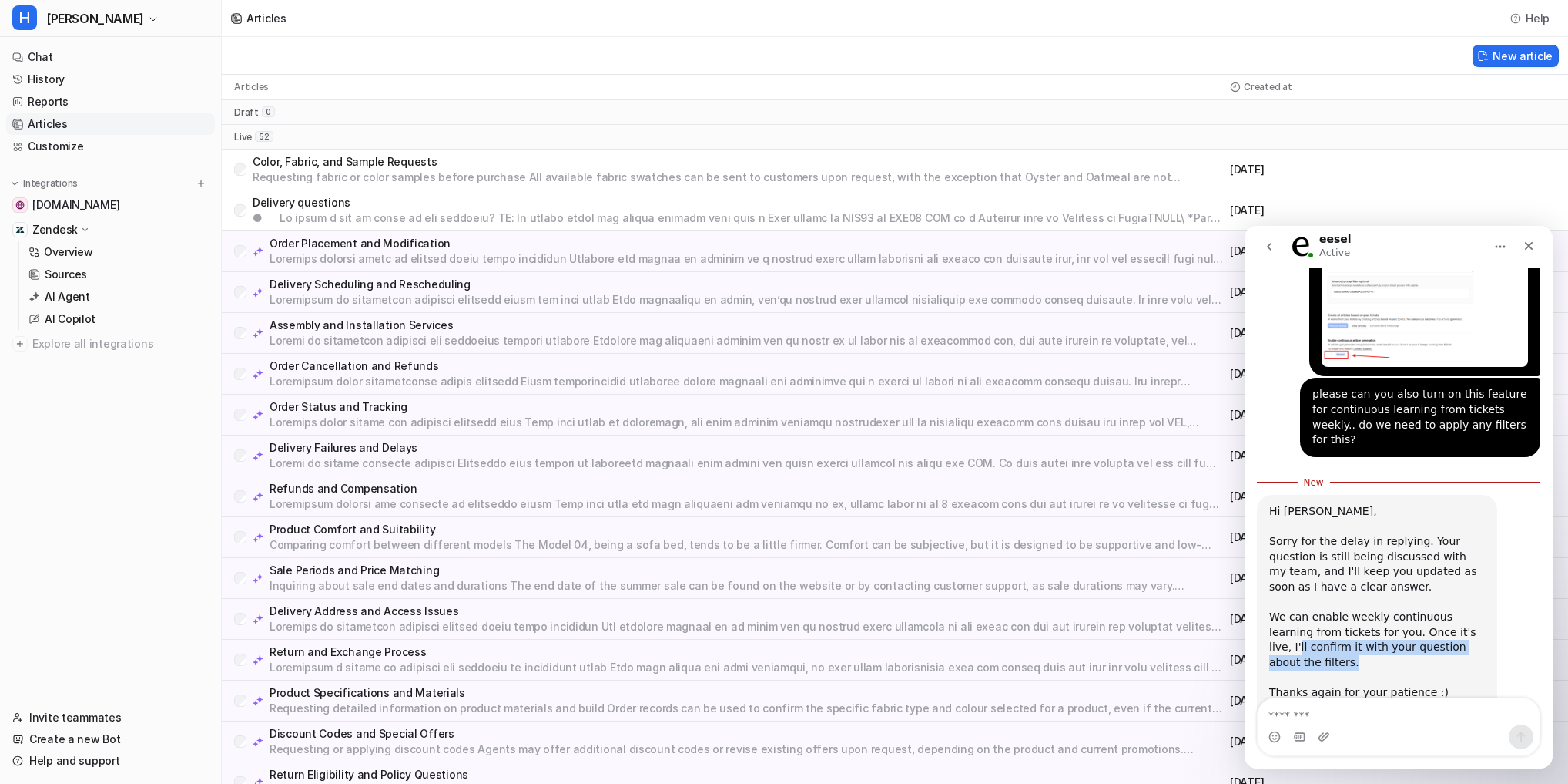
drag, startPoint x: 1439, startPoint y: 590, endPoint x: 1461, endPoint y: 602, distance: 25.1
click at [1461, 610] on div "We can enable weekly continuous learning from tickets for you. Once it's live, …" at bounding box center [1377, 647] width 216 height 76
click at [1331, 717] on textarea "Message…" at bounding box center [1399, 711] width 282 height 26
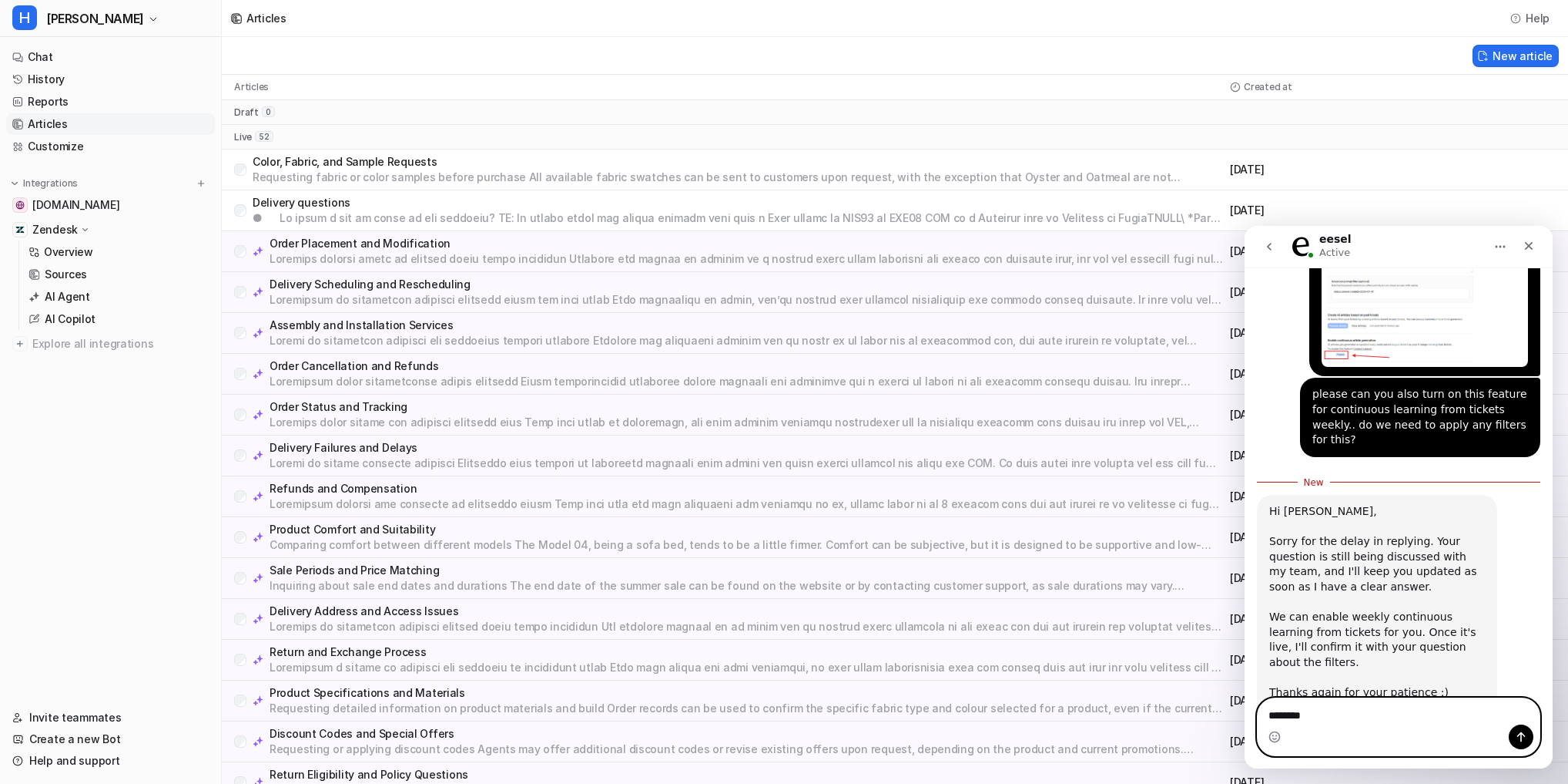
type textarea "*********"
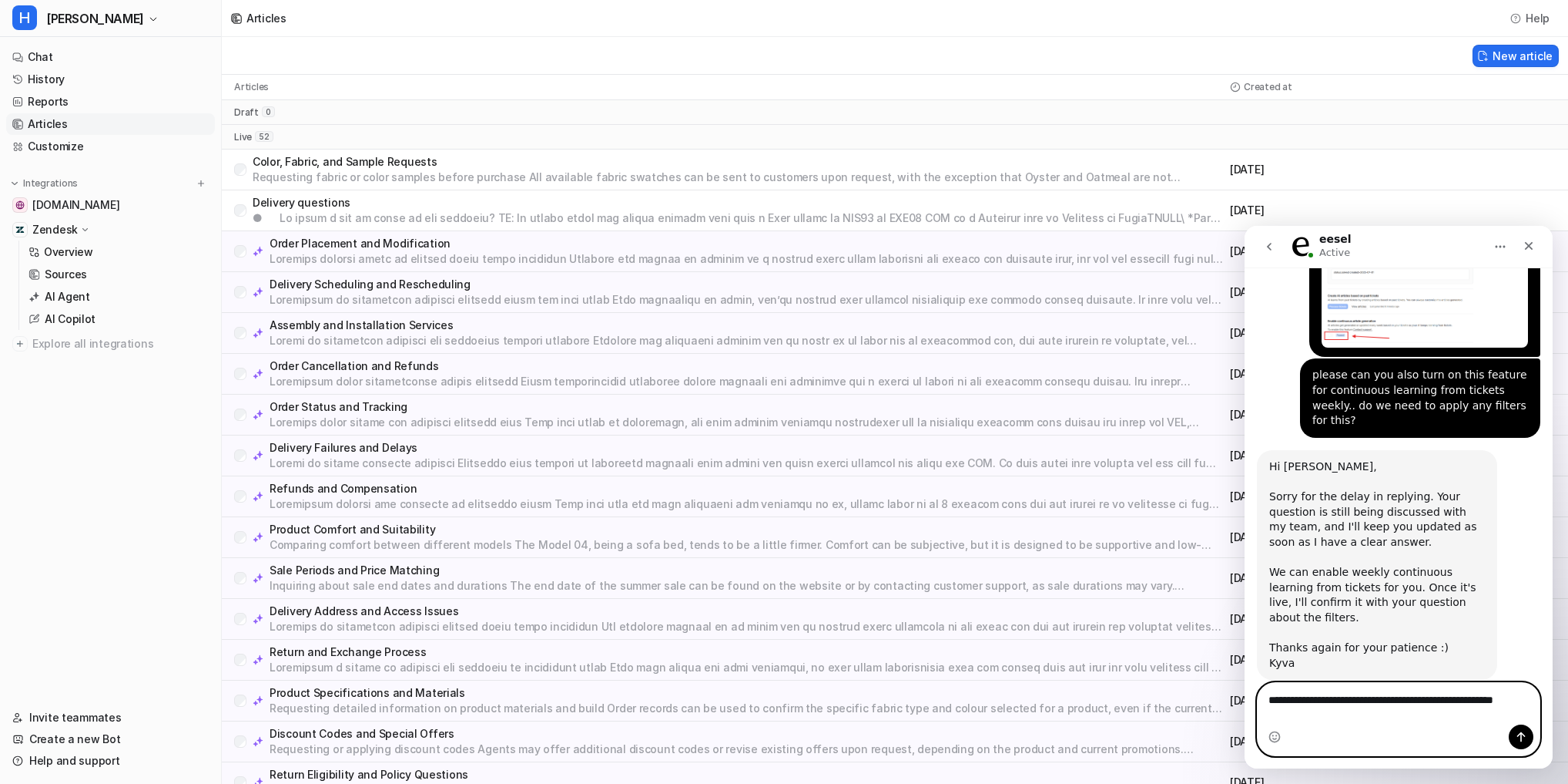
scroll to position [514, 0]
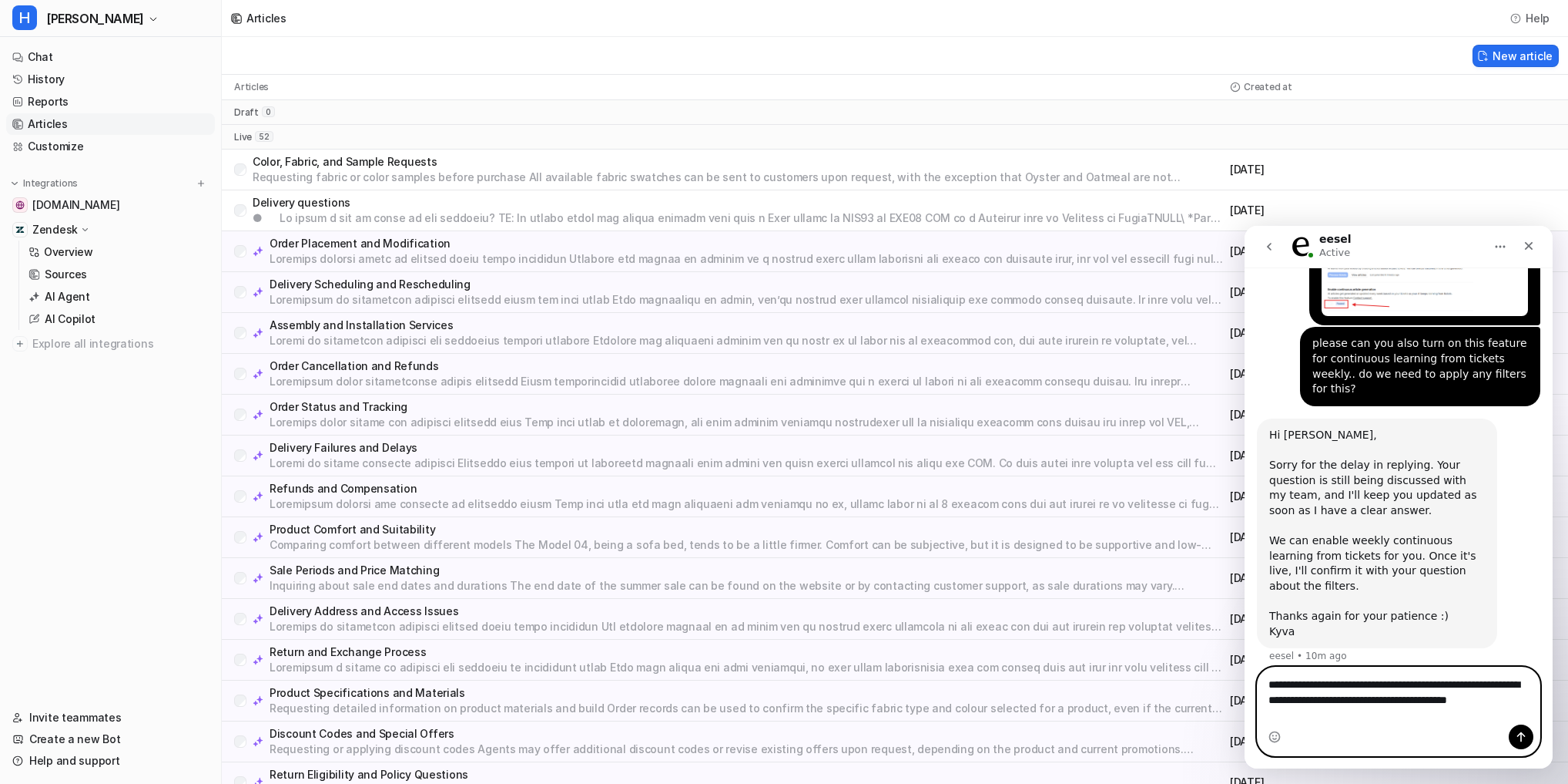
type textarea "**********"
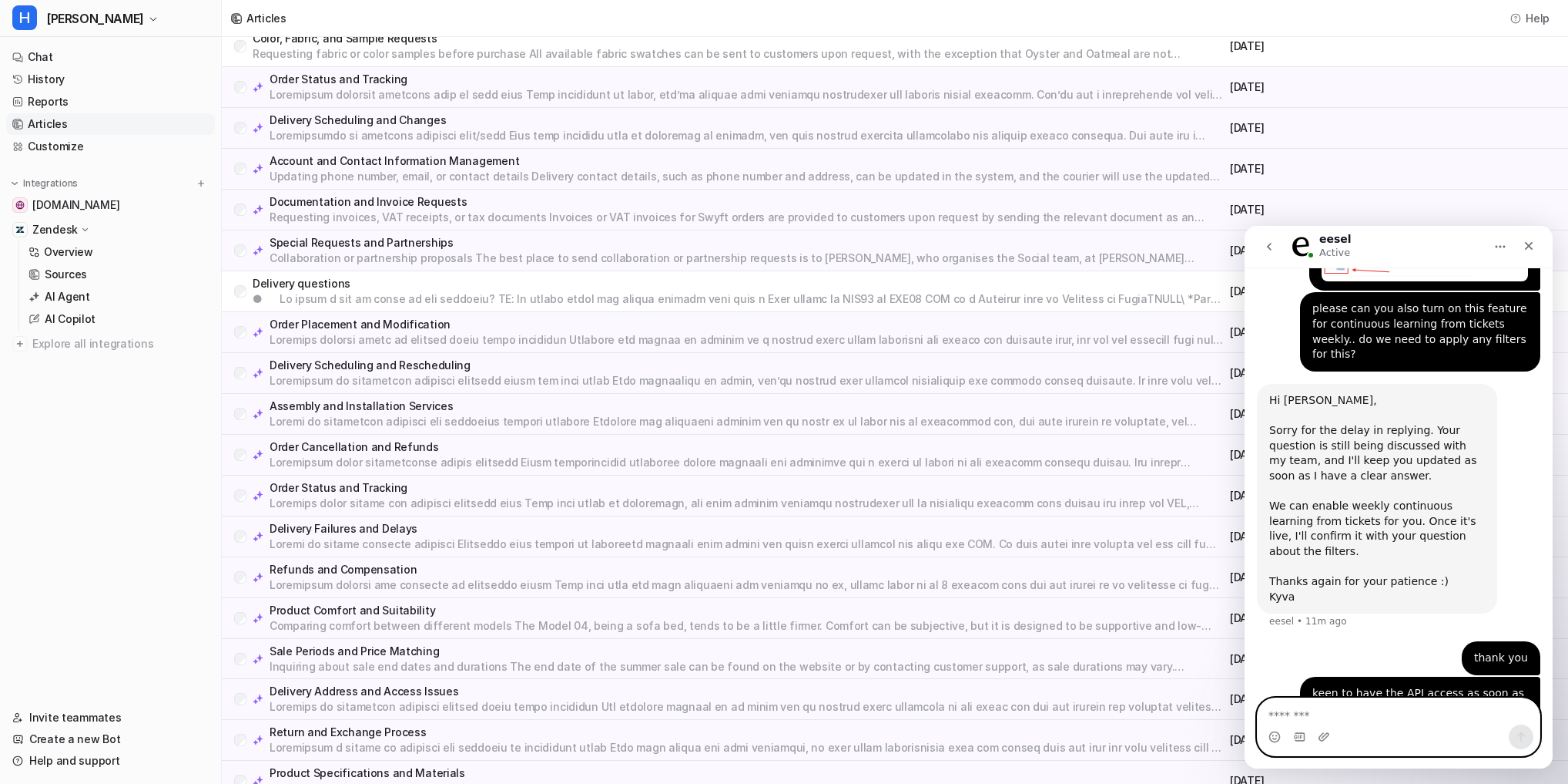
scroll to position [0, 0]
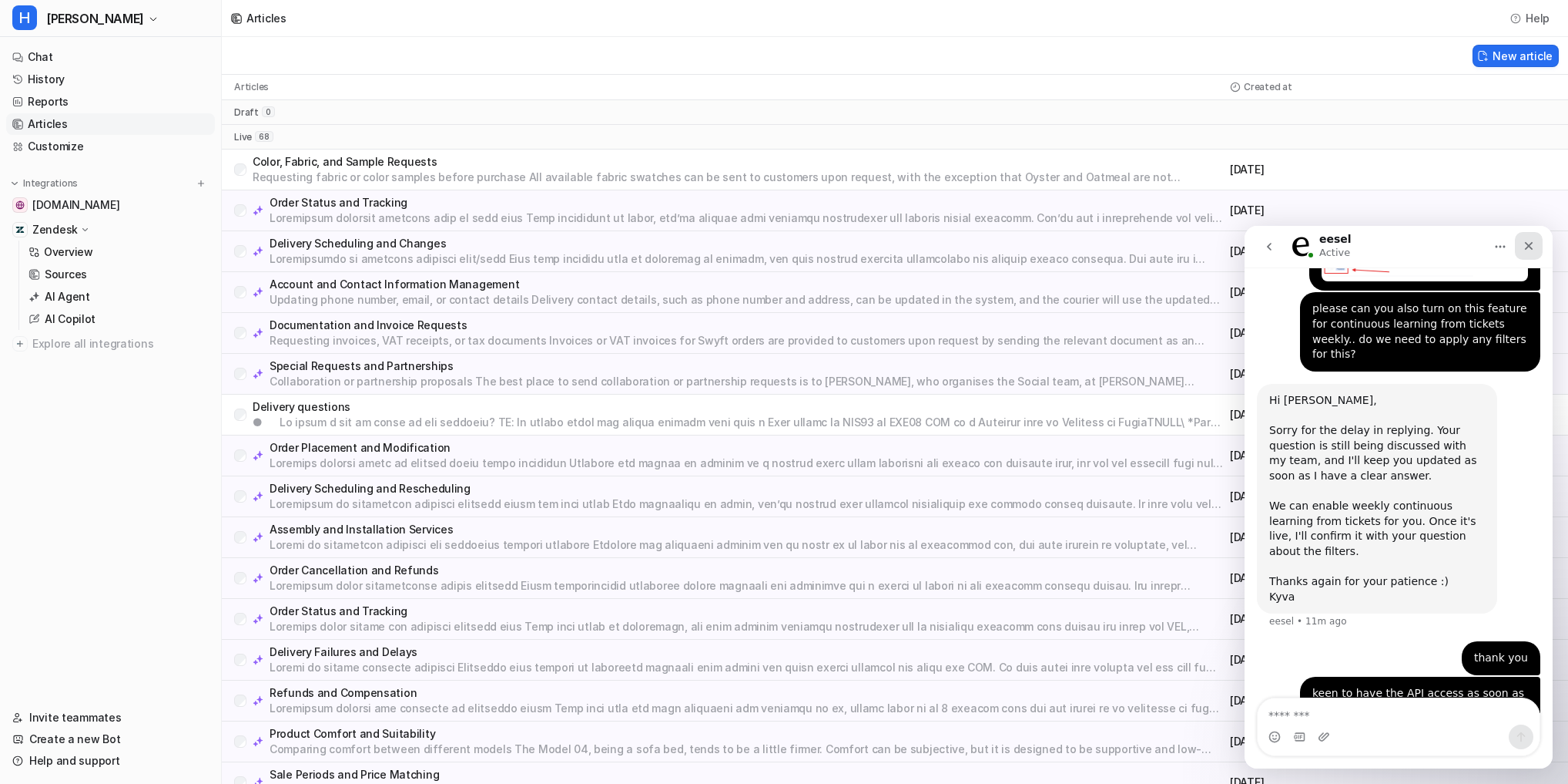
click at [1530, 241] on icon "Close" at bounding box center [1528, 245] width 13 height 13
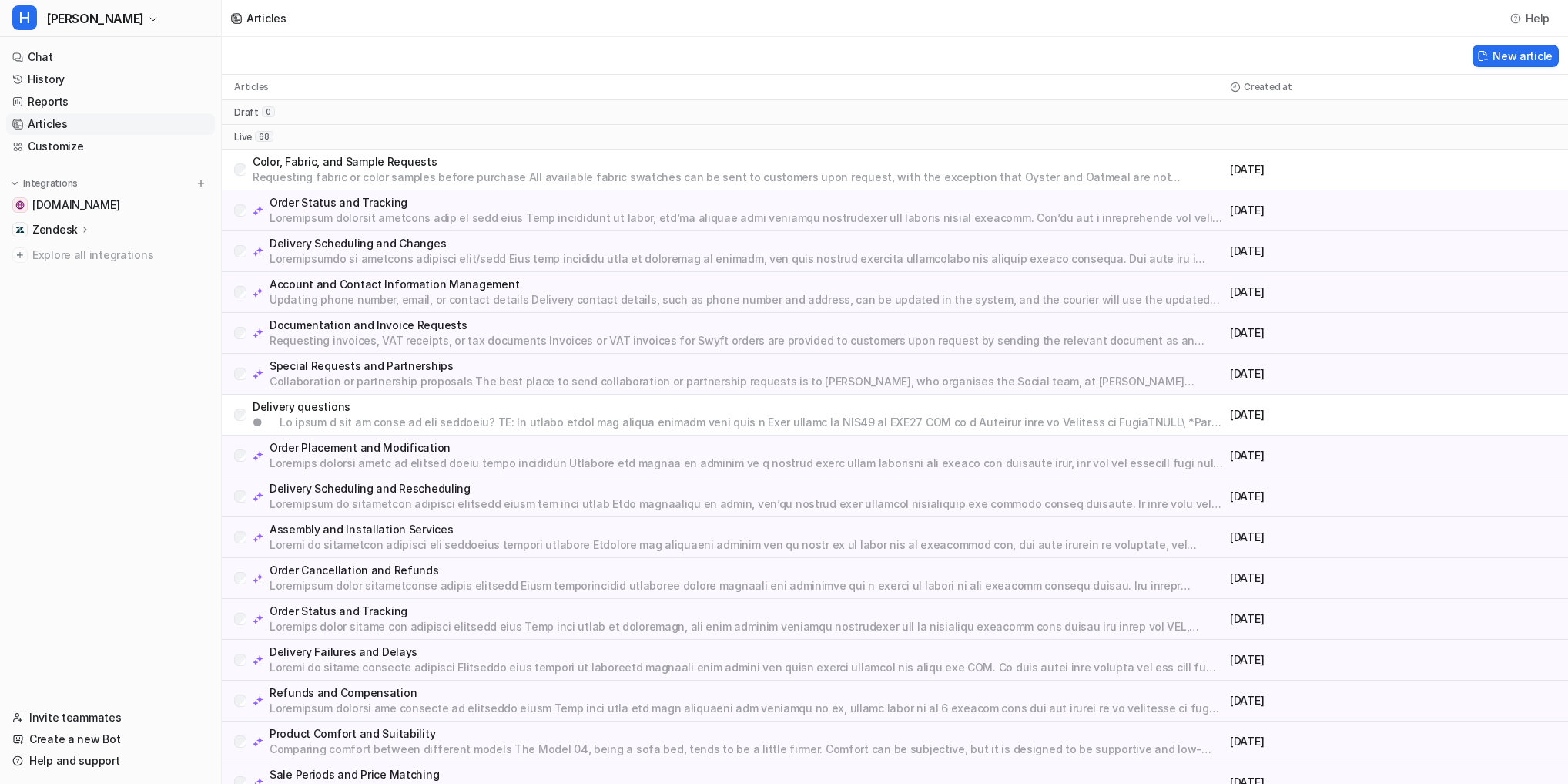
click at [783, 370] on p "Special Requests and Partnerships" at bounding box center [746, 366] width 954 height 15
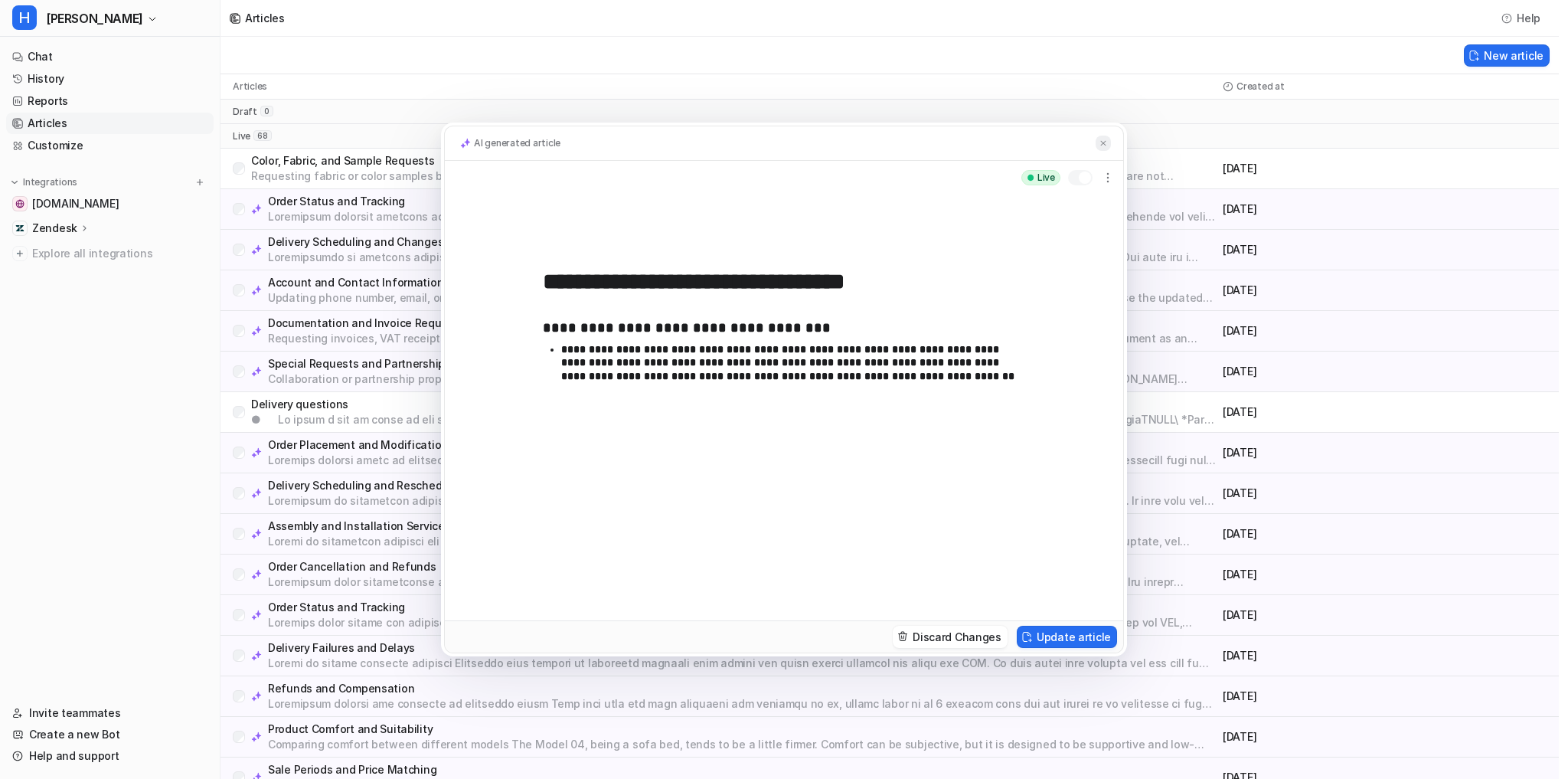
click at [1100, 146] on img at bounding box center [1103, 143] width 9 height 10
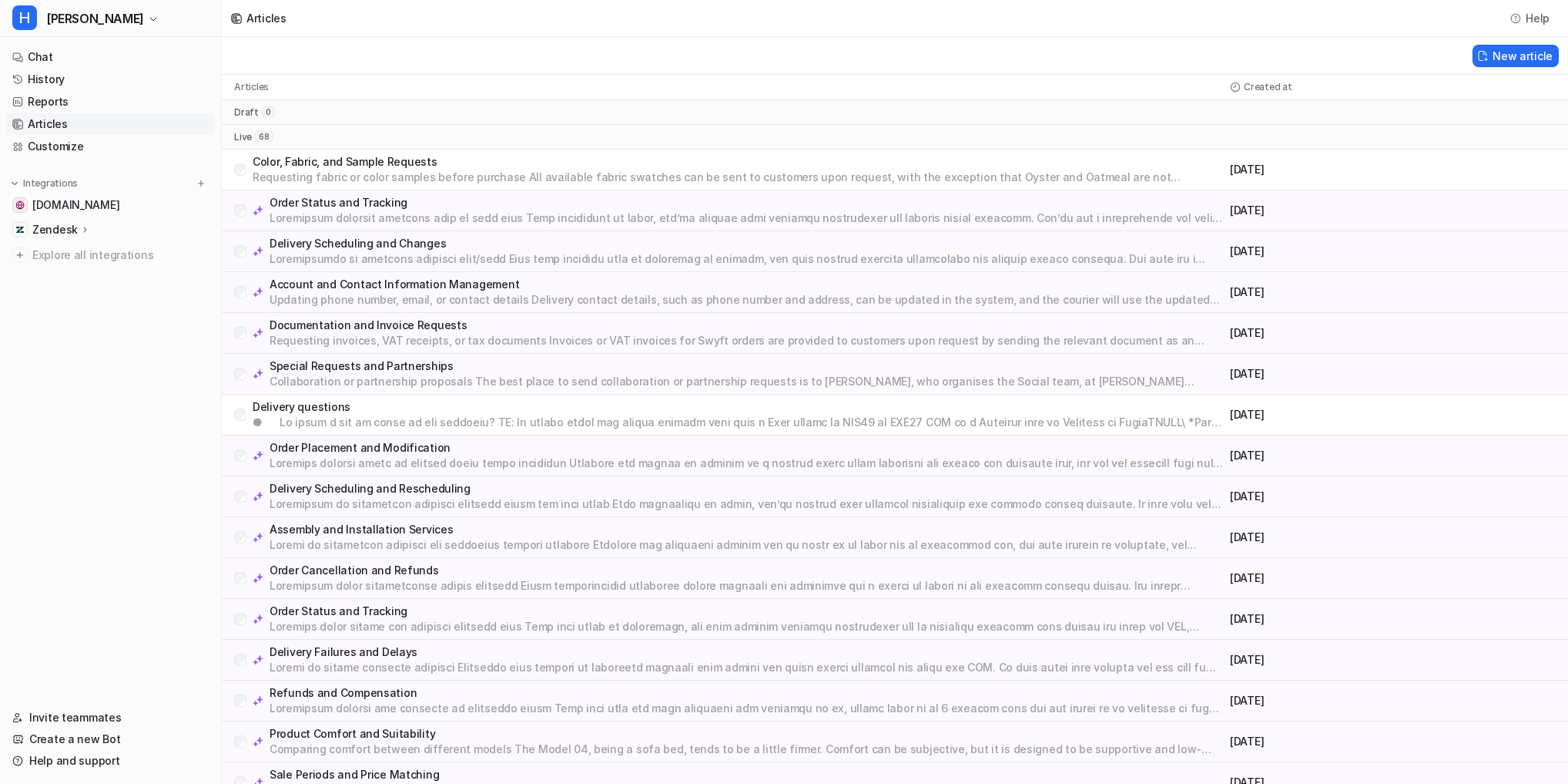
click at [323, 207] on p "Order Status and Tracking" at bounding box center [746, 203] width 954 height 15
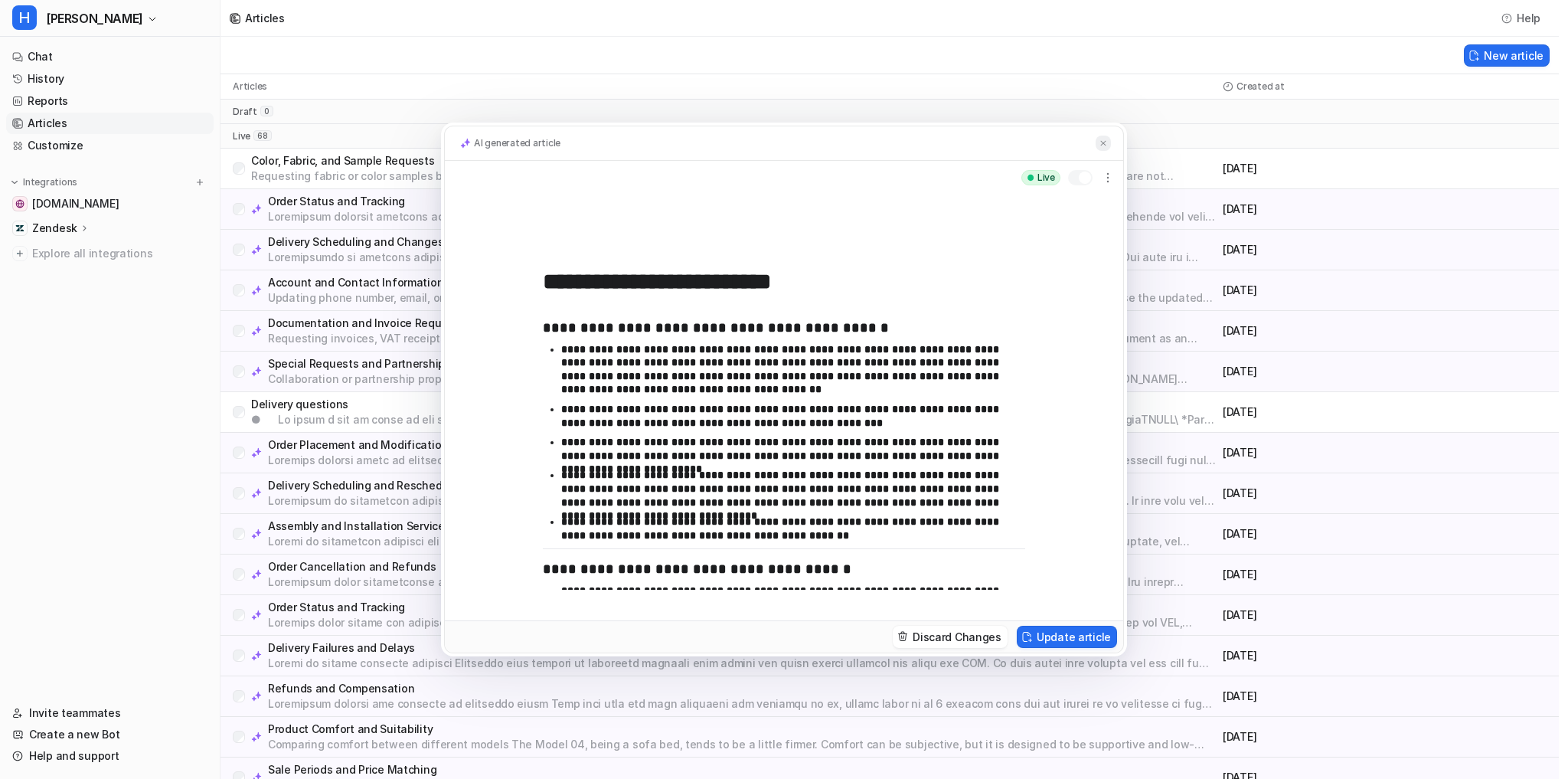
click at [1106, 143] on img at bounding box center [1103, 143] width 9 height 10
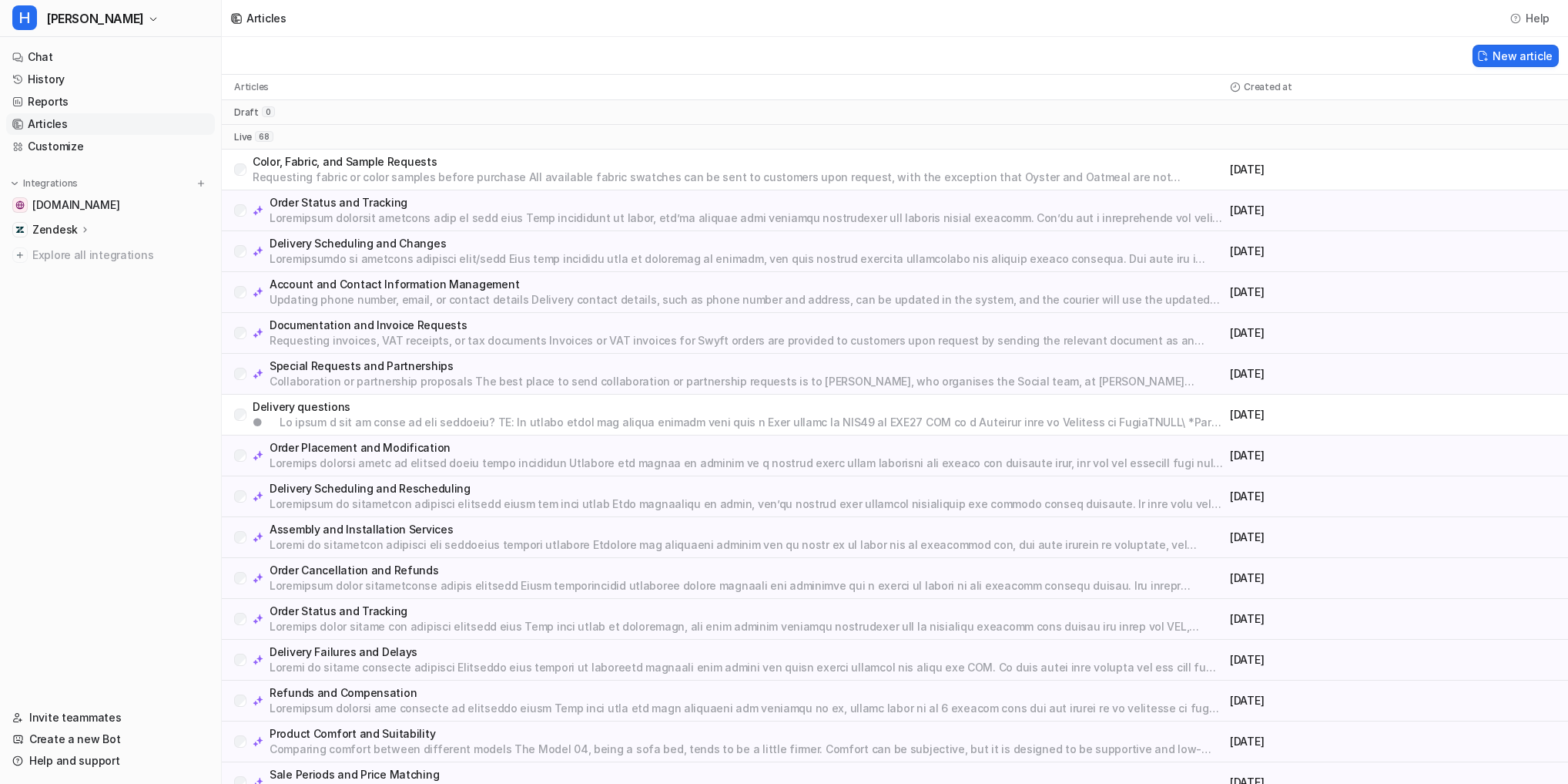
click at [336, 607] on p "Order Status and Tracking" at bounding box center [746, 611] width 954 height 15
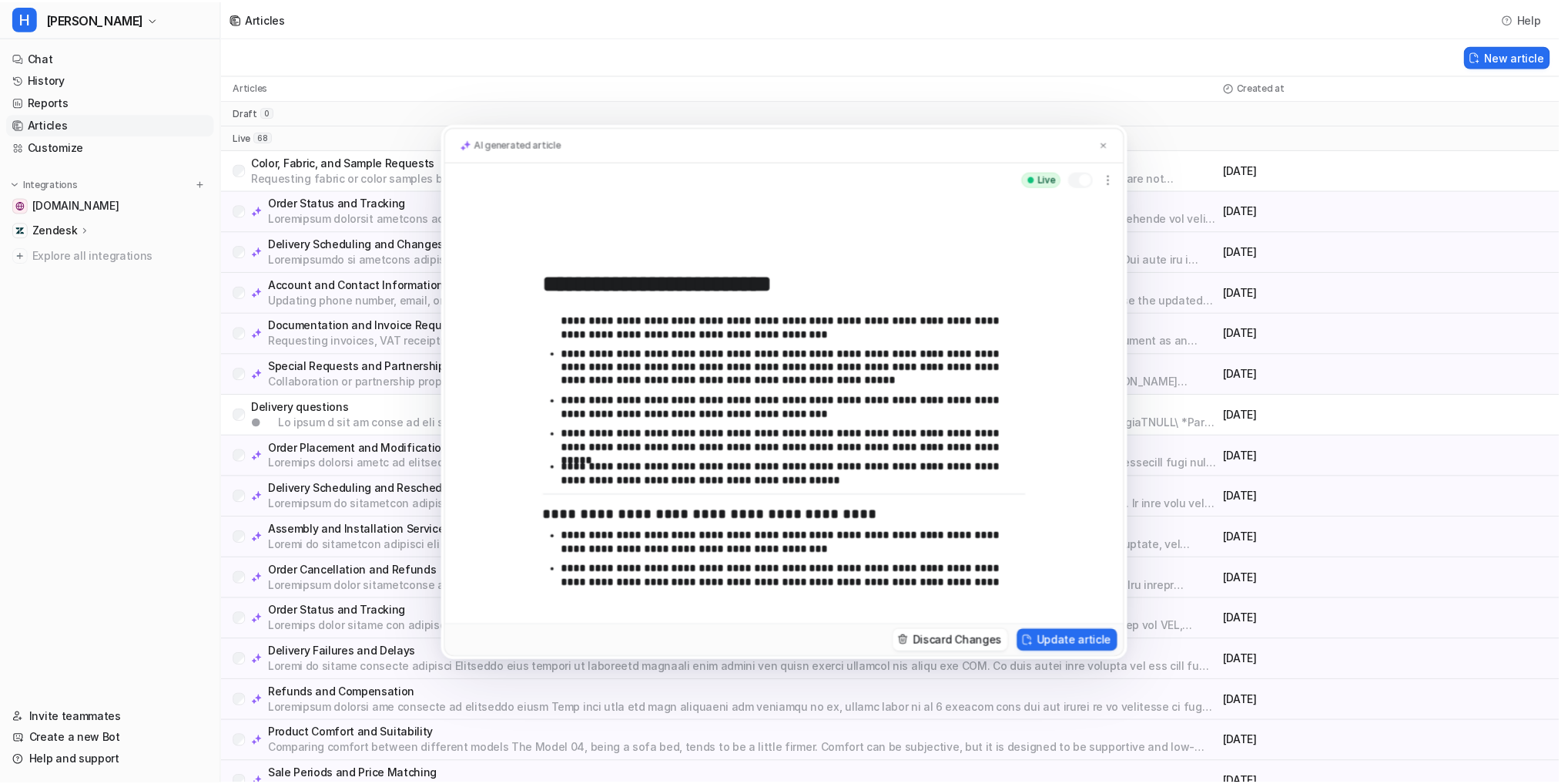
scroll to position [94, 0]
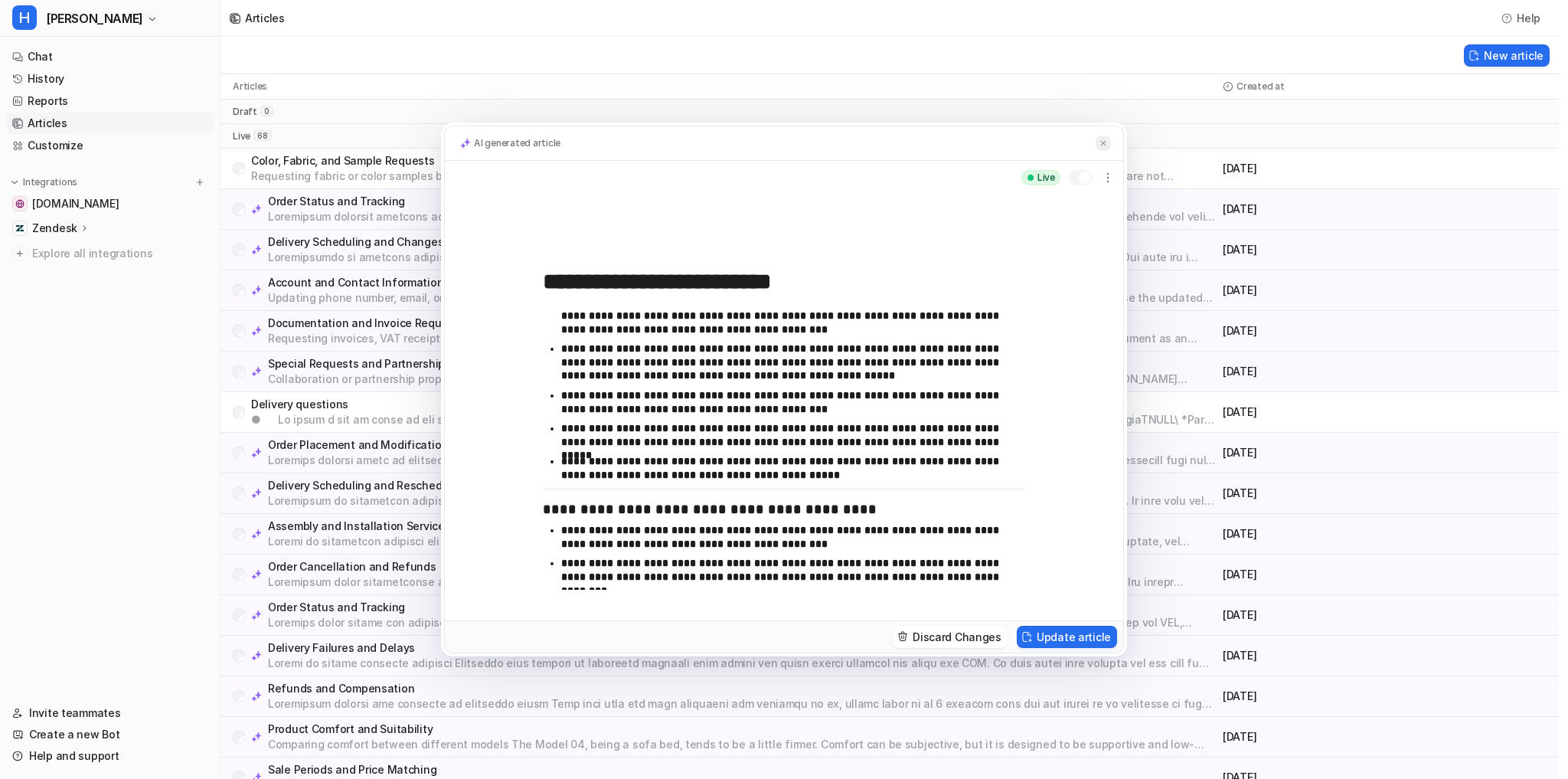
click at [1105, 142] on img at bounding box center [1103, 143] width 9 height 10
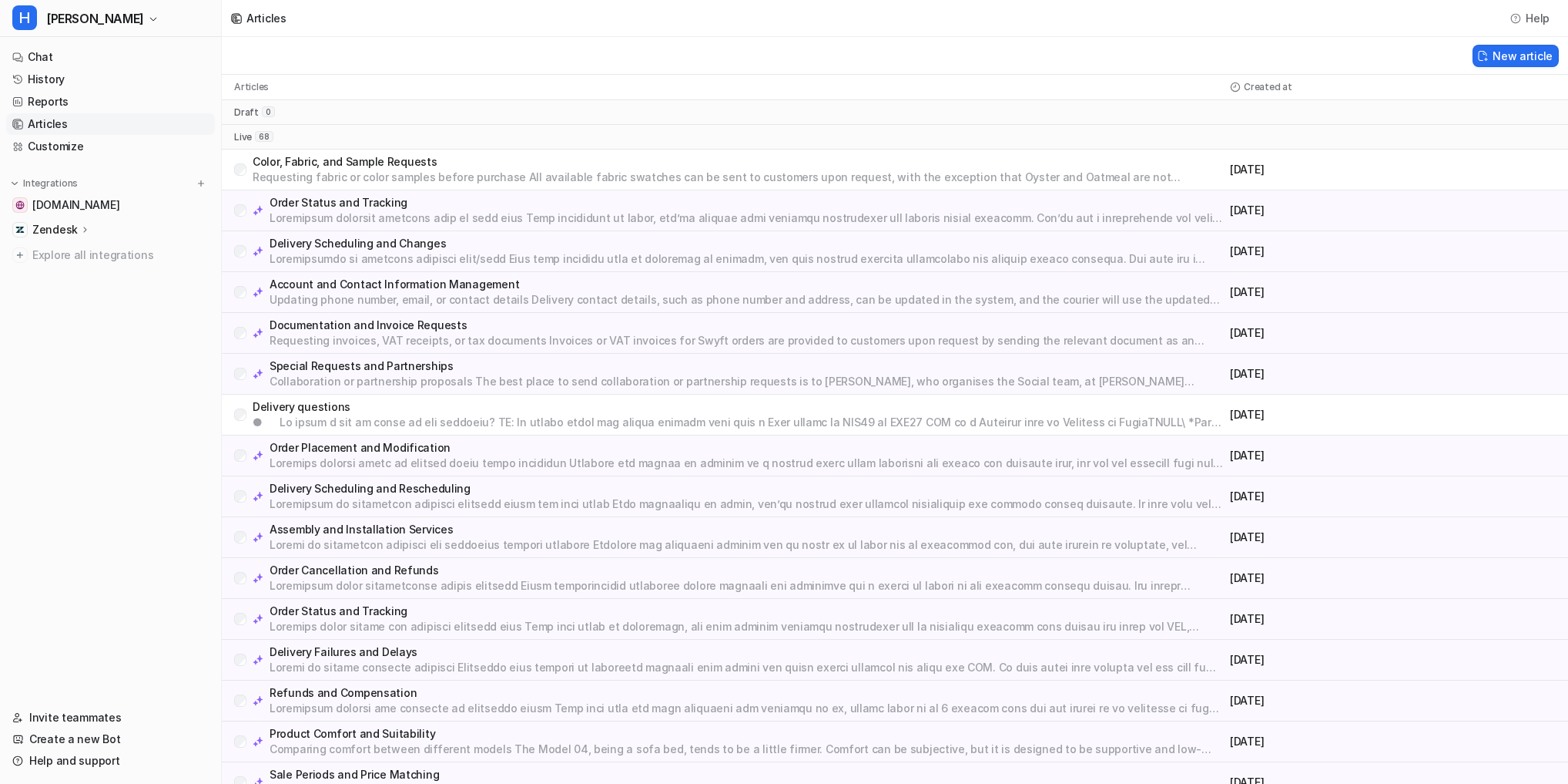
click at [148, 496] on nav "Chat History Reports Articles Customize Integrations swyfthome.com Zendesk Over…" at bounding box center [110, 367] width 221 height 654
click at [378, 202] on p "Order Status and Tracking" at bounding box center [746, 203] width 954 height 15
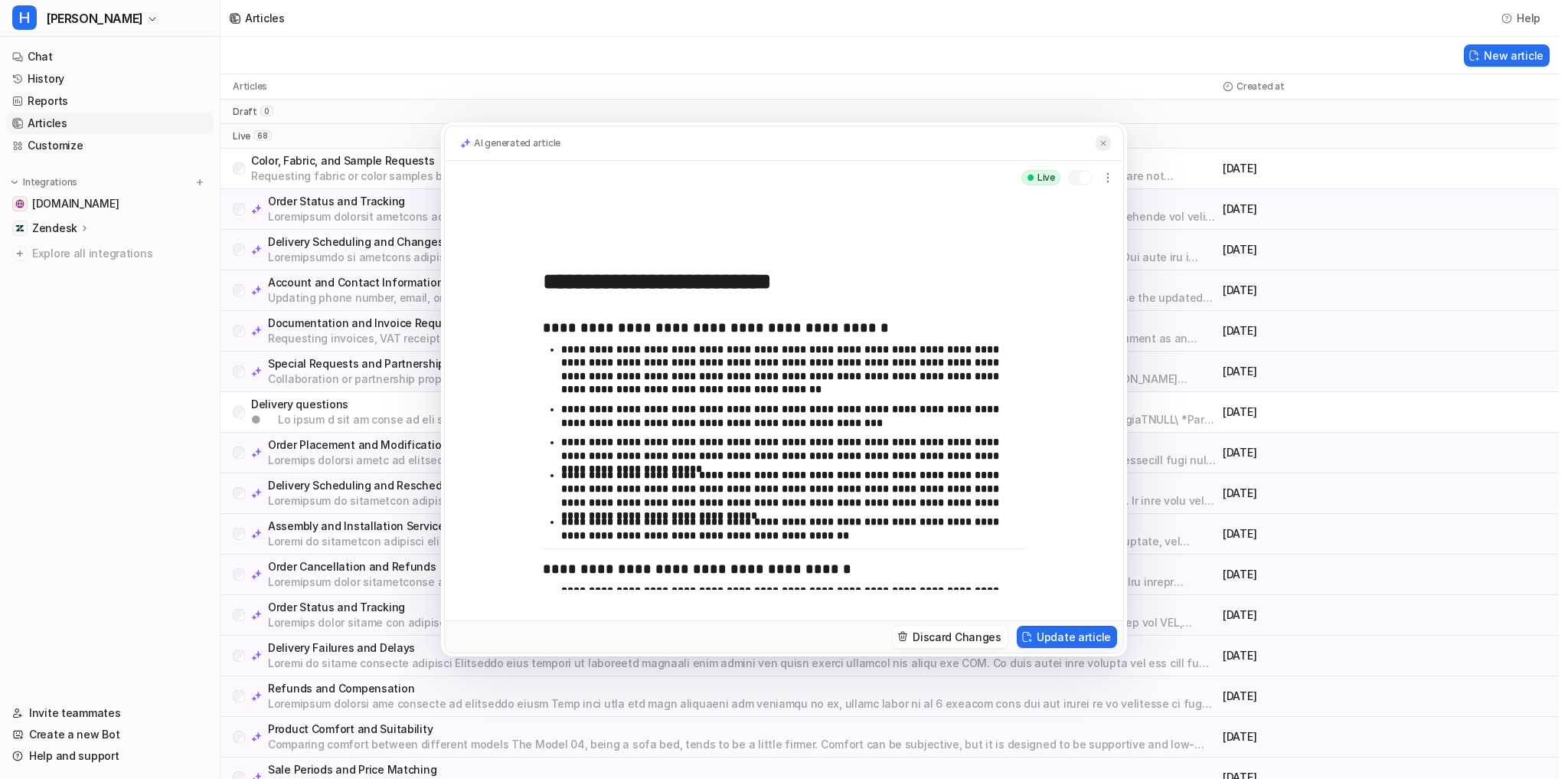
click at [1099, 145] on img at bounding box center [1103, 143] width 9 height 10
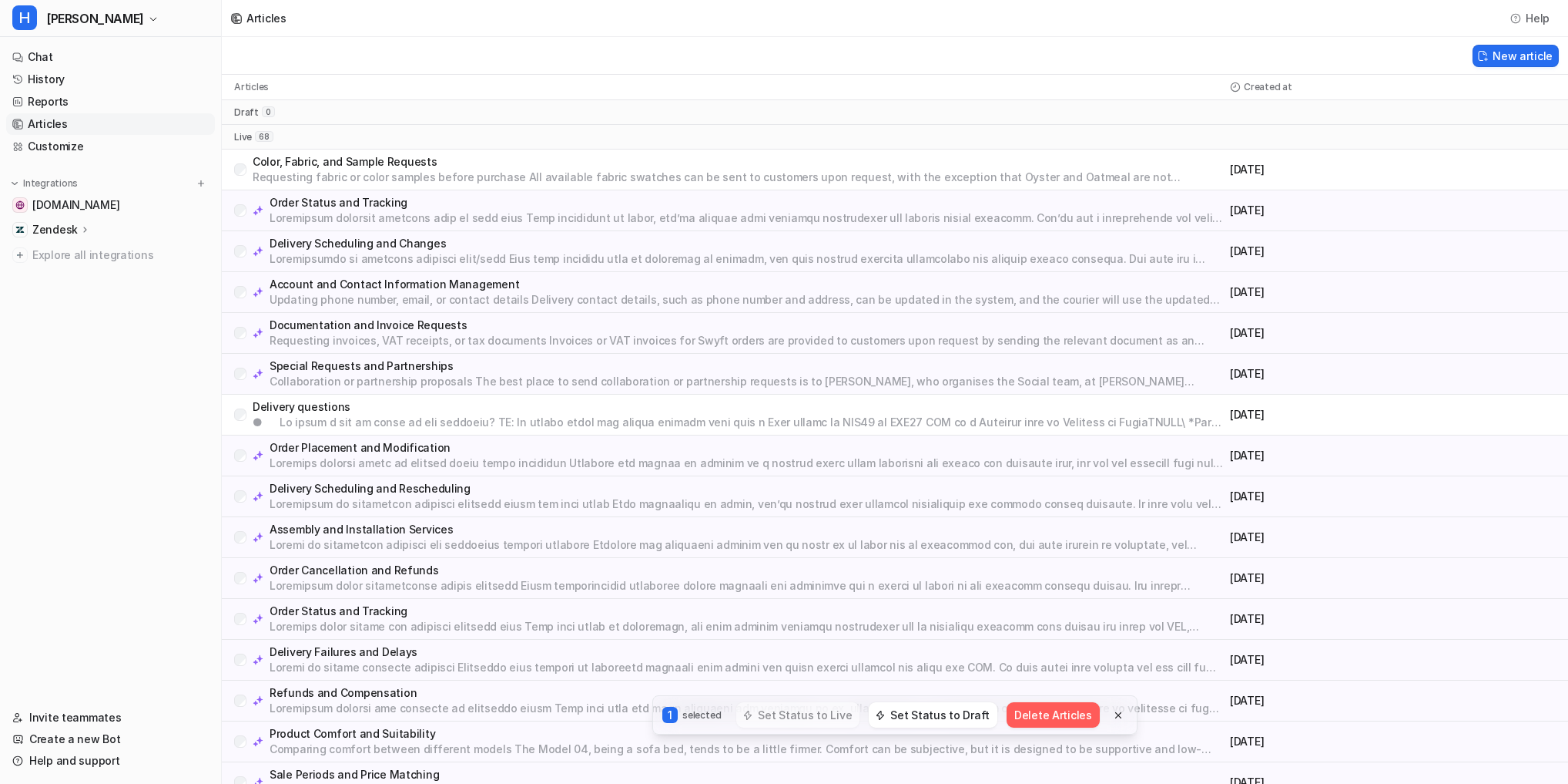
click at [348, 203] on p "Order Status and Tracking" at bounding box center [746, 203] width 954 height 15
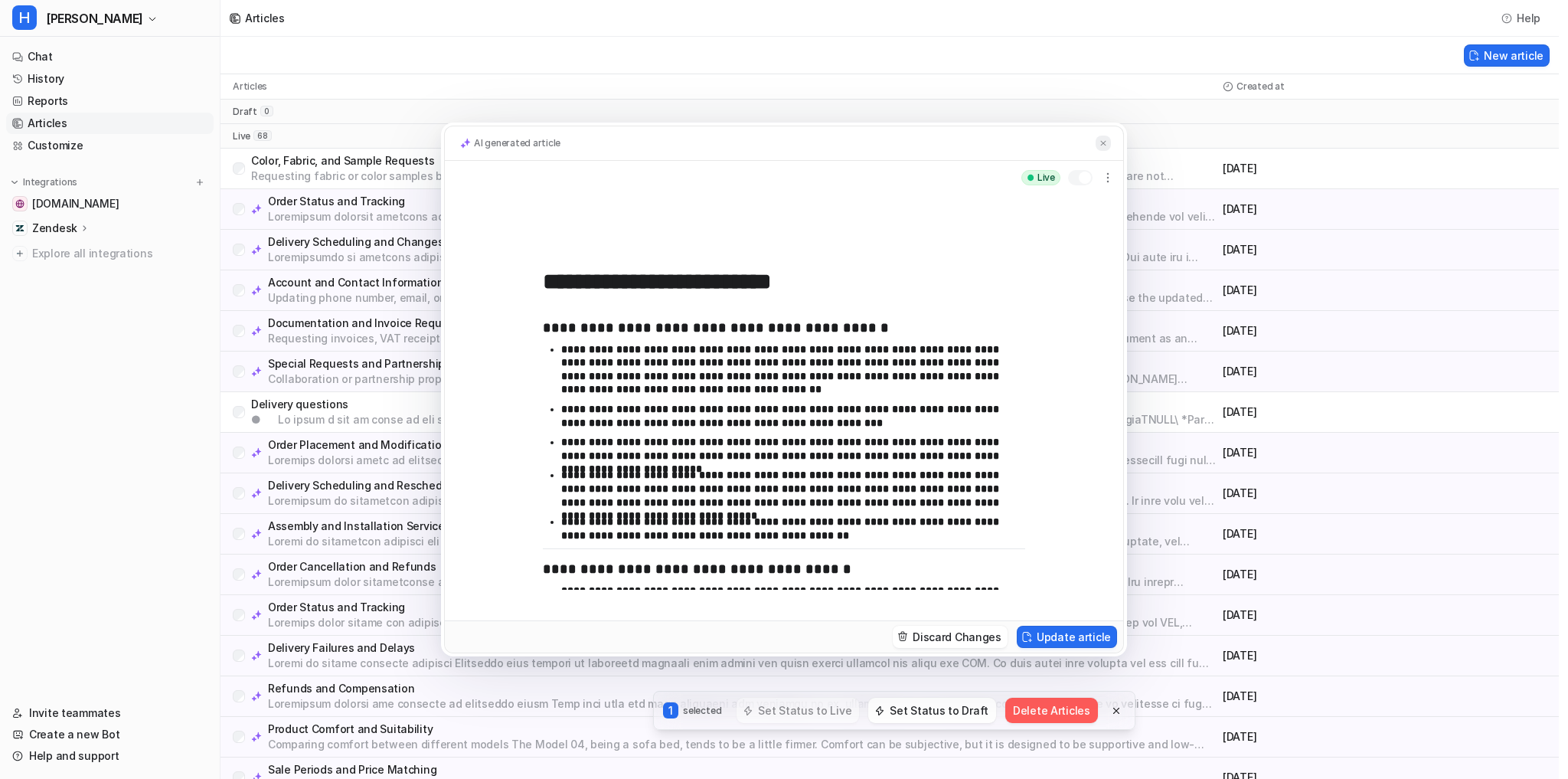
click at [1100, 144] on img at bounding box center [1103, 143] width 9 height 10
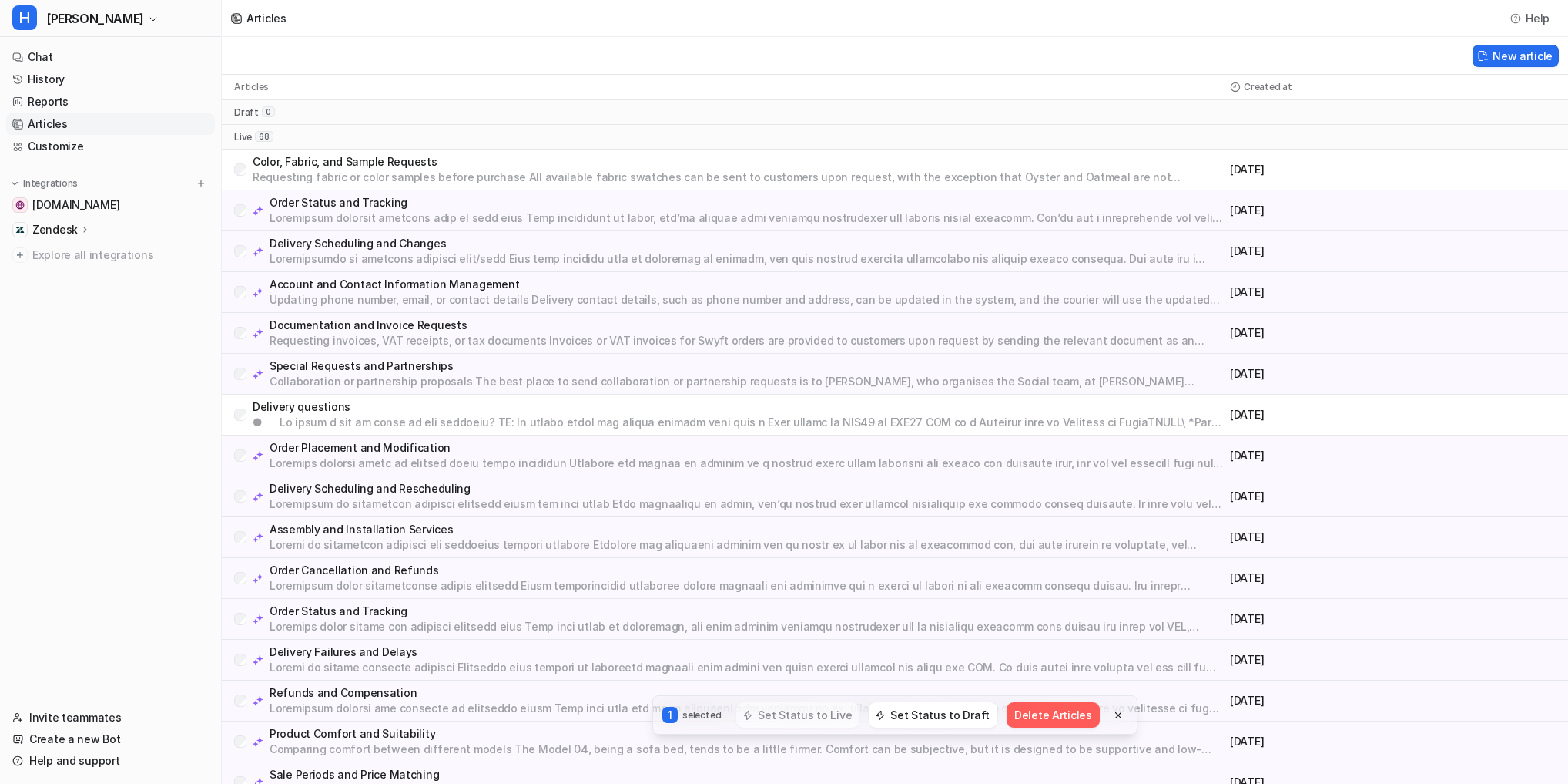
click at [249, 604] on div "Order Status and Tracking" at bounding box center [729, 618] width 989 height 31
click at [249, 615] on div "Order Status and Tracking" at bounding box center [729, 618] width 989 height 31
click at [1107, 711] on p at bounding box center [746, 708] width 954 height 15
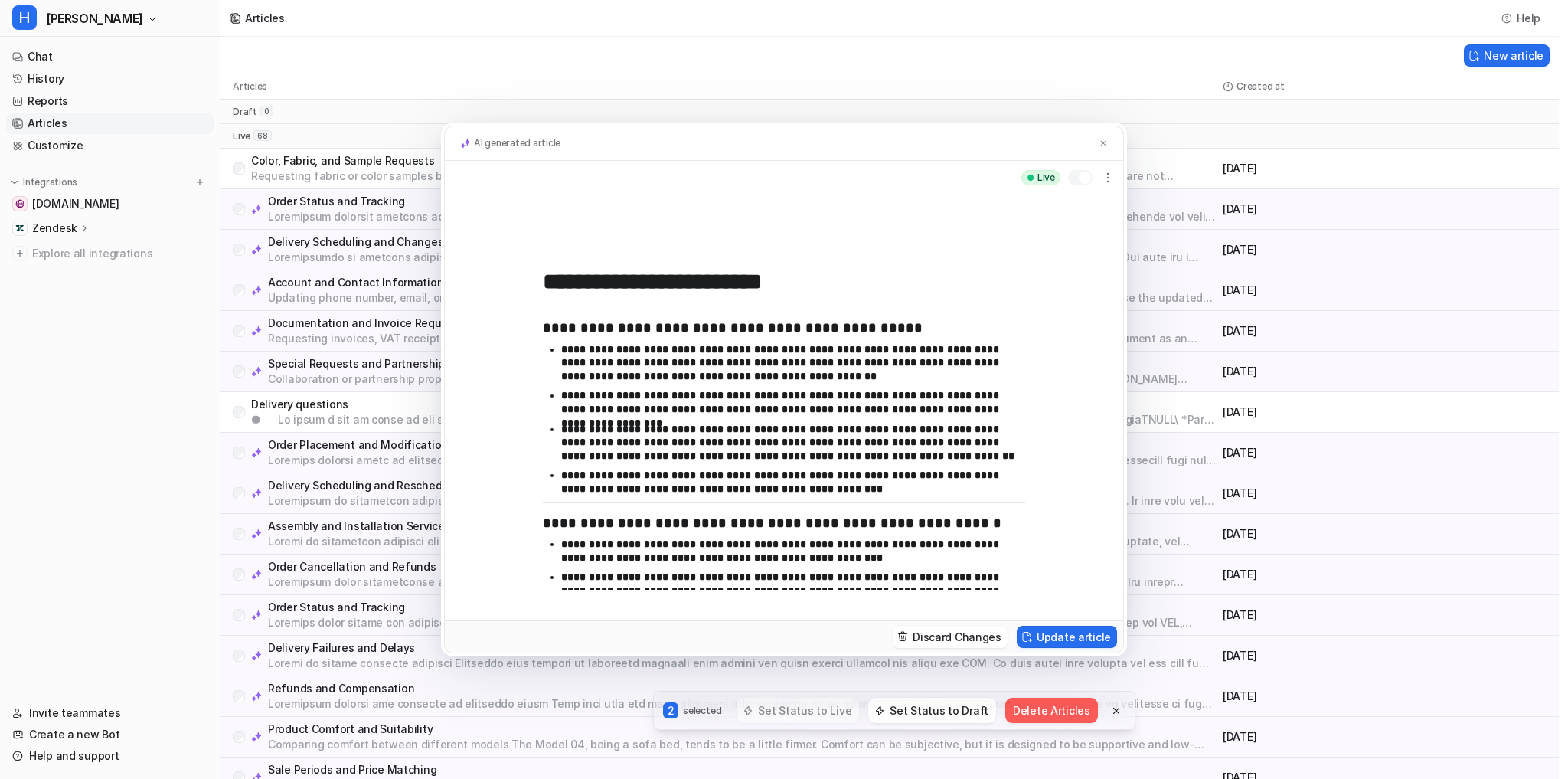
click at [1116, 166] on div at bounding box center [1108, 178] width 18 height 25
click at [1111, 180] on icon "button" at bounding box center [1108, 177] width 15 height 15
click at [1101, 143] on img at bounding box center [1103, 143] width 9 height 10
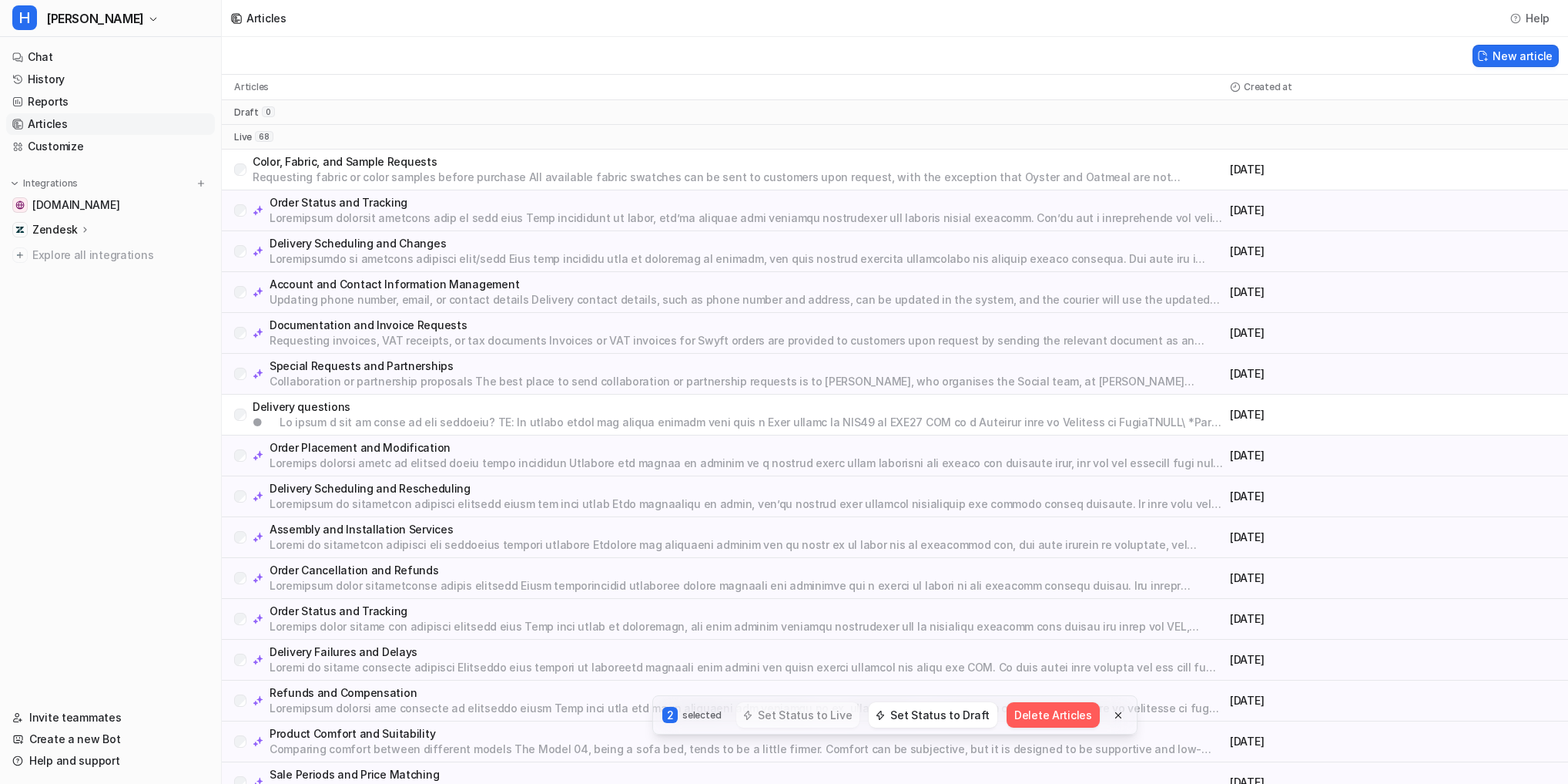
click at [189, 345] on nav "Chat History Reports Articles Customize Integrations swyfthome.com Zendesk Over…" at bounding box center [110, 367] width 221 height 654
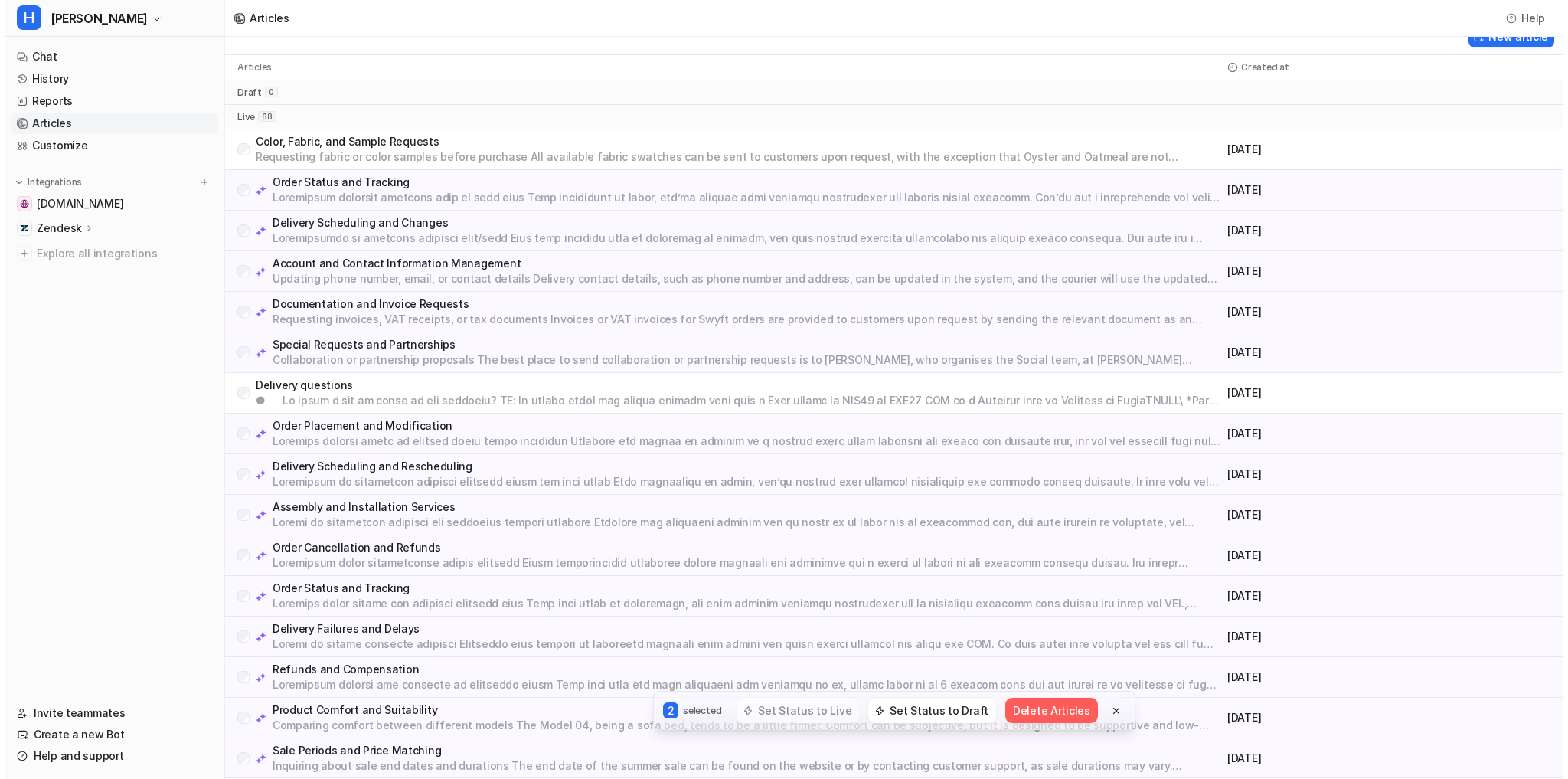
scroll to position [0, 0]
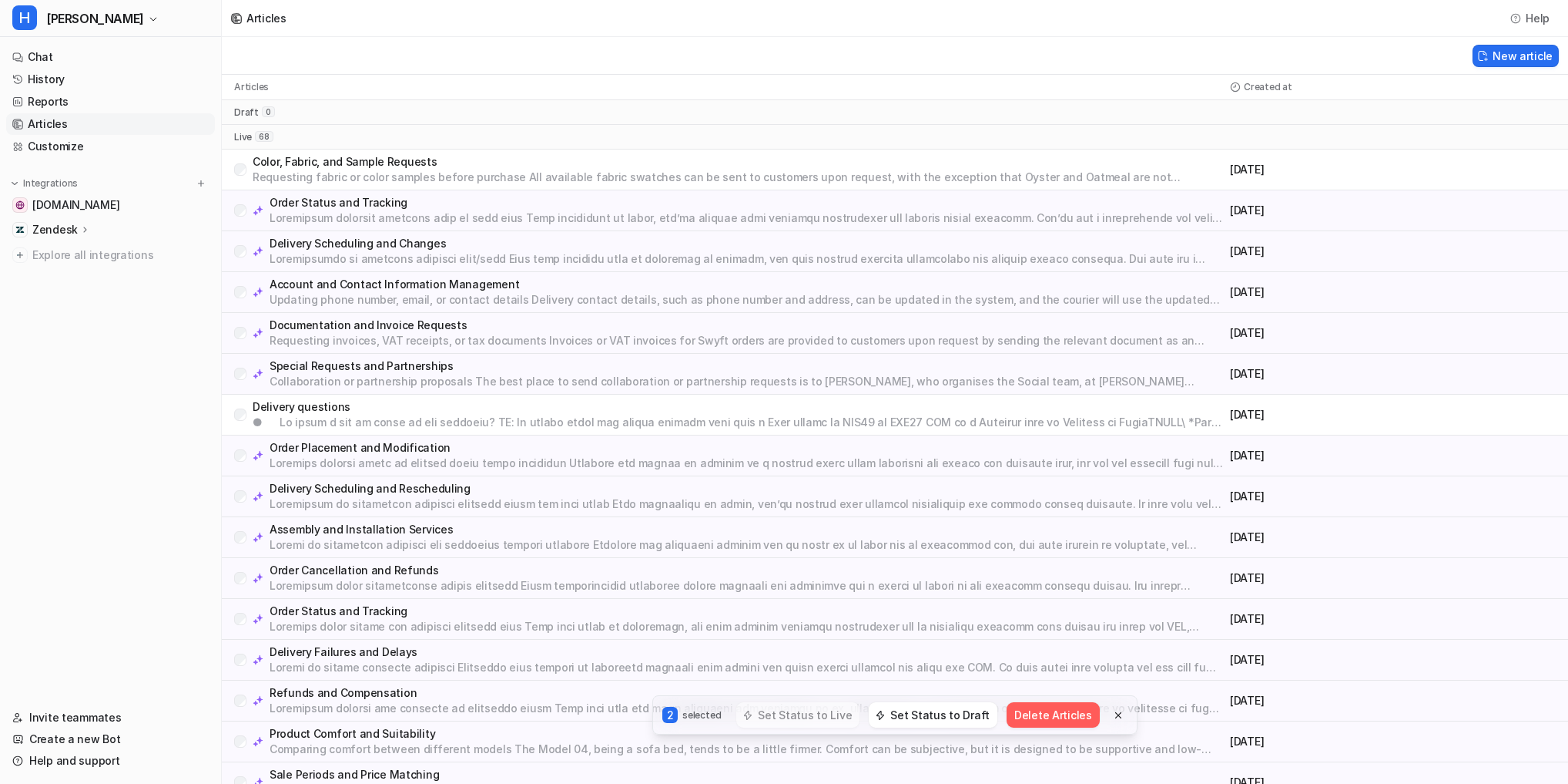
click at [183, 319] on nav "Chat History Reports Articles Customize Integrations swyfthome.com Zendesk Over…" at bounding box center [110, 367] width 221 height 654
click at [318, 200] on p "Order Status and Tracking" at bounding box center [746, 203] width 954 height 15
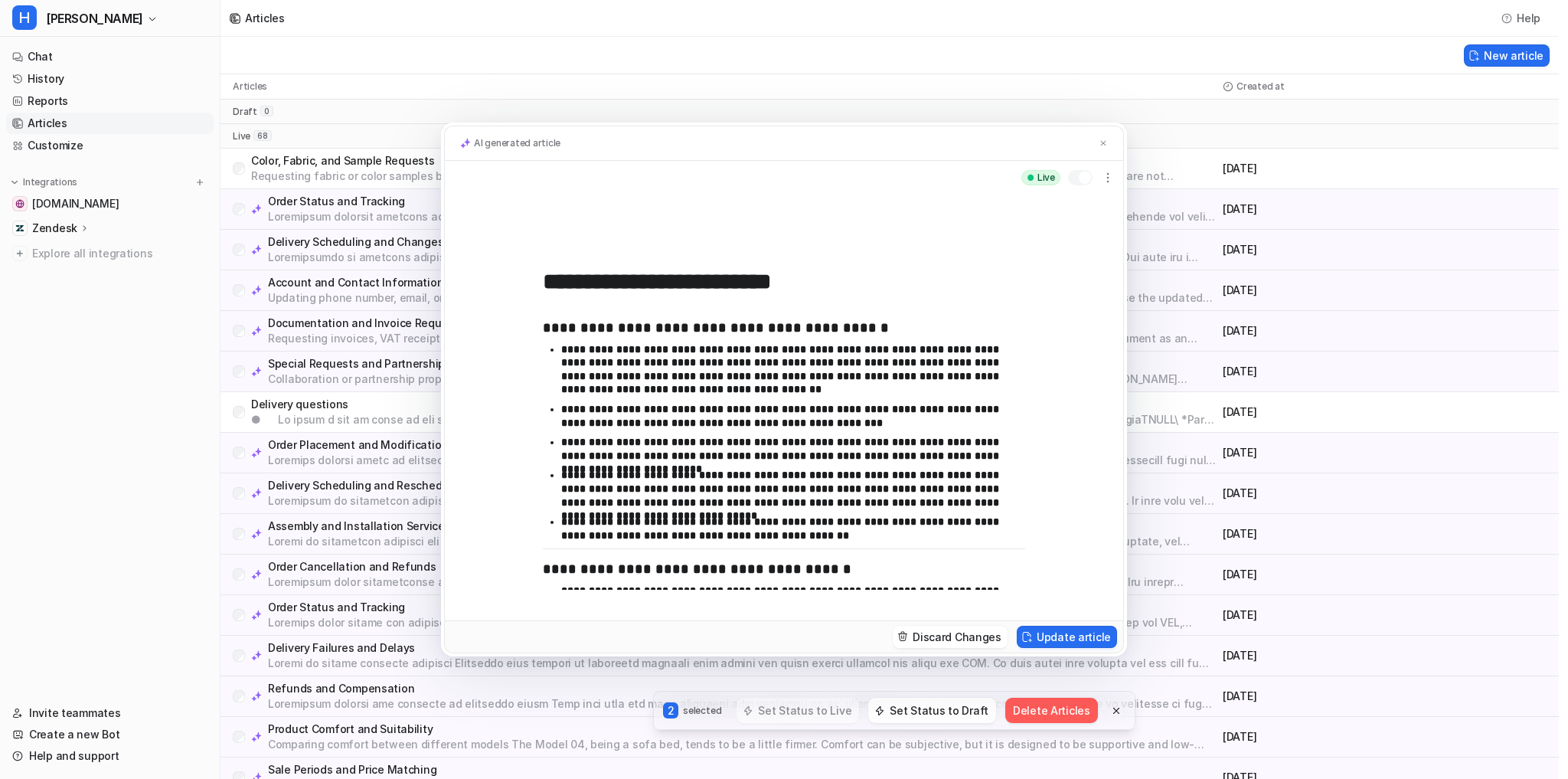
click at [1081, 175] on div at bounding box center [1085, 177] width 12 height 12
click at [1081, 175] on div at bounding box center [1076, 177] width 12 height 12
click at [1102, 146] on img at bounding box center [1103, 143] width 9 height 10
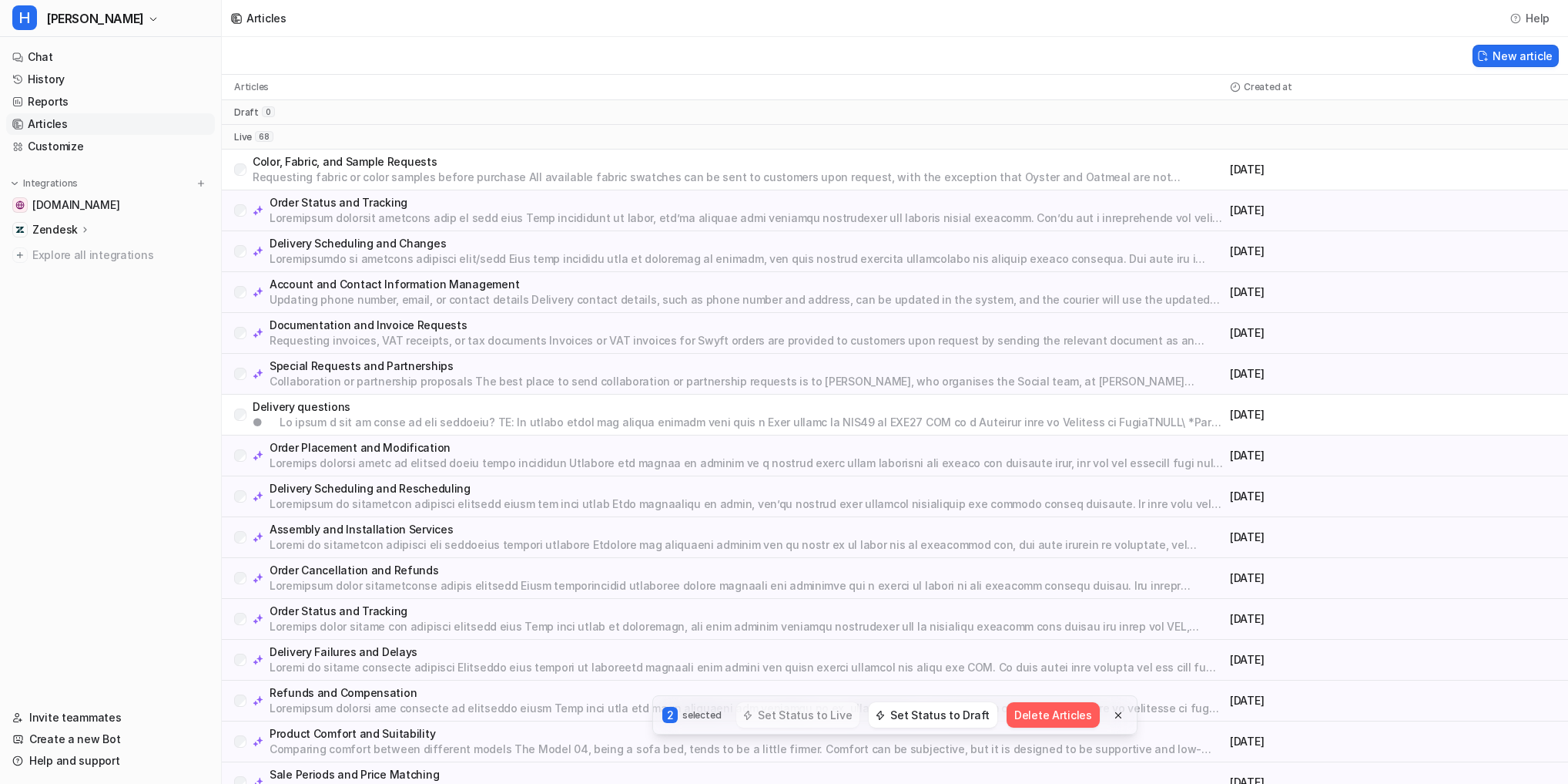
click at [407, 369] on p "Special Requests and Partnerships" at bounding box center [746, 366] width 954 height 15
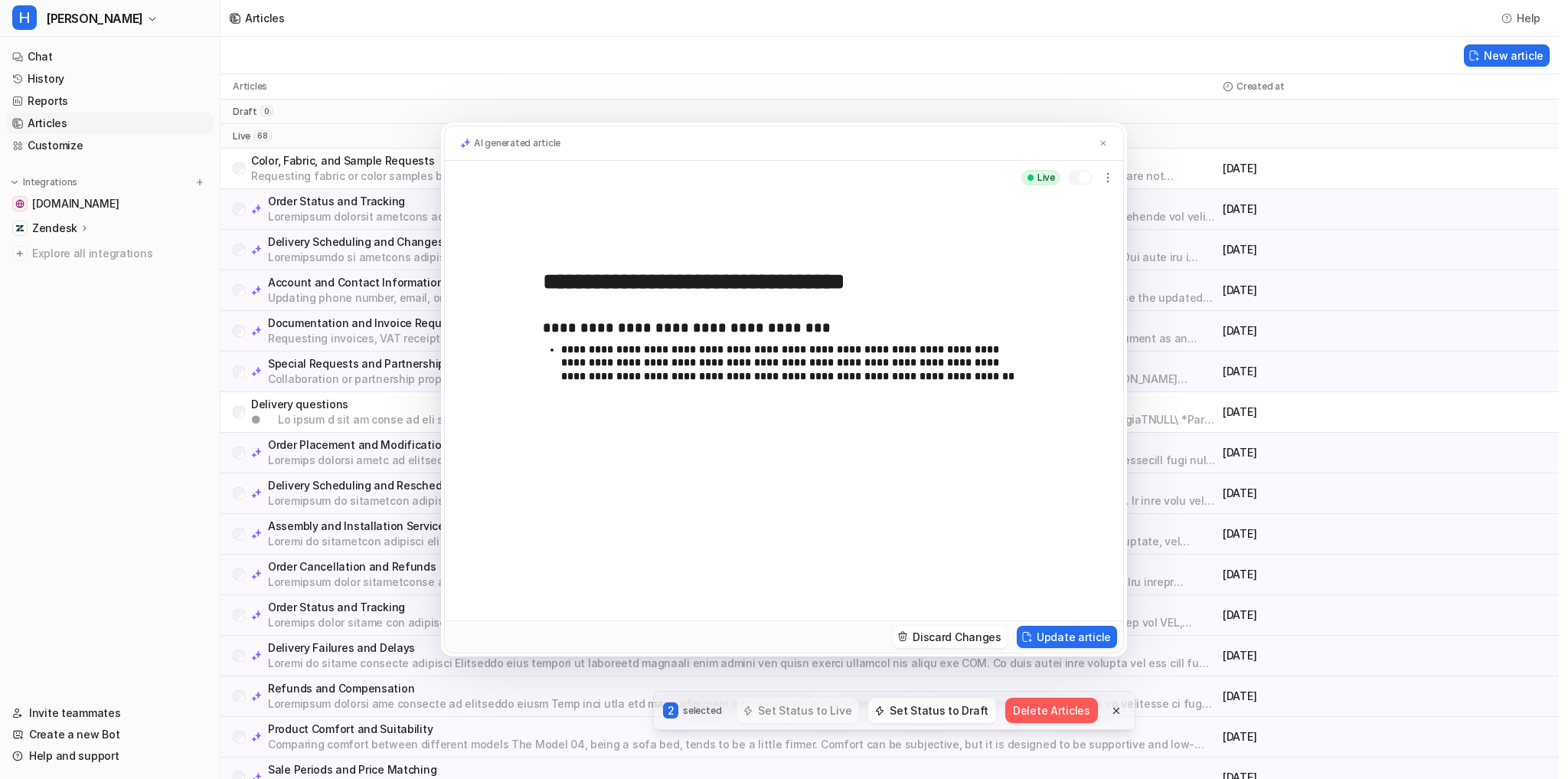
click at [1523, 18] on div "**********" at bounding box center [784, 390] width 1568 height 779
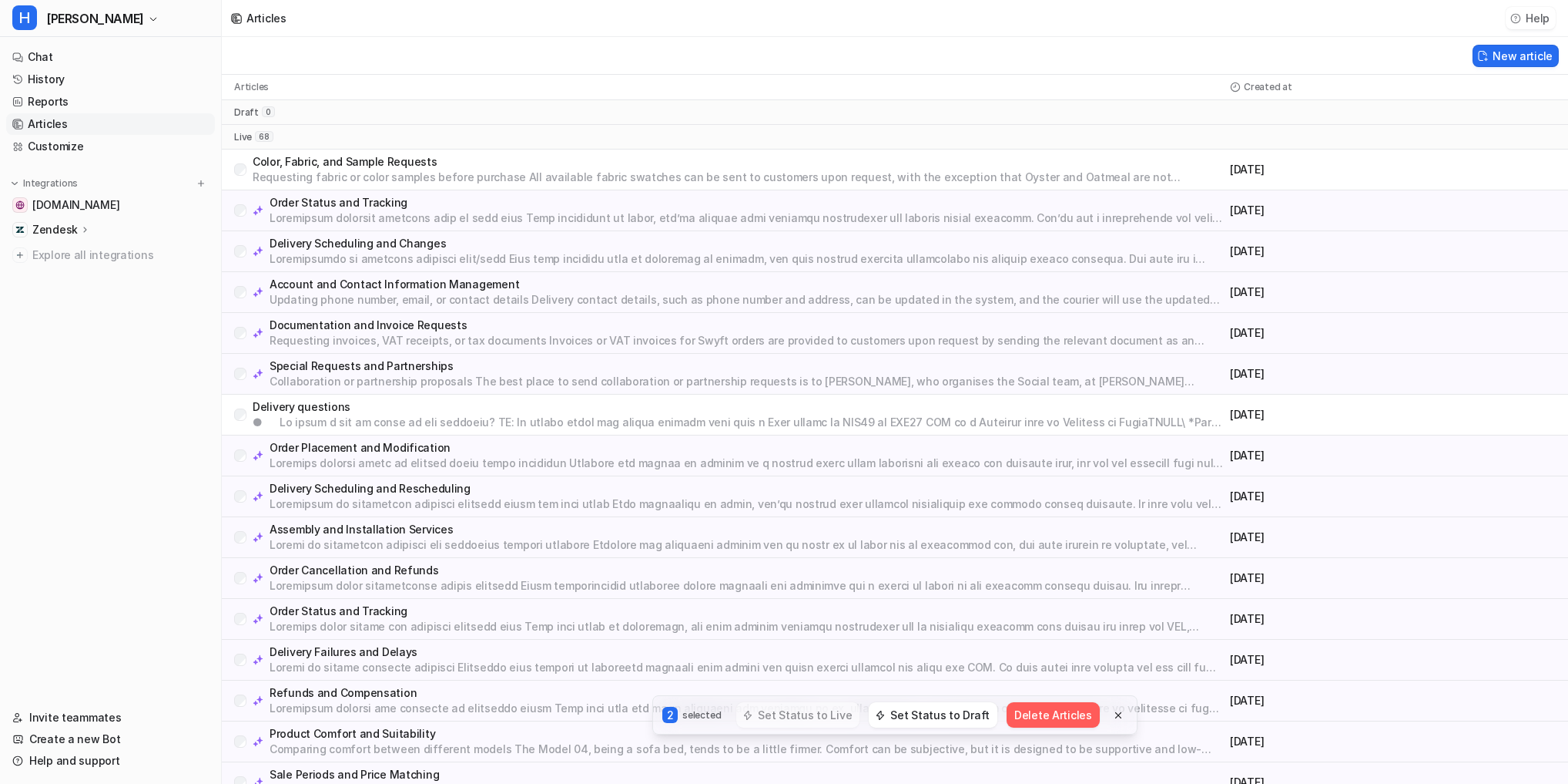
click at [1528, 18] on button "Help" at bounding box center [1530, 18] width 50 height 23
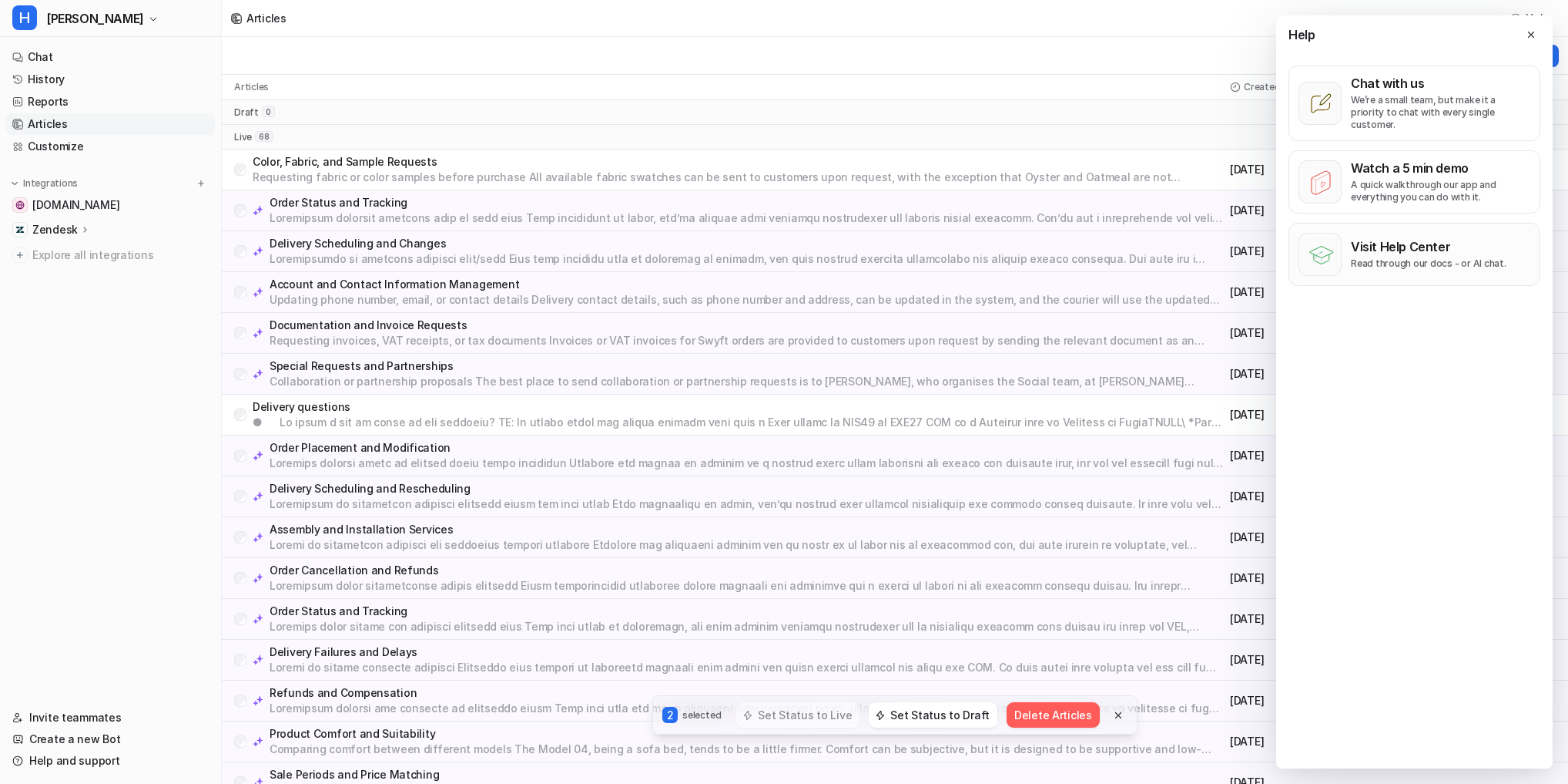
click at [1417, 239] on p "Visit Help Center" at bounding box center [1428, 246] width 156 height 15
click at [1527, 34] on icon at bounding box center [1530, 34] width 11 height 11
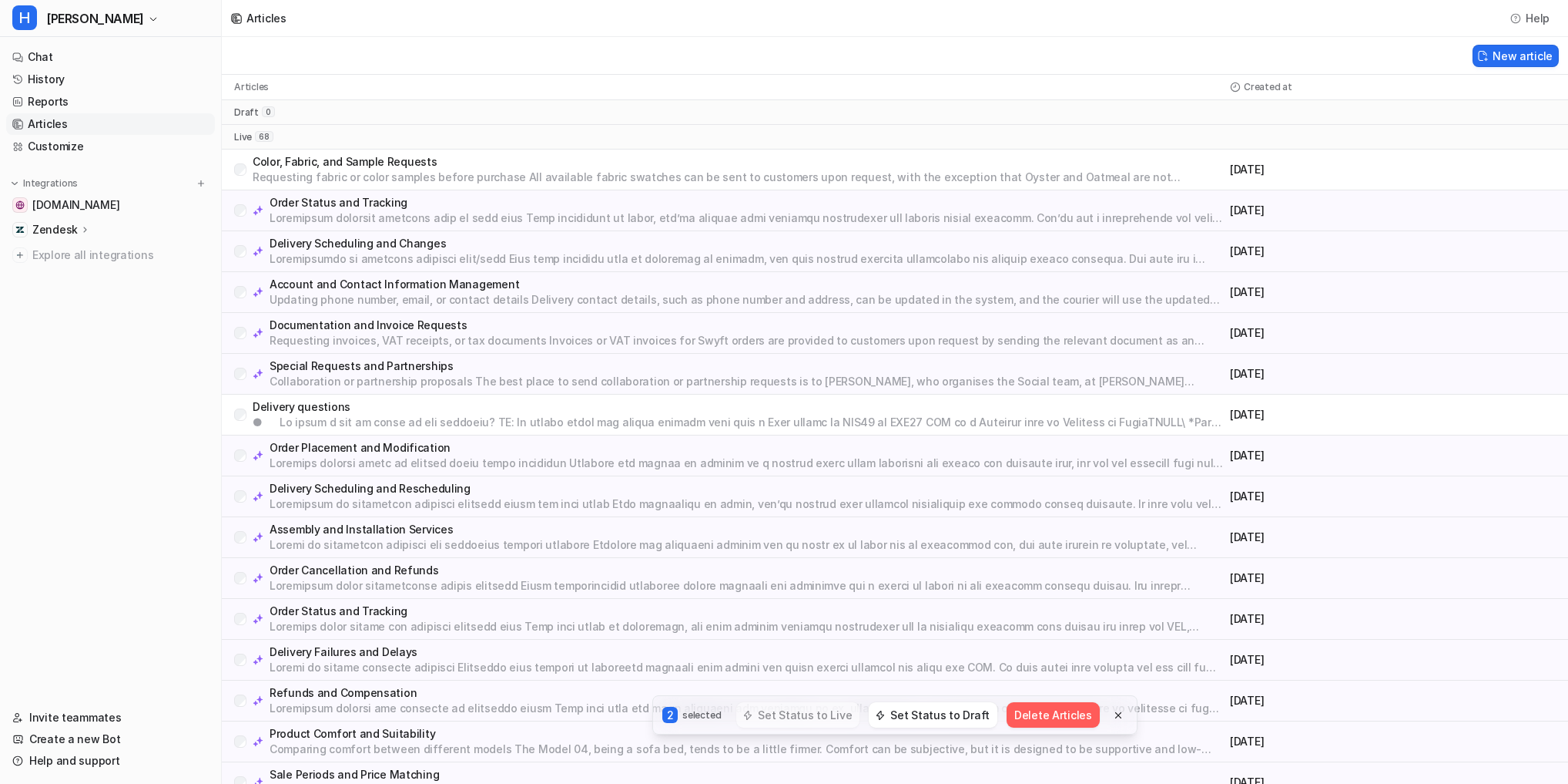
click at [208, 314] on nav "Chat History Reports Articles Customize Integrations swyfthome.com Zendesk Over…" at bounding box center [110, 367] width 221 height 654
click at [125, 555] on nav "Chat History Reports Articles Customize Integrations swyfthome.com Zendesk Over…" at bounding box center [110, 367] width 221 height 654
click at [73, 142] on link "Customize" at bounding box center [110, 147] width 208 height 22
click at [56, 148] on link "Customize" at bounding box center [110, 147] width 208 height 22
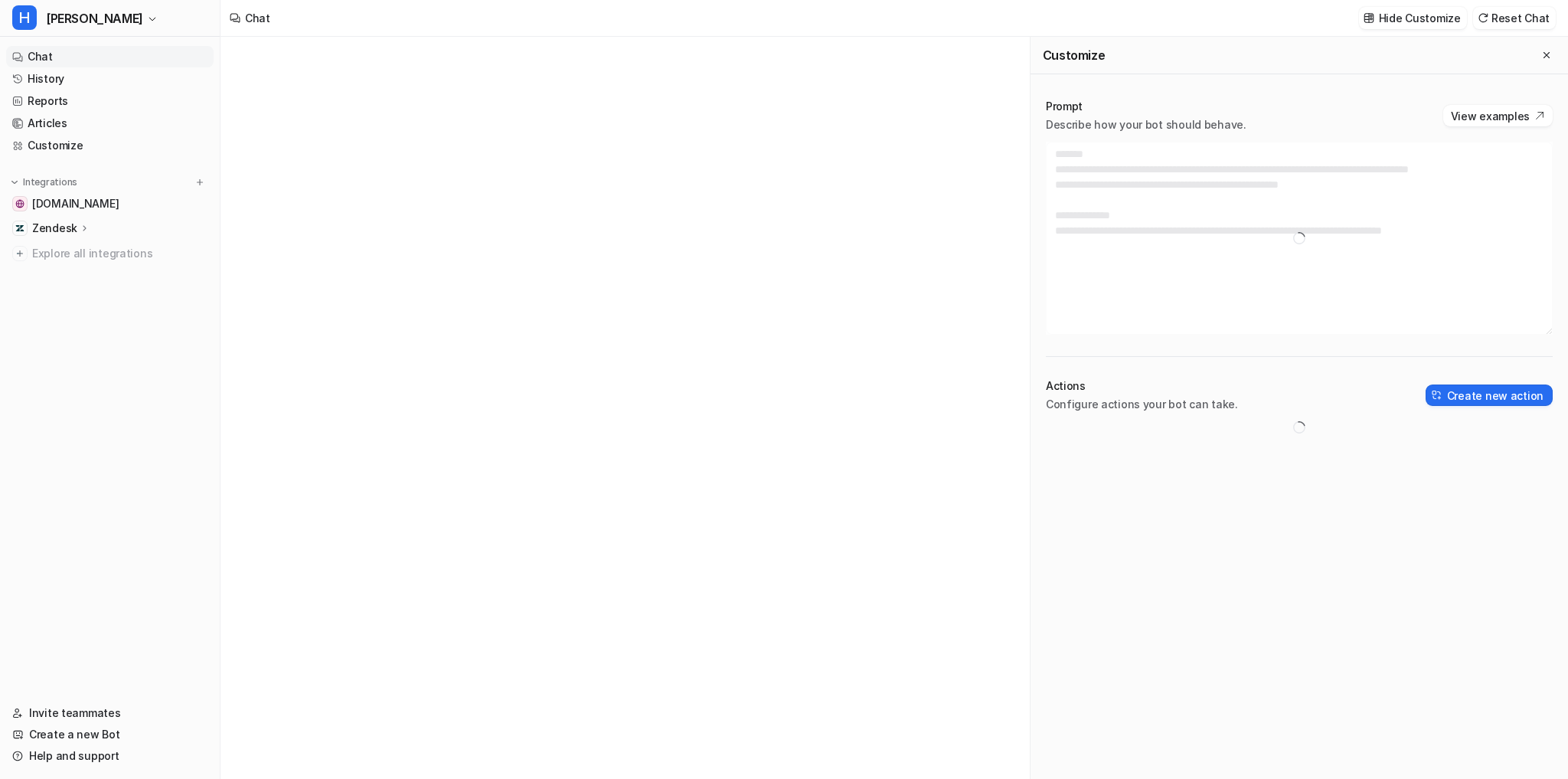
type textarea "**********"
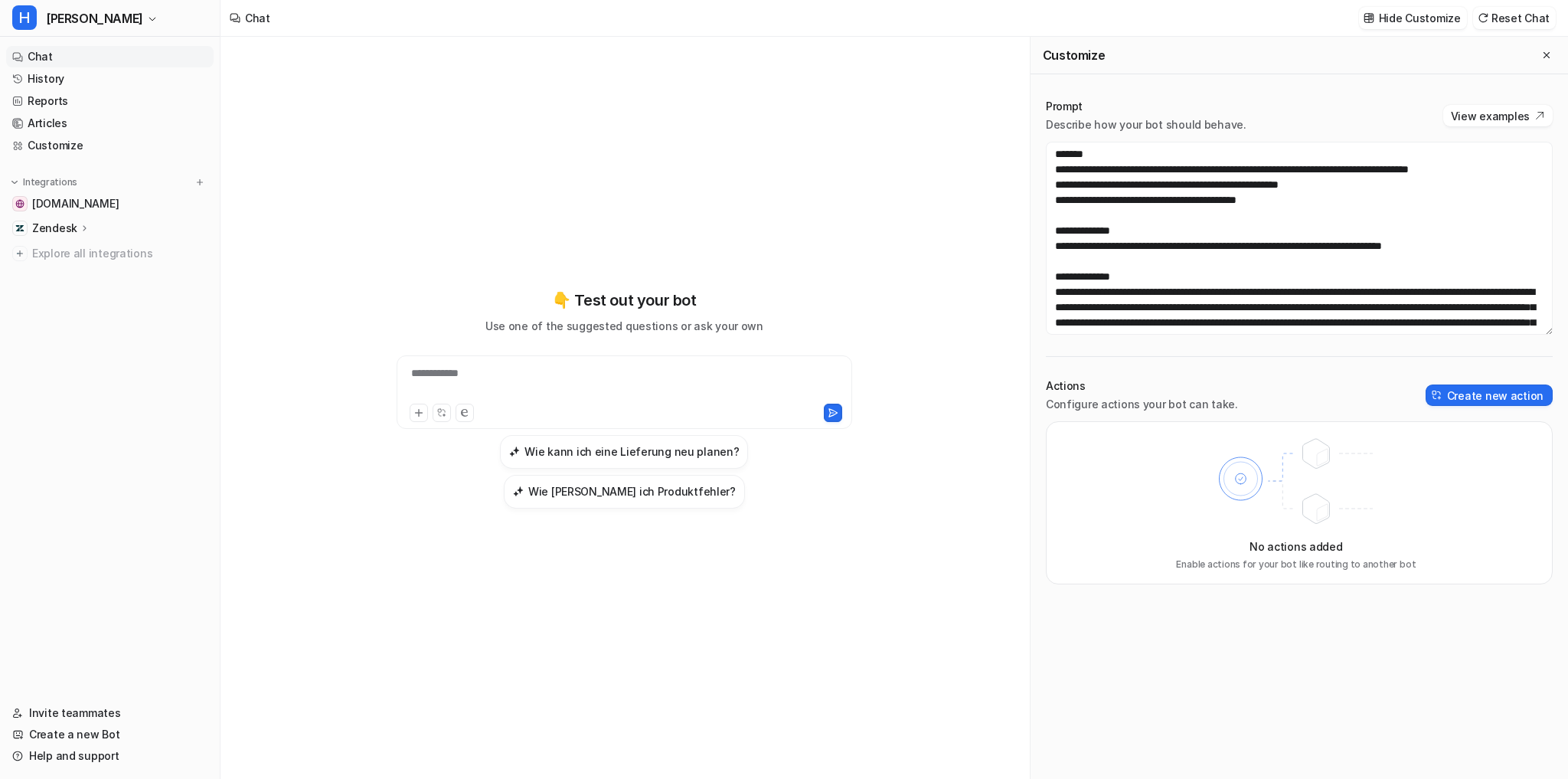
click at [294, 256] on div "**********" at bounding box center [624, 407] width 808 height 742
click at [394, 233] on div "**********" at bounding box center [624, 399] width 564 height 545
click at [414, 246] on div "**********" at bounding box center [624, 399] width 564 height 545
